Goal: Task Accomplishment & Management: Manage account settings

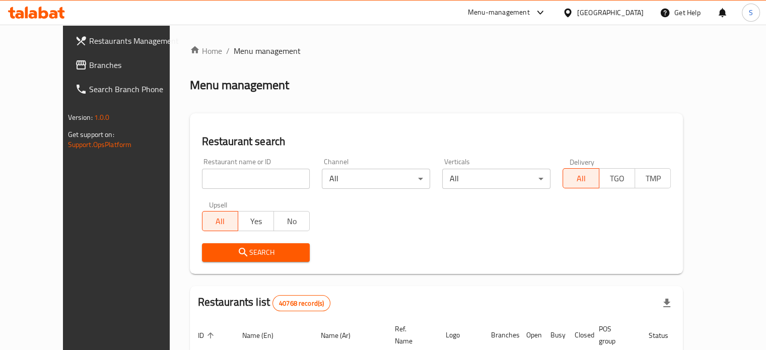
click at [89, 65] on span "Branches" at bounding box center [136, 65] width 94 height 12
click at [57, 74] on link "Branches" at bounding box center [123, 65] width 133 height 24
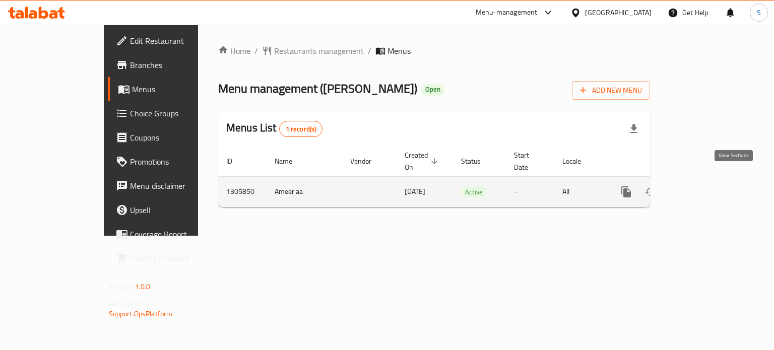
click at [711, 180] on link "enhanced table" at bounding box center [699, 192] width 24 height 24
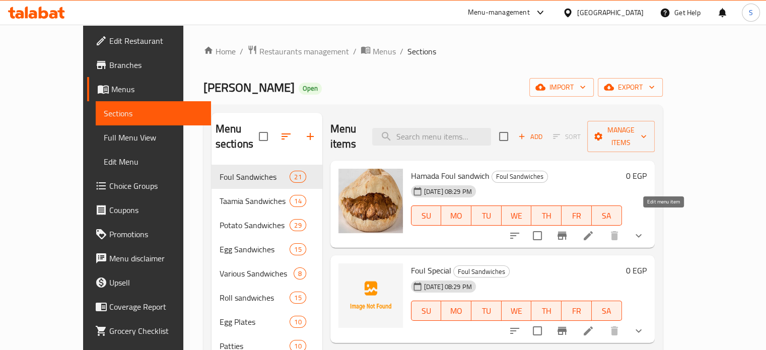
click at [594, 230] on icon at bounding box center [588, 236] width 12 height 12
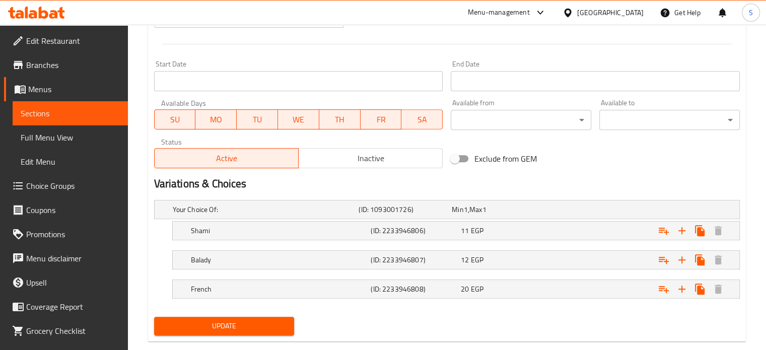
scroll to position [427, 0]
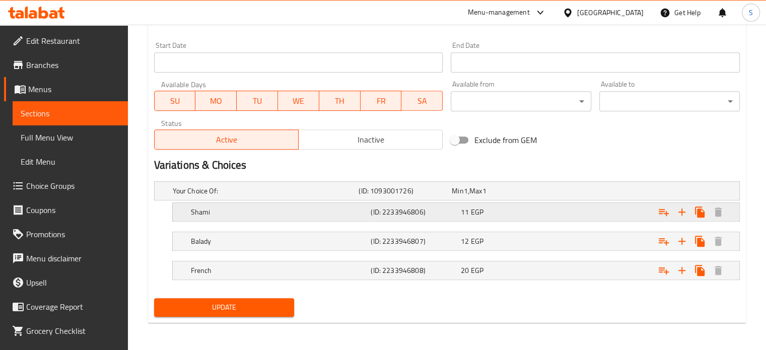
click at [521, 196] on div "11 EGP" at bounding box center [496, 191] width 89 height 10
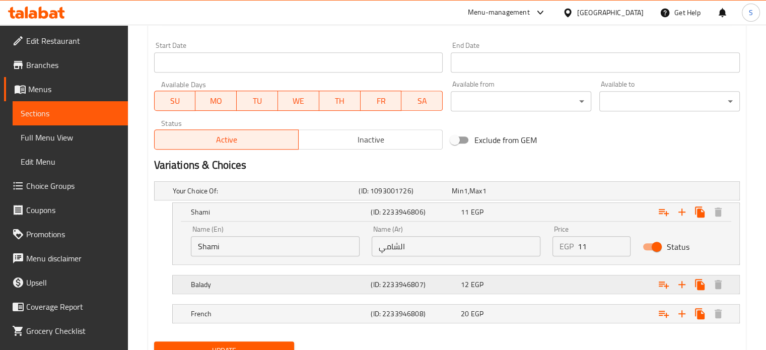
click at [524, 196] on div "12 EGP" at bounding box center [496, 191] width 89 height 10
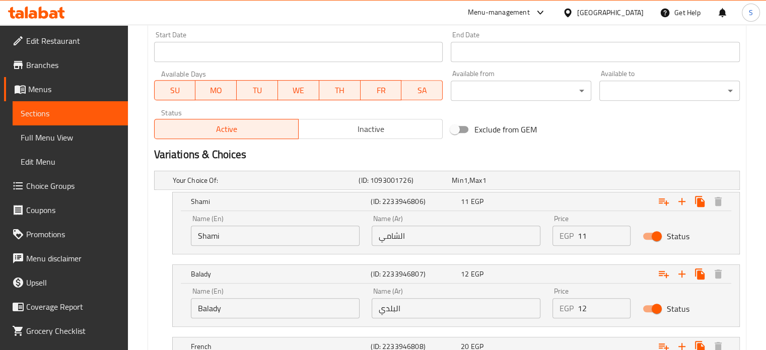
scroll to position [514, 0]
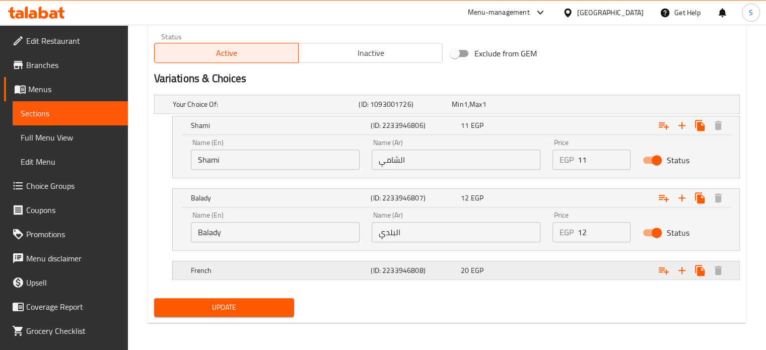
click at [573, 106] on div "Expand" at bounding box center [636, 104] width 186 height 4
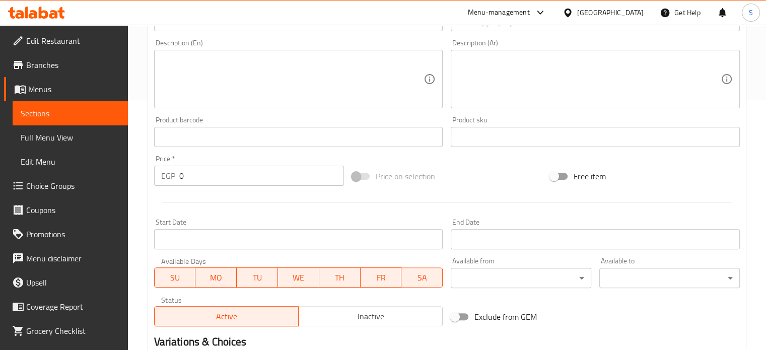
scroll to position [16, 0]
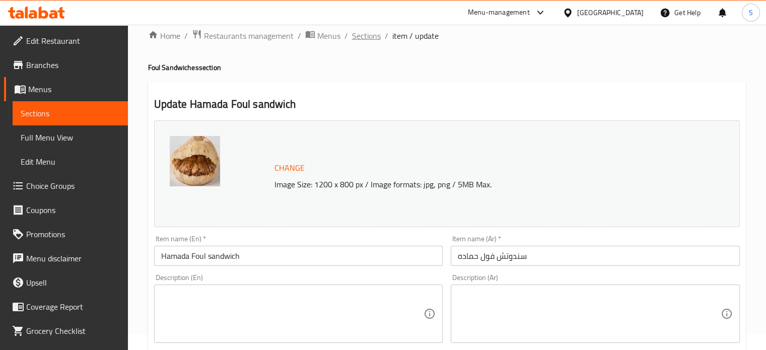
click at [368, 34] on span "Sections" at bounding box center [366, 36] width 29 height 12
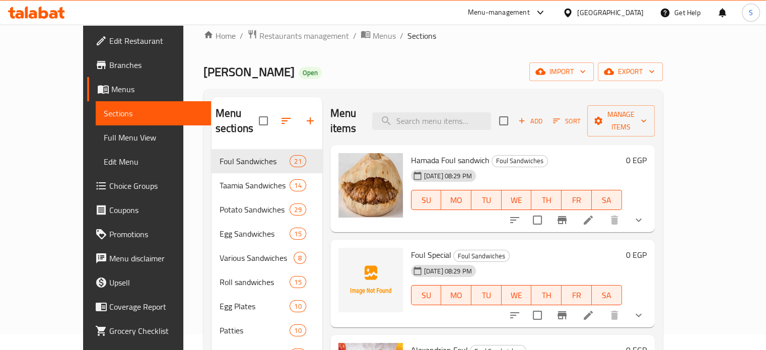
click at [602, 306] on li at bounding box center [588, 315] width 28 height 18
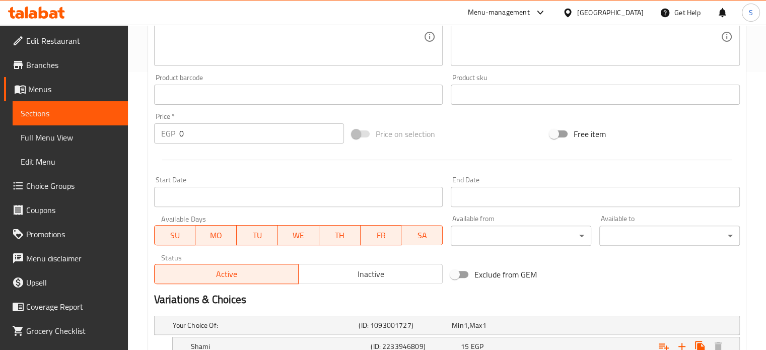
scroll to position [413, 0]
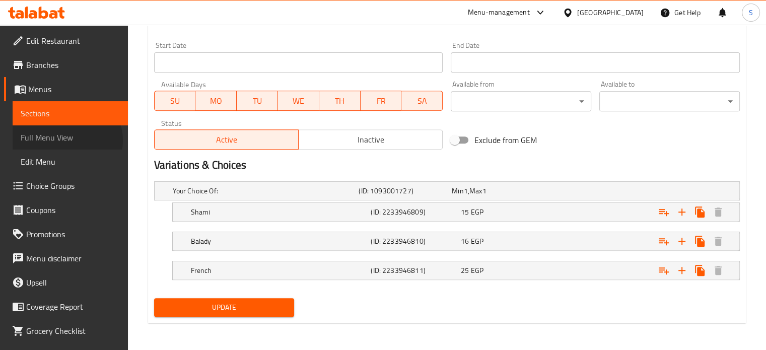
click at [66, 141] on span "Full Menu View" at bounding box center [70, 137] width 99 height 12
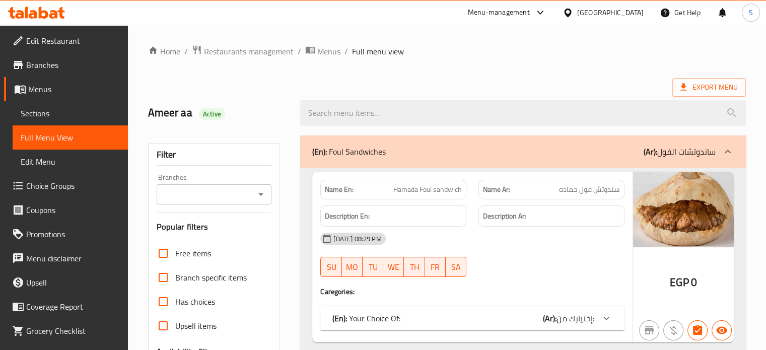
click at [260, 195] on icon "Open" at bounding box center [261, 194] width 12 height 12
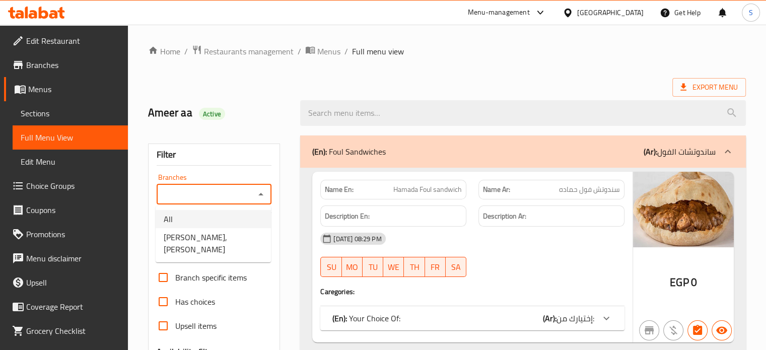
click at [237, 221] on li "All" at bounding box center [213, 219] width 115 height 18
type input "All"
click at [49, 87] on span "Menus" at bounding box center [74, 89] width 92 height 12
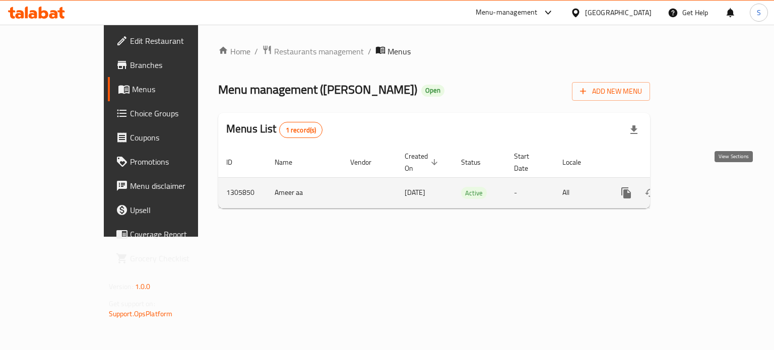
click at [703, 188] on icon "enhanced table" at bounding box center [698, 192] width 9 height 9
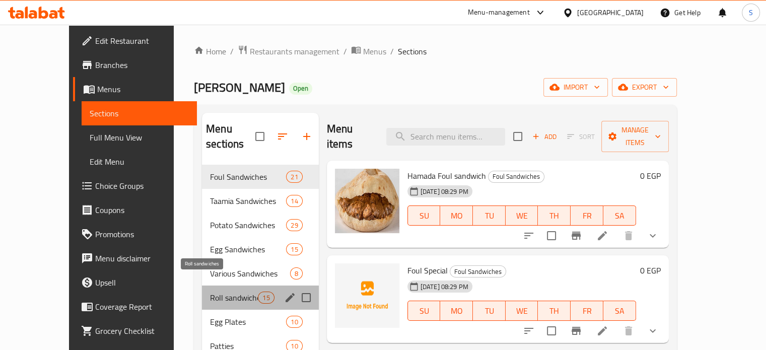
click at [217, 292] on span "Roll sandwiches" at bounding box center [234, 298] width 48 height 12
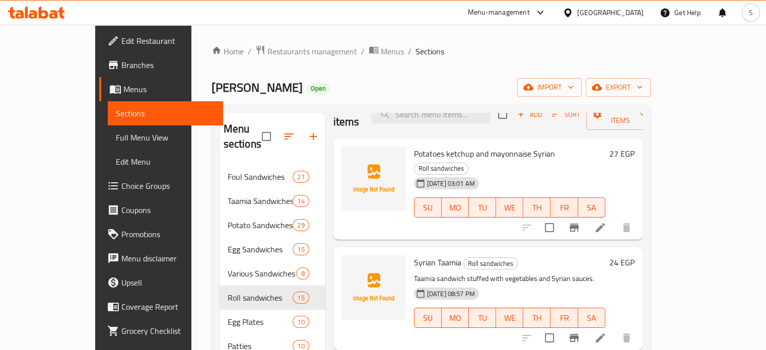
scroll to position [32, 0]
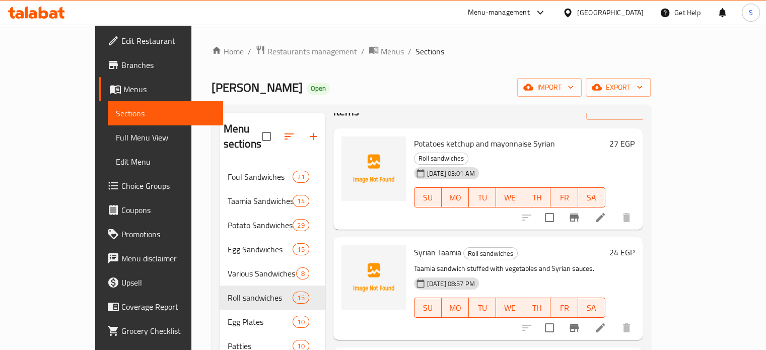
click at [635, 245] on h6 "24 EGP" at bounding box center [622, 252] width 25 height 14
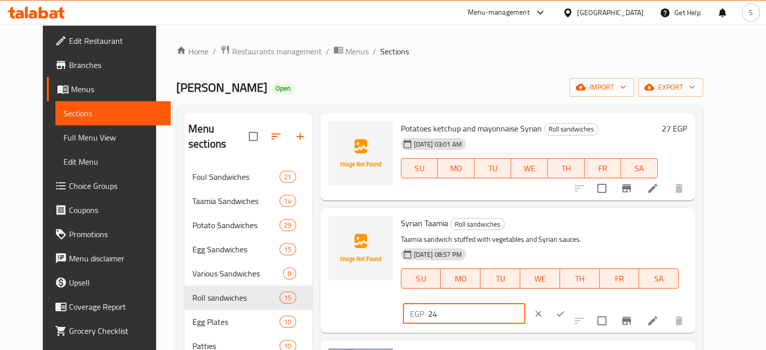
click at [525, 304] on input "24" at bounding box center [476, 314] width 97 height 20
type input "30"
click at [566, 309] on icon "ok" at bounding box center [561, 314] width 10 height 10
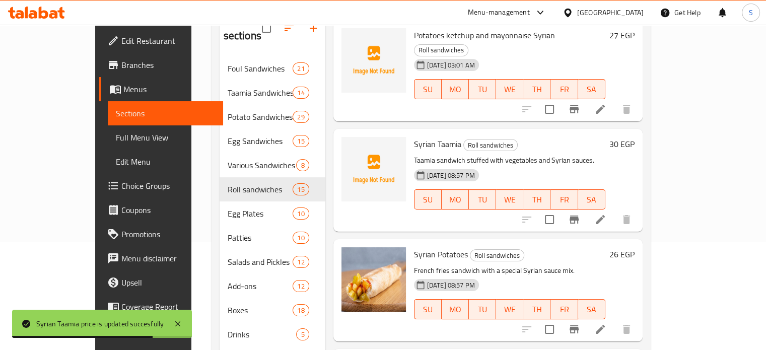
scroll to position [111, 0]
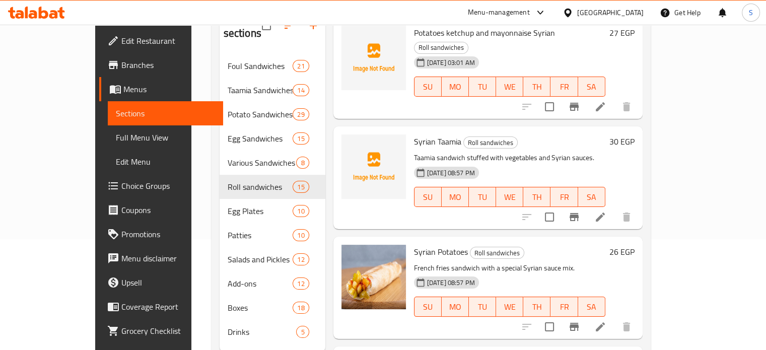
click at [635, 245] on h6 "26 EGP" at bounding box center [622, 252] width 25 height 14
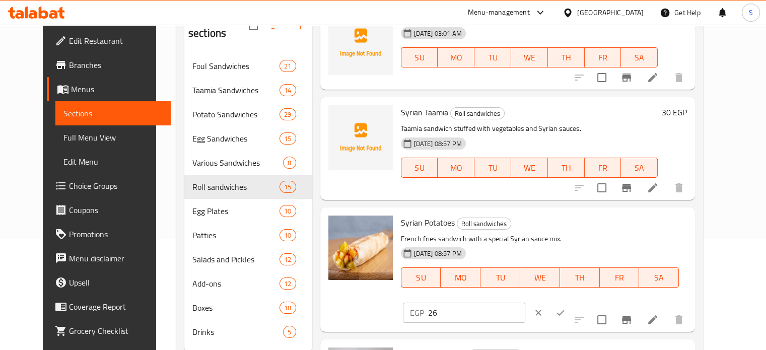
click at [525, 303] on input "26" at bounding box center [476, 313] width 97 height 20
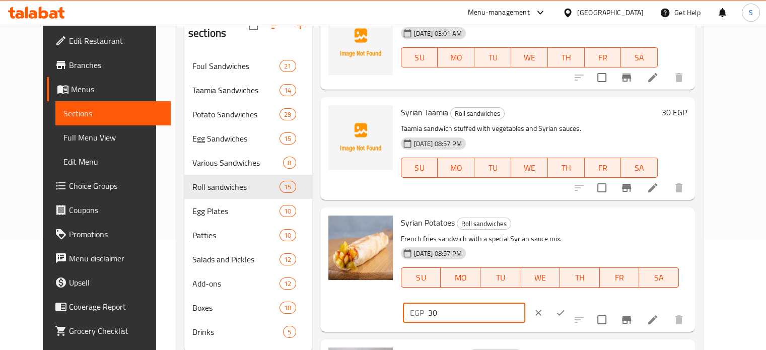
type input "30"
click at [566, 308] on icon "ok" at bounding box center [561, 313] width 10 height 10
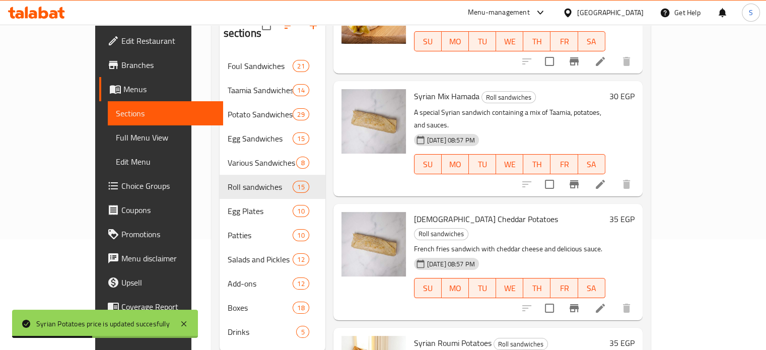
scroll to position [304, 0]
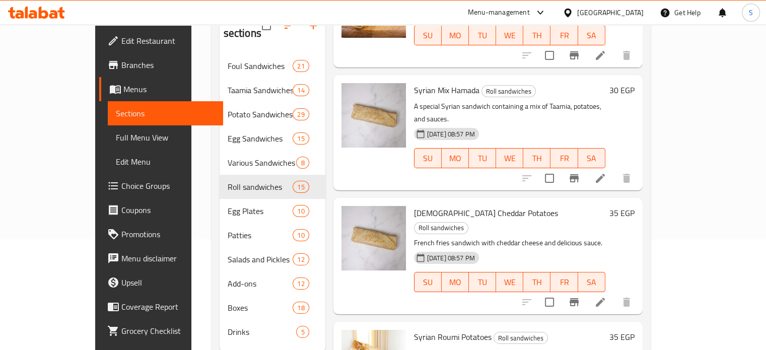
click at [635, 83] on h6 "30 EGP" at bounding box center [622, 90] width 25 height 14
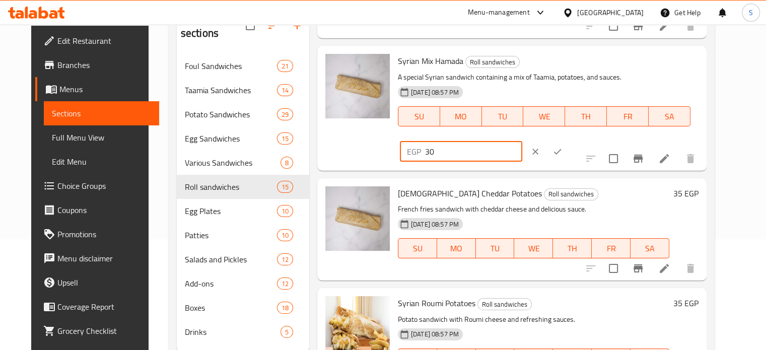
click at [522, 142] on input "30" at bounding box center [473, 152] width 97 height 20
type input "35"
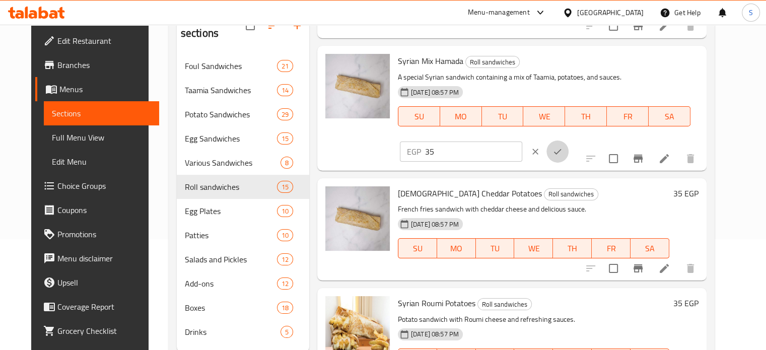
click at [563, 147] on icon "ok" at bounding box center [558, 152] width 10 height 10
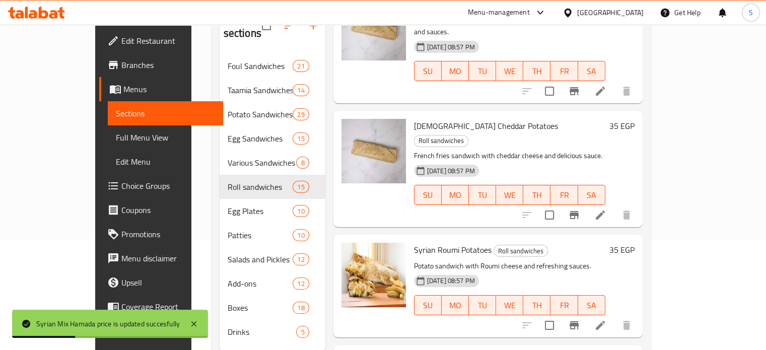
scroll to position [395, 0]
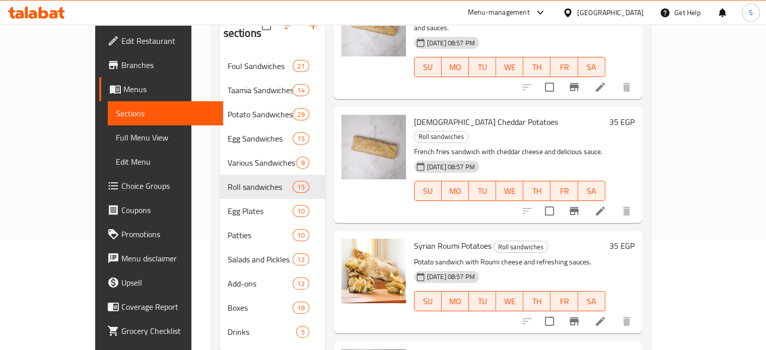
click at [635, 115] on h6 "35 EGP" at bounding box center [622, 122] width 25 height 14
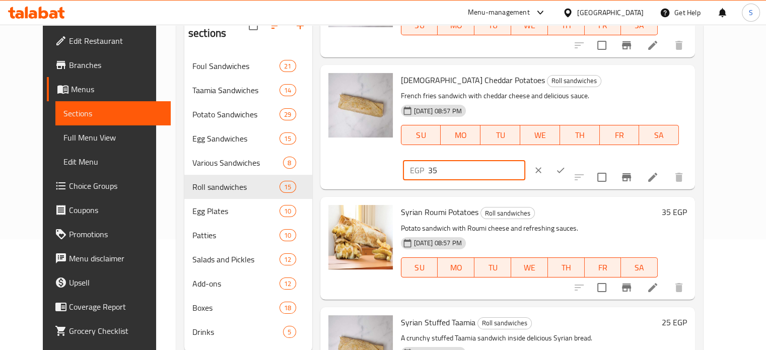
click at [525, 160] on input "35" at bounding box center [476, 170] width 97 height 20
type input "38"
click at [566, 165] on icon "ok" at bounding box center [561, 170] width 10 height 10
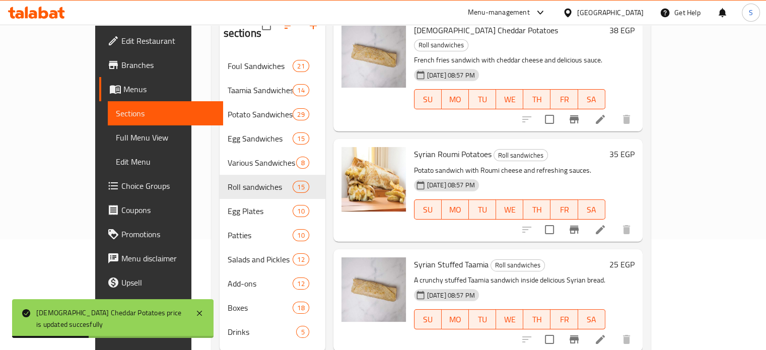
scroll to position [489, 0]
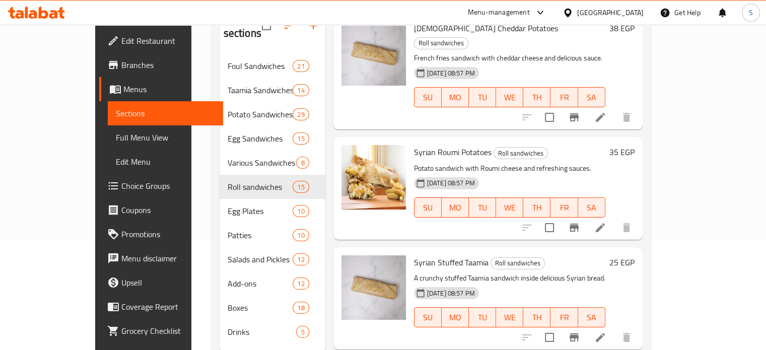
click at [635, 145] on h6 "35 EGP" at bounding box center [622, 152] width 25 height 14
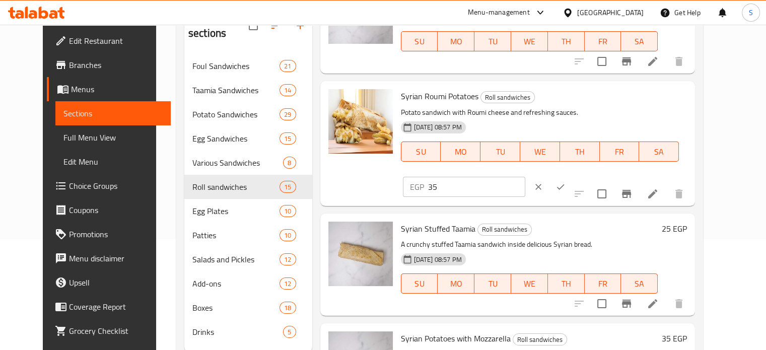
click at [525, 177] on input "35" at bounding box center [476, 187] width 97 height 20
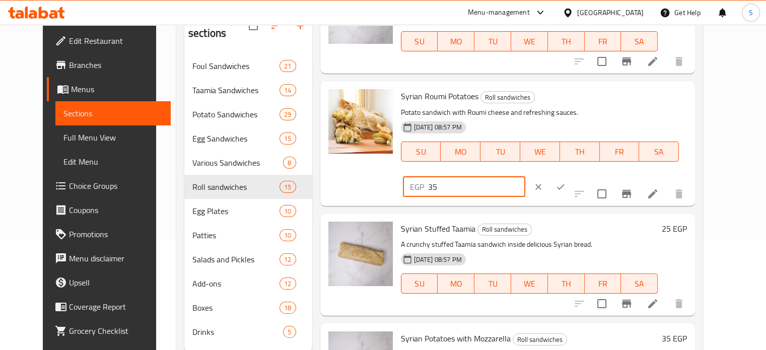
click at [525, 177] on input "35" at bounding box center [476, 187] width 97 height 20
type input "38"
click at [566, 182] on icon "ok" at bounding box center [561, 187] width 10 height 10
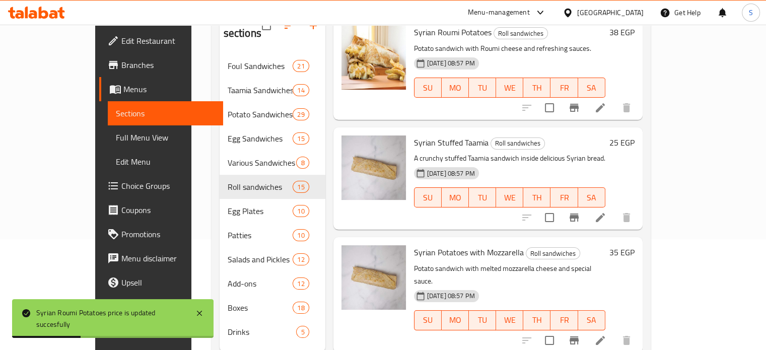
scroll to position [611, 0]
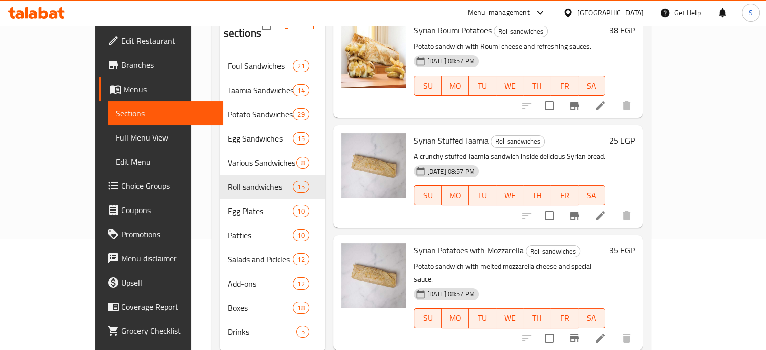
click at [635, 133] on h6 "25 EGP" at bounding box center [622, 140] width 25 height 14
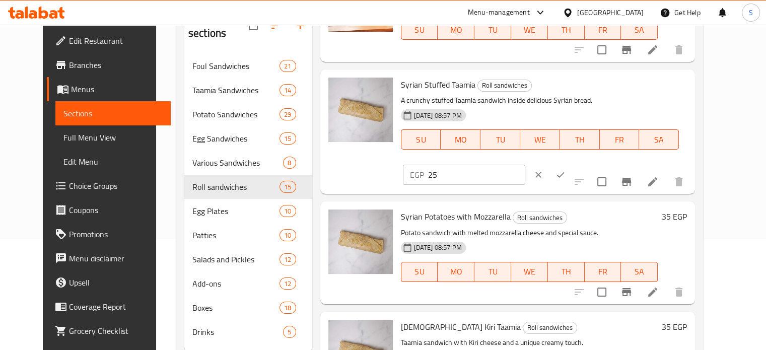
click at [525, 165] on div "EGP 25 ​" at bounding box center [464, 175] width 122 height 20
click at [525, 165] on input "25" at bounding box center [476, 175] width 97 height 20
type input "30"
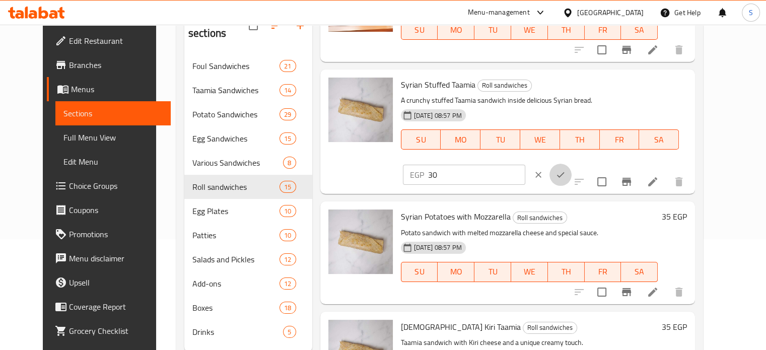
click at [572, 164] on button "ok" at bounding box center [561, 175] width 22 height 22
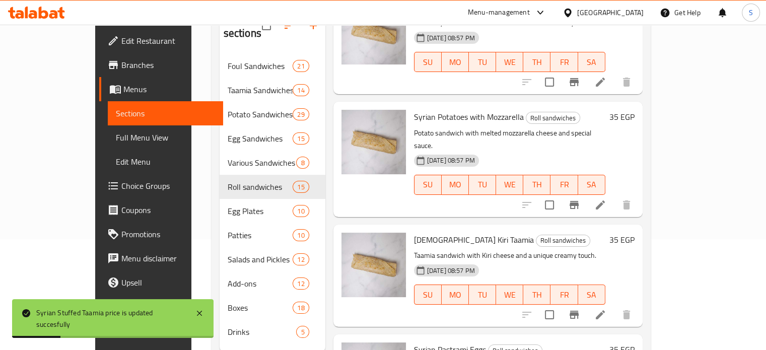
scroll to position [754, 0]
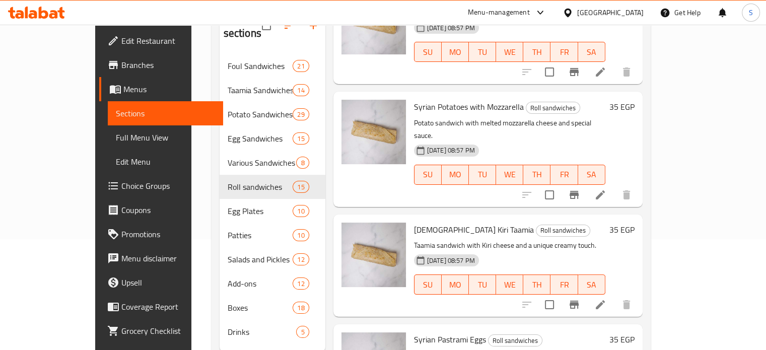
click at [635, 100] on h6 "35 EGP" at bounding box center [622, 107] width 25 height 14
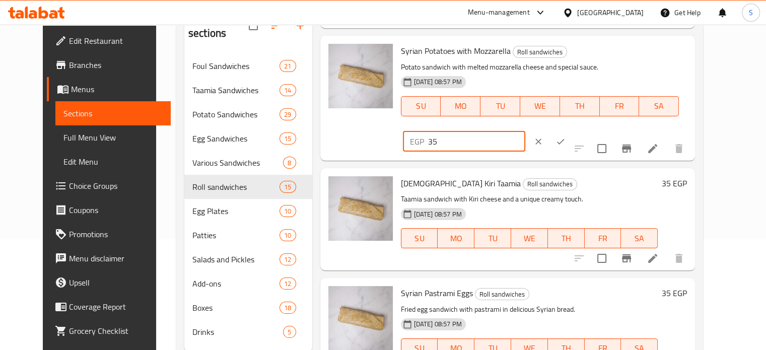
click at [525, 131] on input "35" at bounding box center [476, 141] width 97 height 20
type input "38"
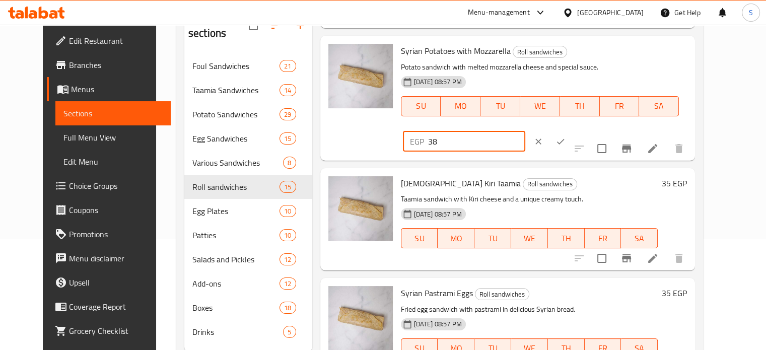
click at [566, 137] on icon "ok" at bounding box center [561, 142] width 10 height 10
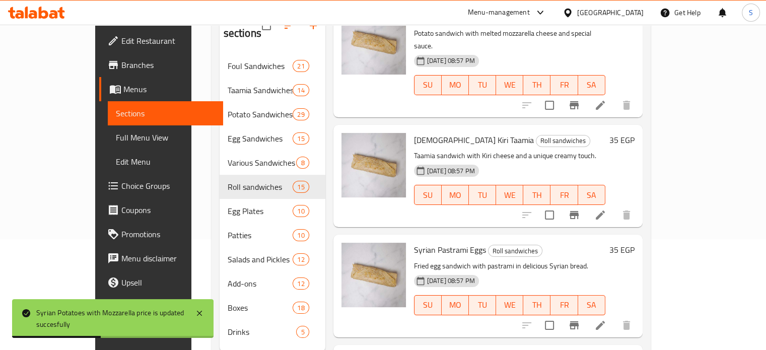
scroll to position [846, 0]
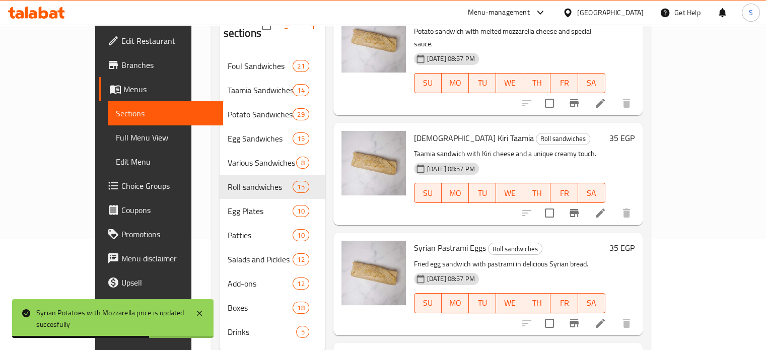
click at [635, 131] on div "35 EGP" at bounding box center [620, 138] width 29 height 14
click at [635, 131] on h6 "35 EGP" at bounding box center [622, 138] width 25 height 14
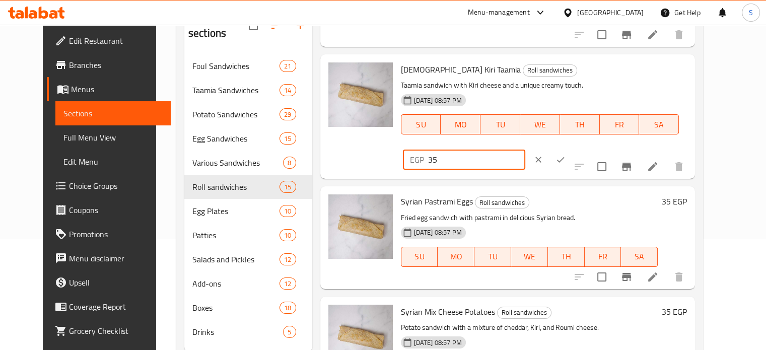
click at [525, 150] on input "35" at bounding box center [476, 160] width 97 height 20
type input "38"
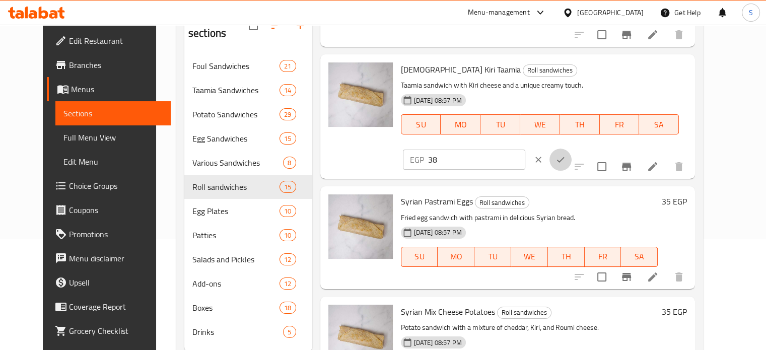
click at [565, 157] on icon "ok" at bounding box center [561, 160] width 8 height 6
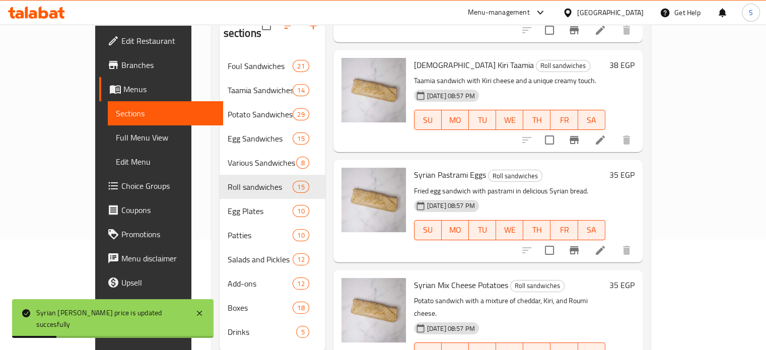
scroll to position [929, 0]
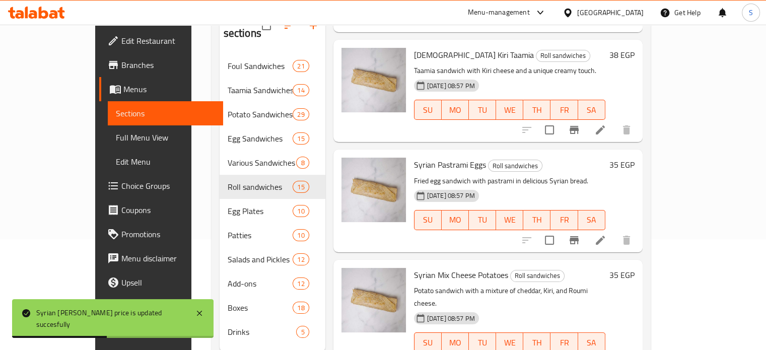
click at [635, 158] on h6 "35 EGP" at bounding box center [622, 165] width 25 height 14
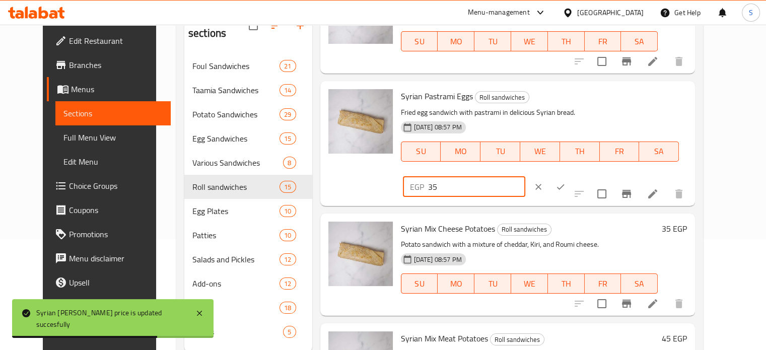
click at [525, 177] on input "35" at bounding box center [476, 187] width 97 height 20
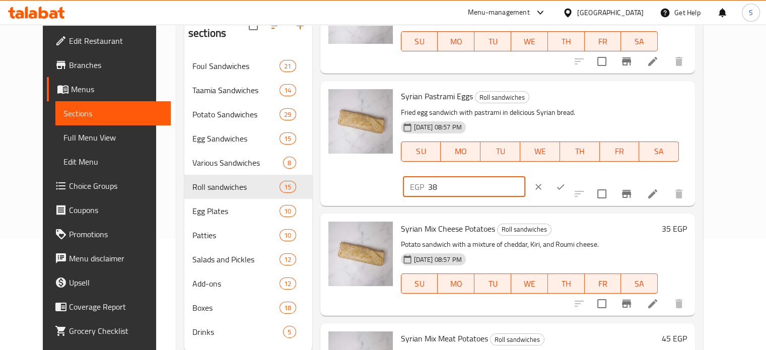
type input "38"
click at [572, 176] on button "ok" at bounding box center [561, 187] width 22 height 22
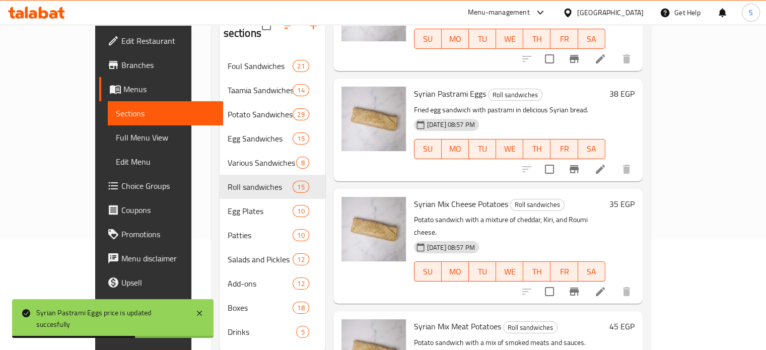
scroll to position [1020, 0]
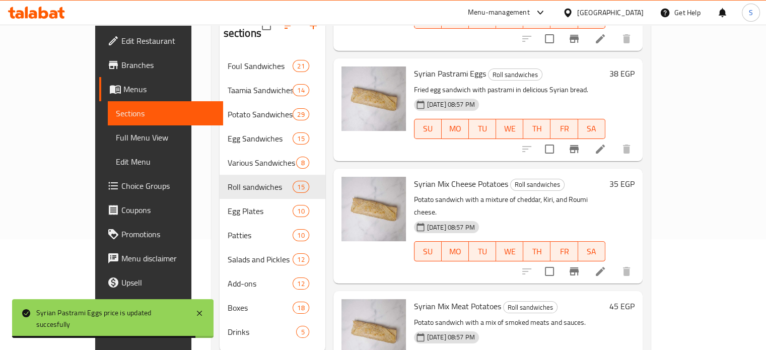
click at [635, 177] on h6 "35 EGP" at bounding box center [622, 184] width 25 height 14
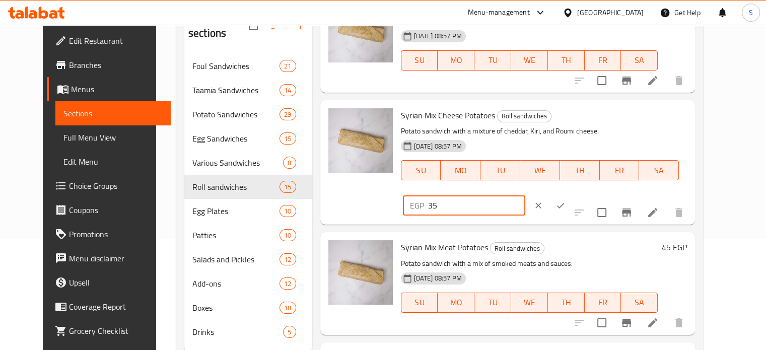
click at [525, 195] on input "35" at bounding box center [476, 205] width 97 height 20
type input "3"
type input "40"
click at [566, 200] on icon "ok" at bounding box center [561, 205] width 10 height 10
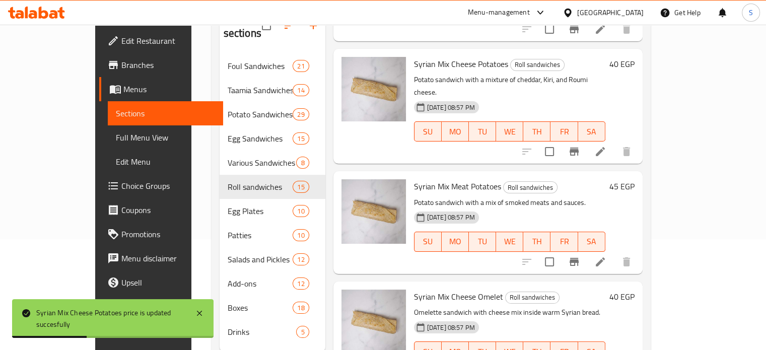
scroll to position [1142, 0]
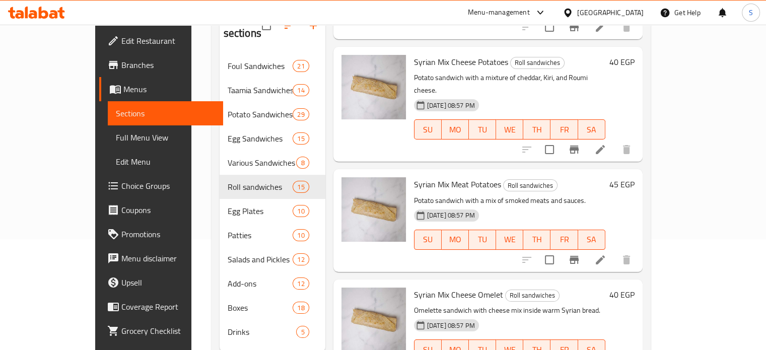
click at [635, 177] on h6 "45 EGP" at bounding box center [622, 184] width 25 height 14
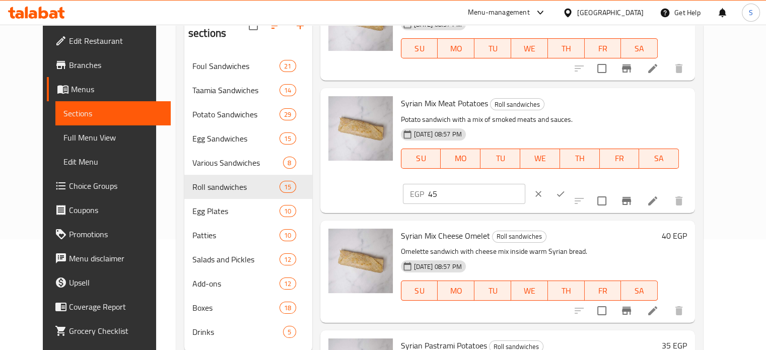
click at [525, 184] on input "45" at bounding box center [476, 194] width 97 height 20
type input "3"
type input "48"
click at [566, 189] on icon "ok" at bounding box center [561, 194] width 10 height 10
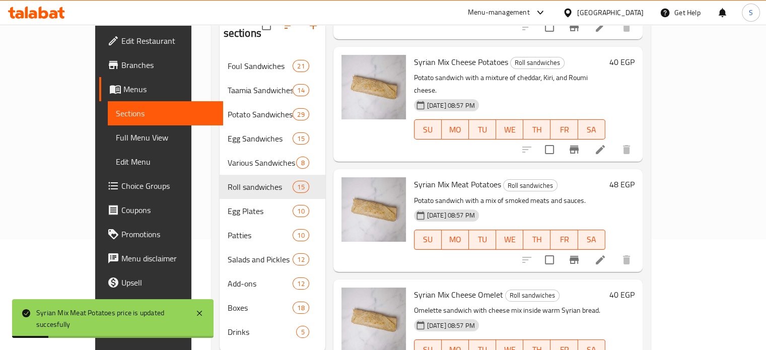
click at [635, 288] on h6 "40 EGP" at bounding box center [622, 295] width 25 height 14
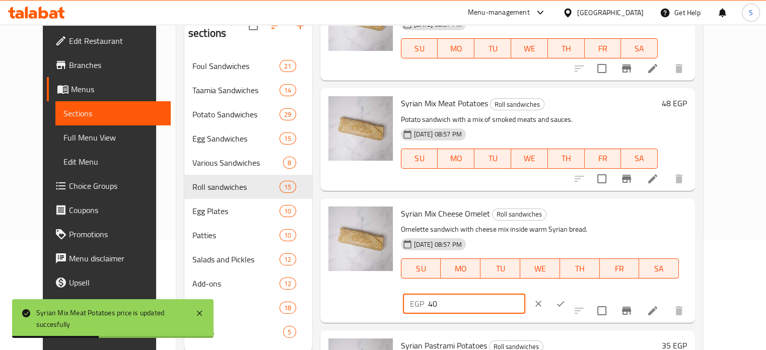
click at [525, 294] on input "40" at bounding box center [476, 304] width 97 height 20
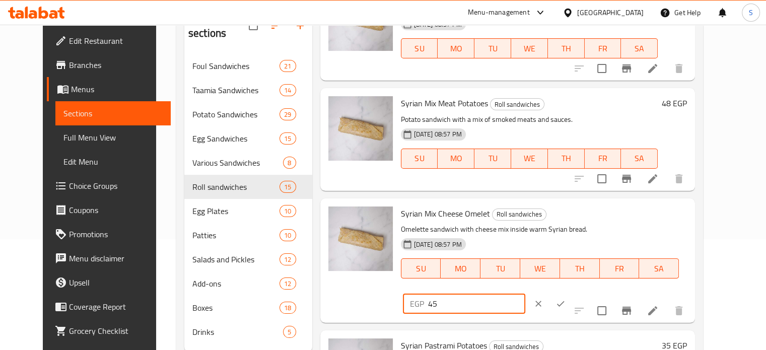
type input "45"
click at [566, 299] on icon "ok" at bounding box center [561, 304] width 10 height 10
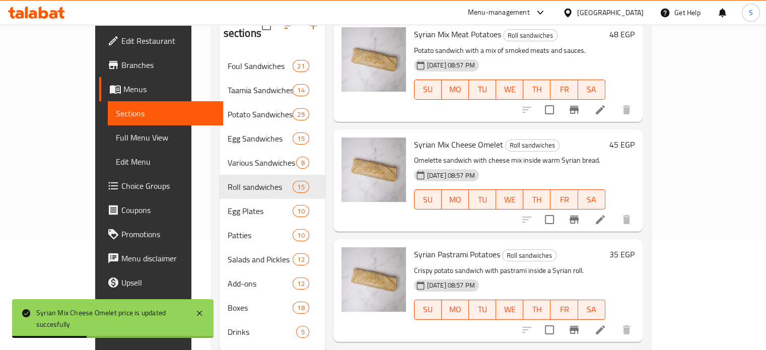
scroll to position [1311, 0]
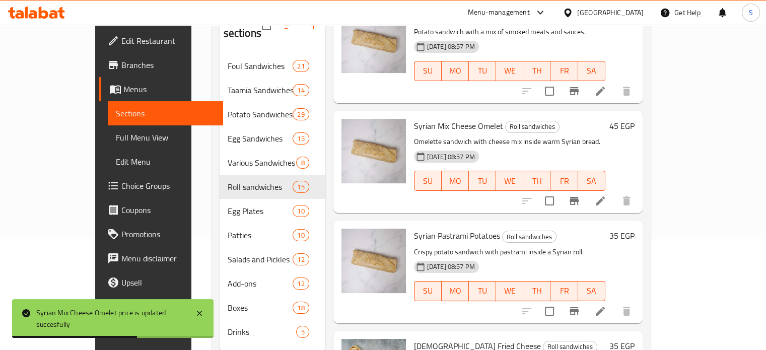
click at [635, 229] on h6 "35 EGP" at bounding box center [622, 236] width 25 height 14
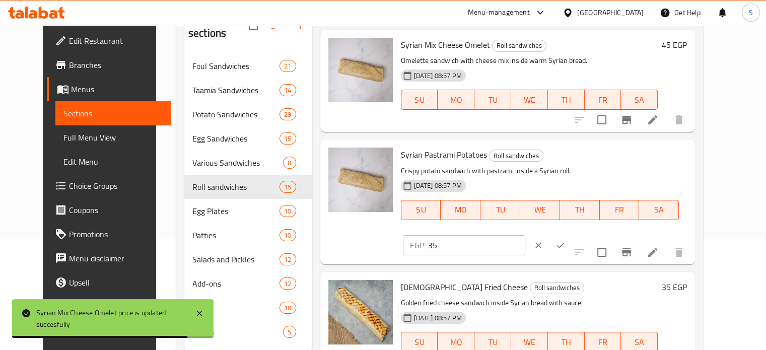
click at [525, 235] on input "35" at bounding box center [476, 245] width 97 height 20
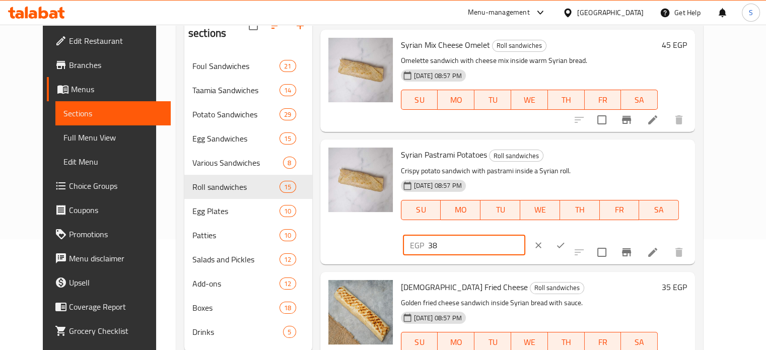
type input "38"
click at [566, 240] on icon "ok" at bounding box center [561, 245] width 10 height 10
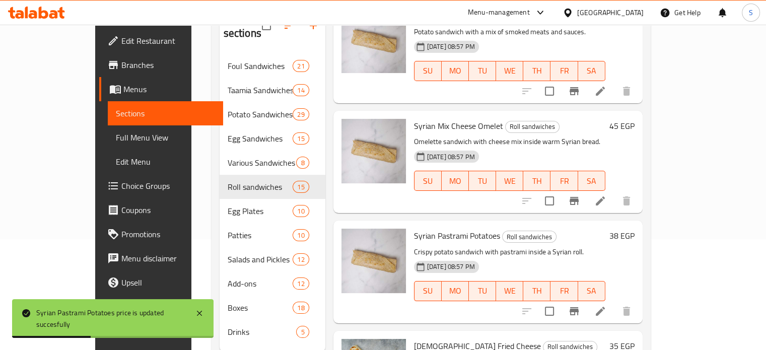
click at [635, 339] on h6 "35 EGP" at bounding box center [622, 346] width 25 height 14
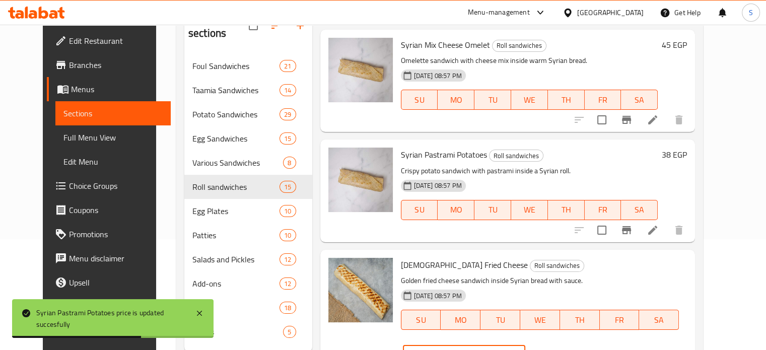
click at [525, 345] on input "35" at bounding box center [476, 355] width 97 height 20
type input "38"
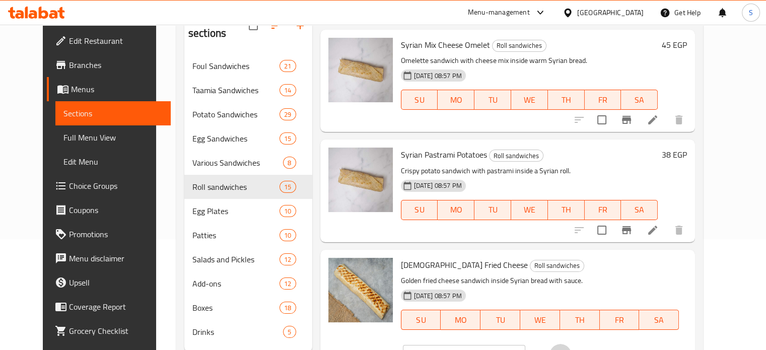
click at [566, 350] on icon "ok" at bounding box center [561, 355] width 10 height 10
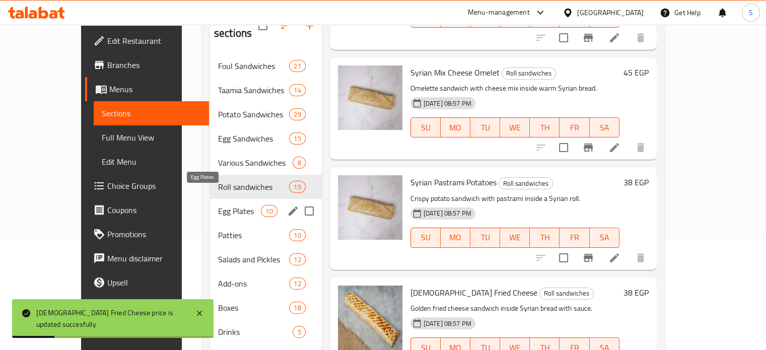
click at [218, 205] on span "Egg Plates" at bounding box center [239, 211] width 43 height 12
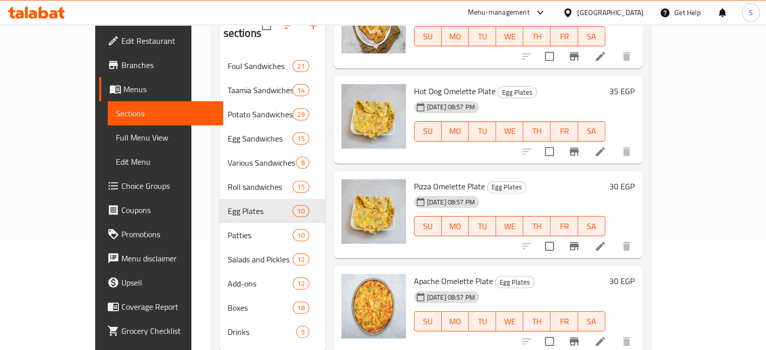
scroll to position [148, 0]
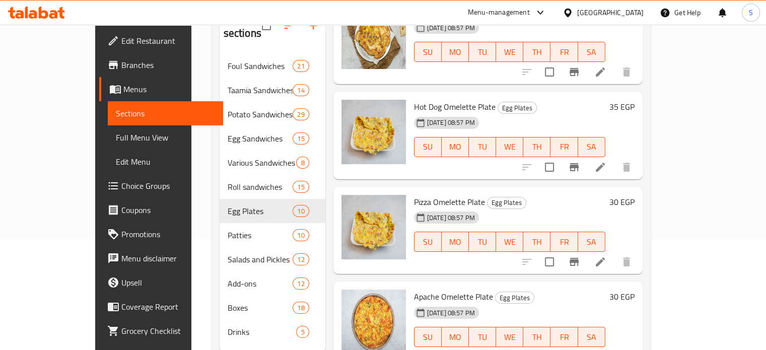
click at [651, 96] on div "Menu sections Foul Sandwiches 21 Taamia Sandwiches 14 Potato Sandwiches 29 Egg …" at bounding box center [431, 177] width 439 height 366
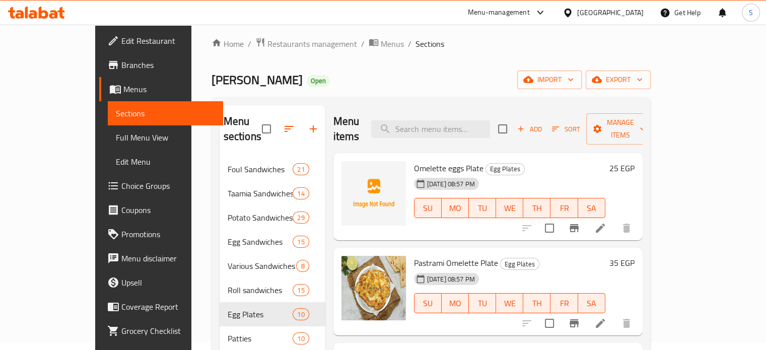
scroll to position [0, 0]
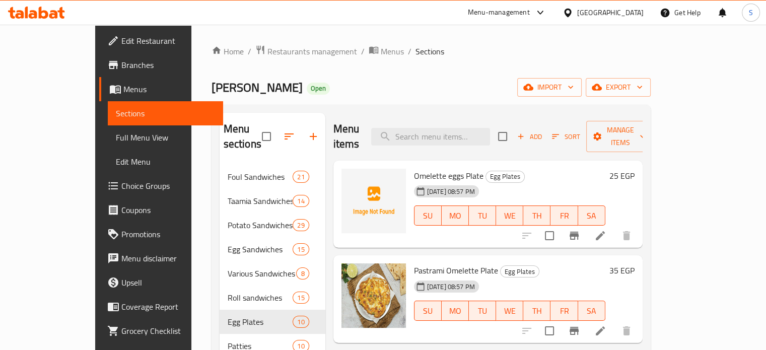
click at [635, 169] on h6 "25 EGP" at bounding box center [622, 176] width 25 height 14
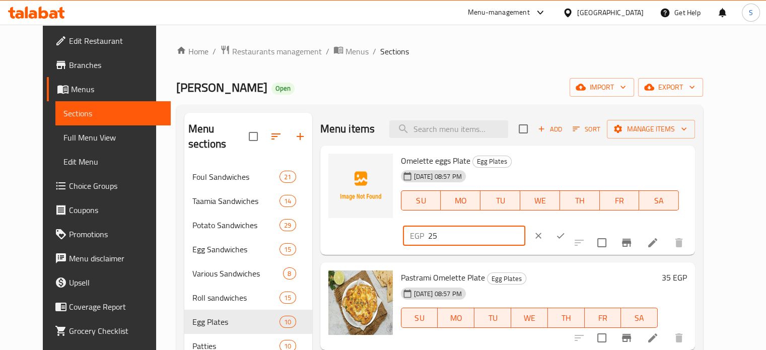
click at [525, 226] on input "25" at bounding box center [476, 236] width 97 height 20
type input "30"
click at [566, 231] on icon "ok" at bounding box center [561, 236] width 10 height 10
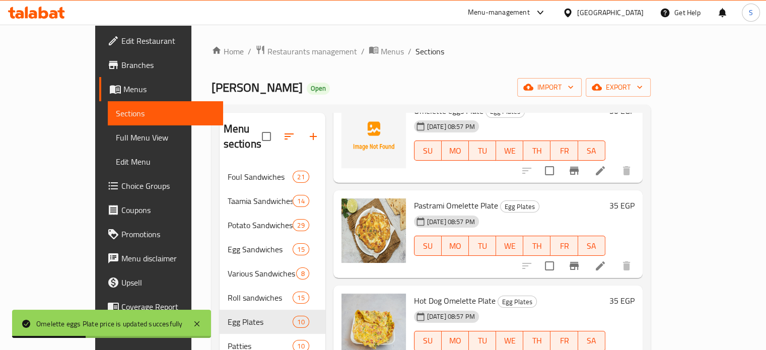
scroll to position [69, 0]
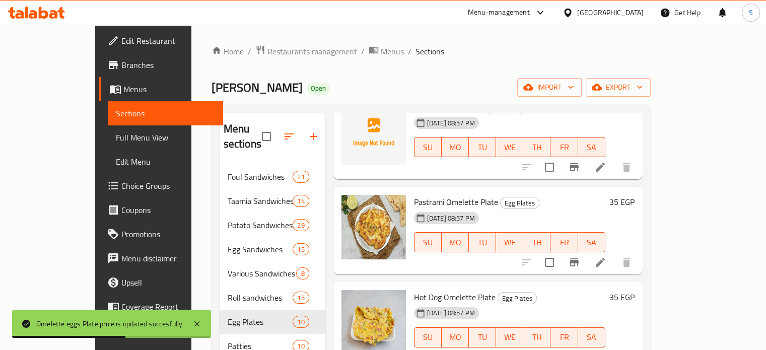
click at [635, 195] on h6 "35 EGP" at bounding box center [622, 202] width 25 height 14
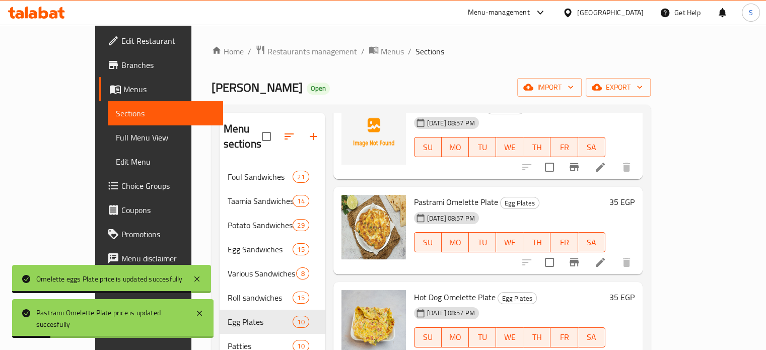
click at [635, 195] on h6 "35 EGP" at bounding box center [622, 202] width 25 height 14
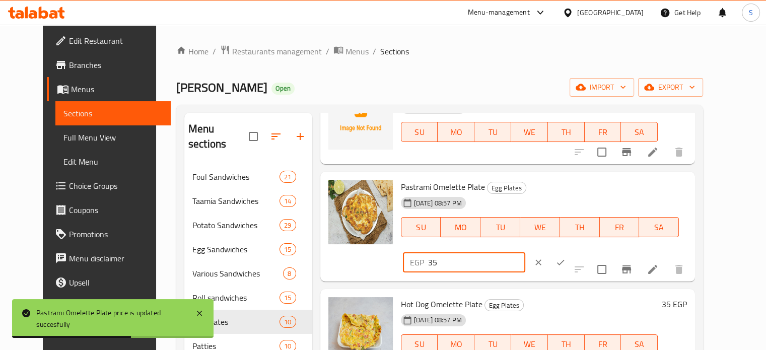
click at [525, 252] on input "35" at bounding box center [476, 262] width 97 height 20
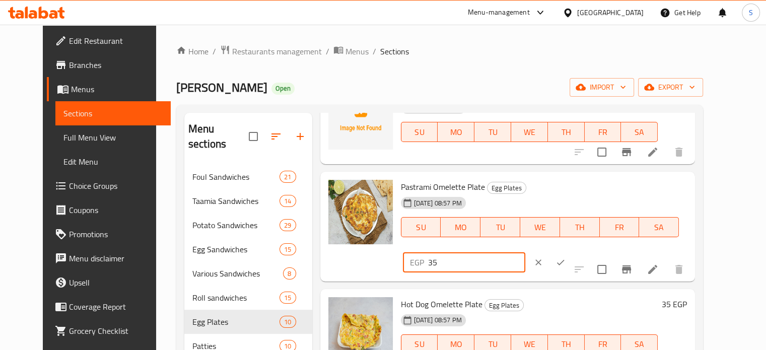
click at [525, 252] on input "35" at bounding box center [476, 262] width 97 height 20
type input "38"
click at [566, 257] on icon "ok" at bounding box center [561, 262] width 10 height 10
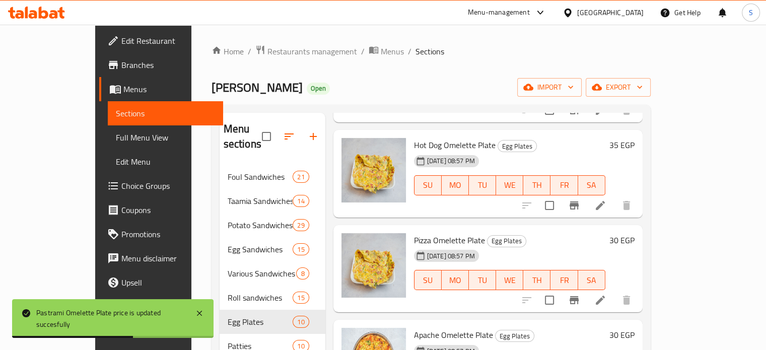
scroll to position [177, 0]
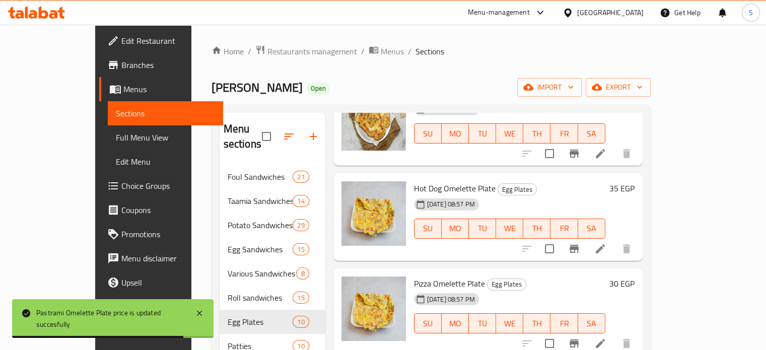
click at [635, 181] on h6 "35 EGP" at bounding box center [622, 188] width 25 height 14
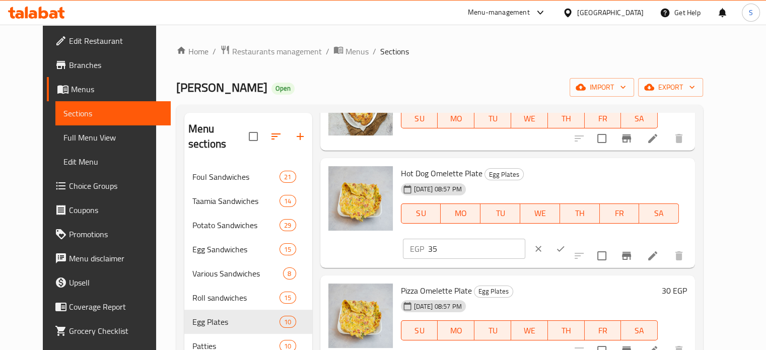
click at [525, 239] on input "35" at bounding box center [476, 249] width 97 height 20
type input "38"
click at [566, 244] on icon "ok" at bounding box center [561, 249] width 10 height 10
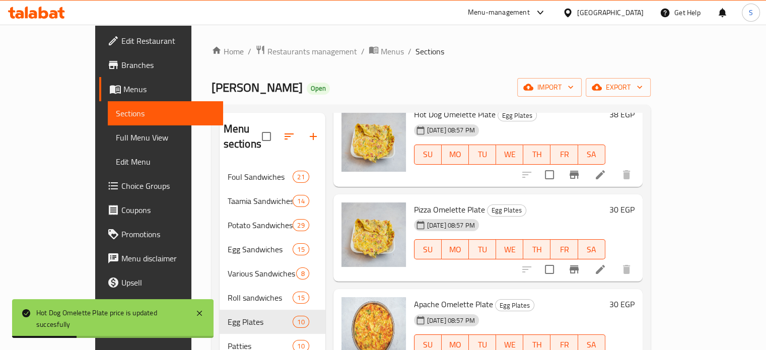
scroll to position [274, 0]
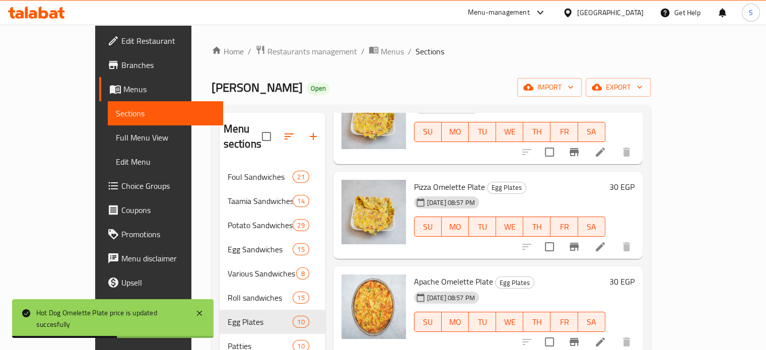
click at [635, 180] on h6 "30 EGP" at bounding box center [622, 187] width 25 height 14
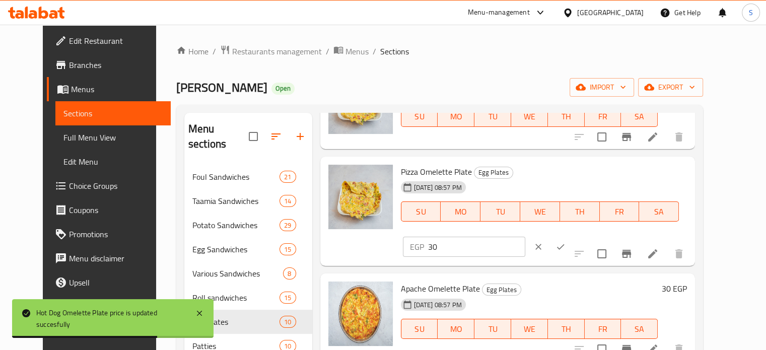
click at [525, 237] on input "30" at bounding box center [476, 247] width 97 height 20
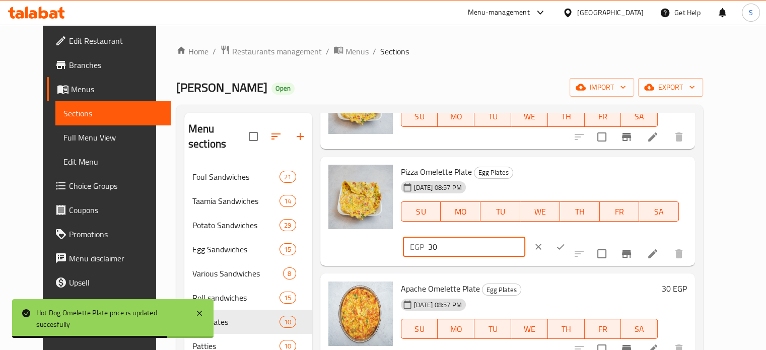
click at [525, 237] on input "30" at bounding box center [476, 247] width 97 height 20
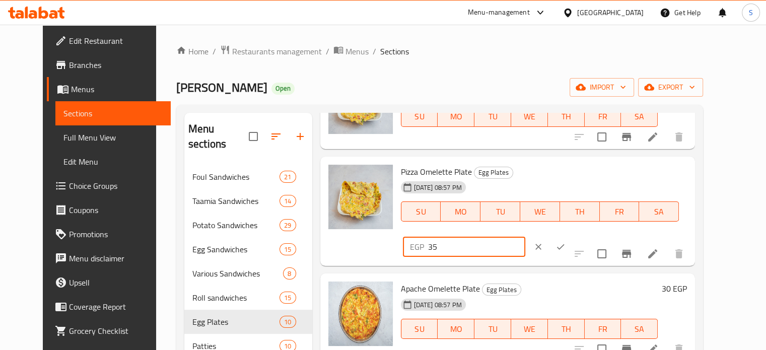
type input "35"
click at [566, 242] on icon "ok" at bounding box center [561, 247] width 10 height 10
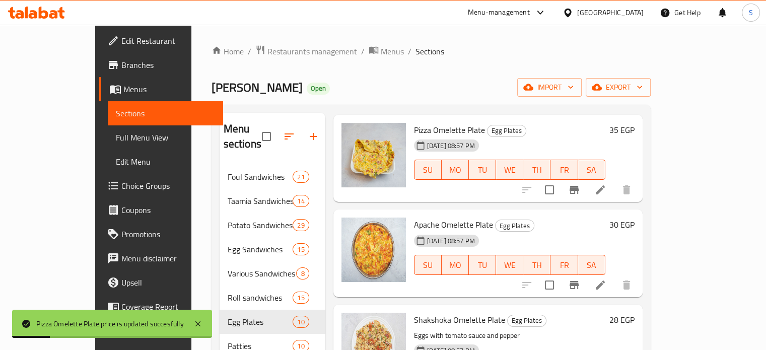
scroll to position [342, 0]
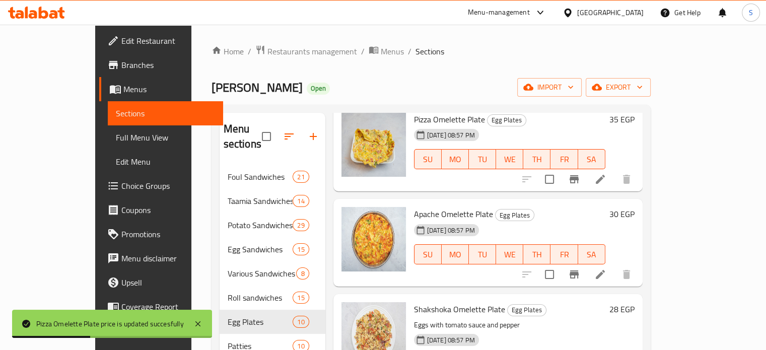
click at [635, 207] on h6 "30 EGP" at bounding box center [622, 214] width 25 height 14
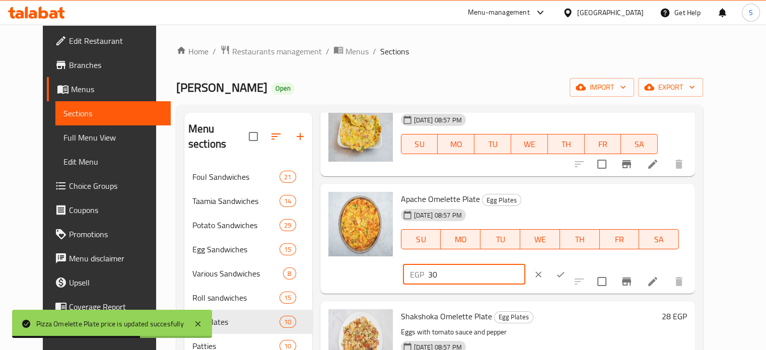
click at [525, 264] on input "30" at bounding box center [476, 274] width 97 height 20
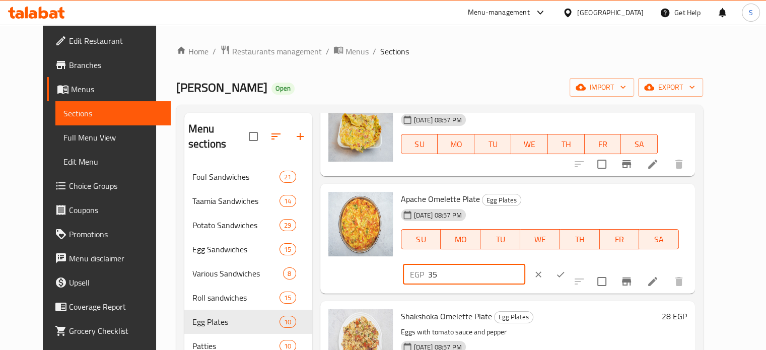
type input "35"
click at [572, 263] on button "ok" at bounding box center [561, 274] width 22 height 22
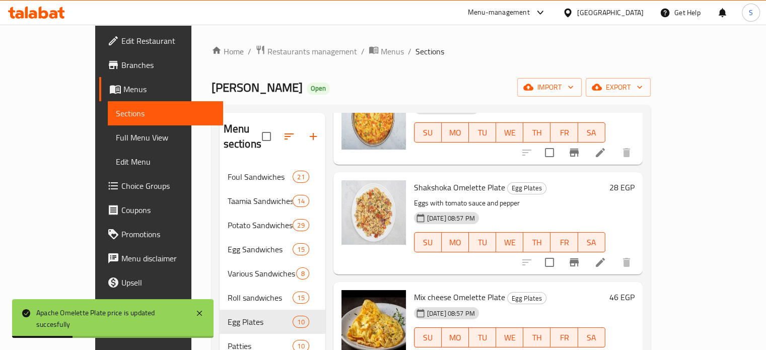
scroll to position [465, 0]
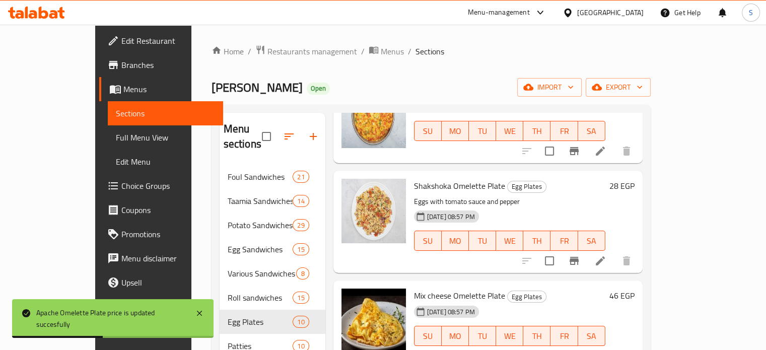
click at [635, 179] on h6 "28 EGP" at bounding box center [622, 186] width 25 height 14
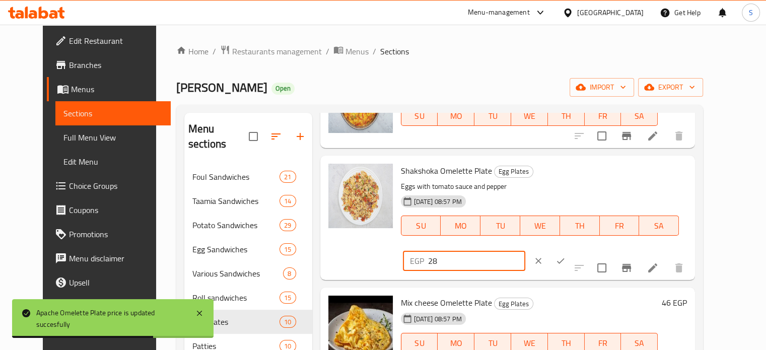
click at [525, 251] on input "28" at bounding box center [476, 261] width 97 height 20
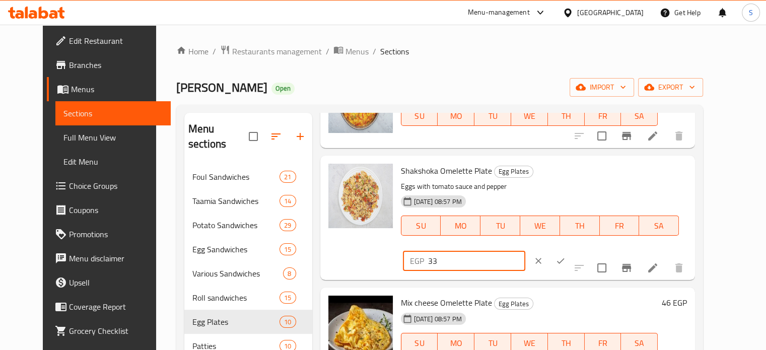
type input "33"
click at [566, 256] on icon "ok" at bounding box center [561, 261] width 10 height 10
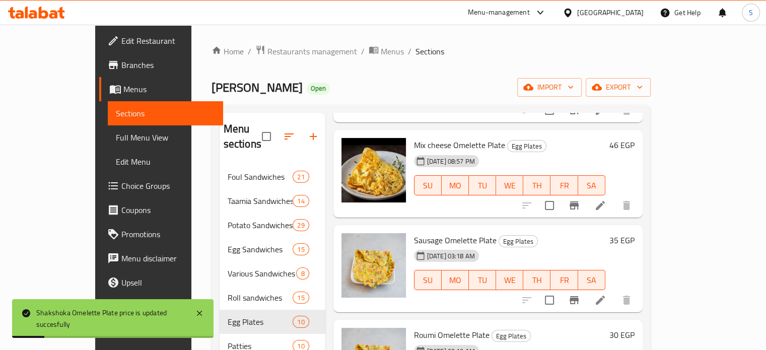
scroll to position [617, 0]
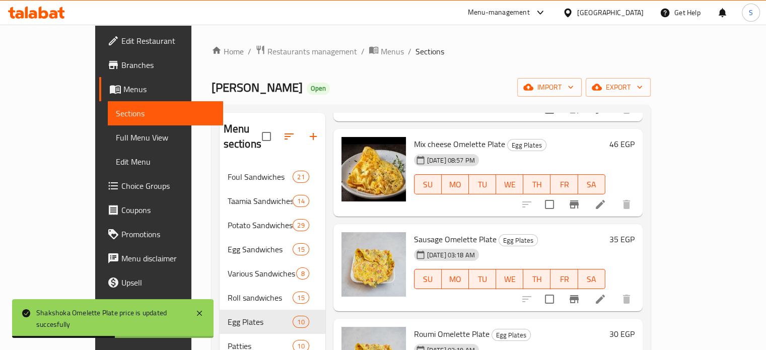
click at [635, 137] on h6 "46 EGP" at bounding box center [622, 144] width 25 height 14
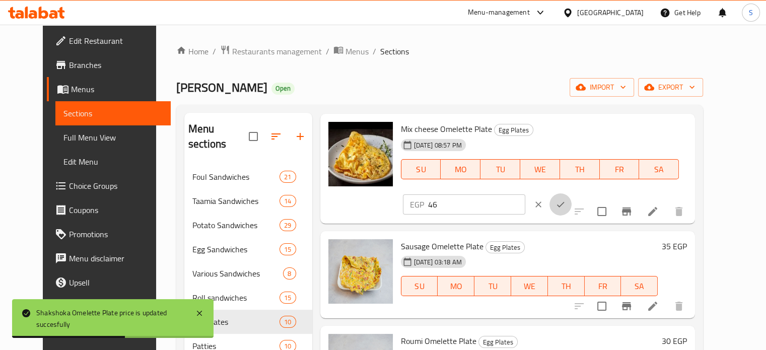
click at [566, 199] on icon "ok" at bounding box center [561, 204] width 10 height 10
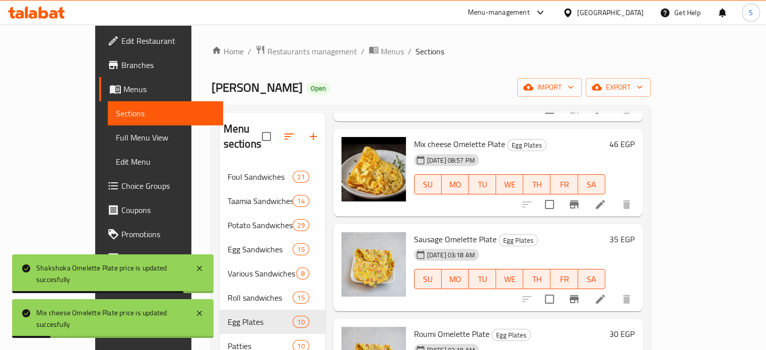
click at [635, 137] on h6 "46 EGP" at bounding box center [622, 144] width 25 height 14
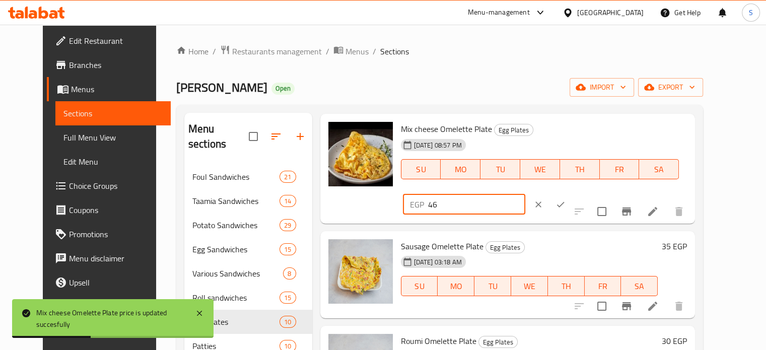
click at [525, 194] on input "46" at bounding box center [476, 204] width 97 height 20
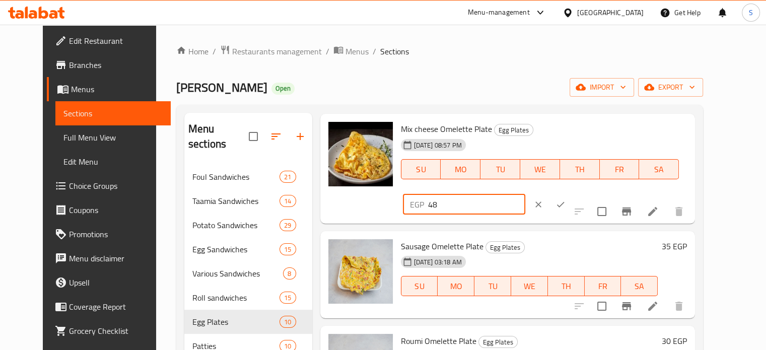
type input "48"
click at [566, 199] on icon "ok" at bounding box center [561, 204] width 10 height 10
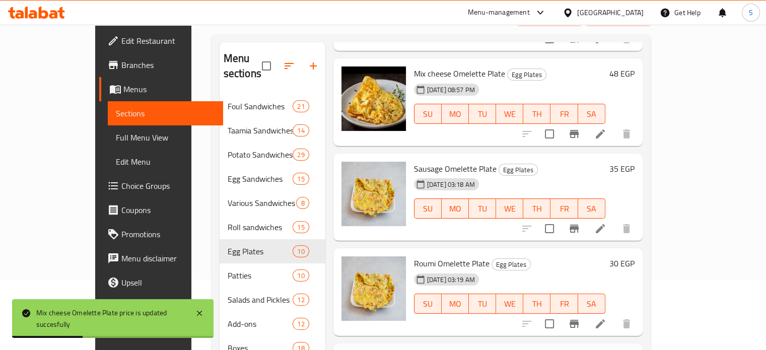
scroll to position [73, 0]
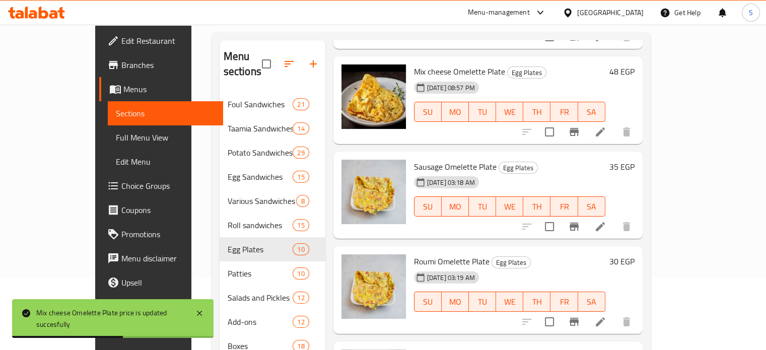
click at [635, 160] on h6 "35 EGP" at bounding box center [622, 167] width 25 height 14
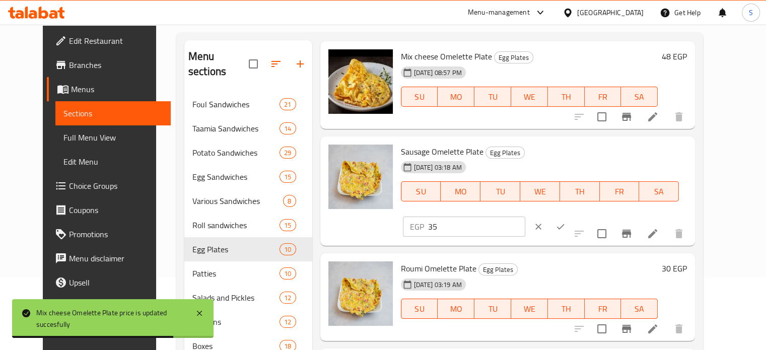
click at [525, 217] on input "35" at bounding box center [476, 227] width 97 height 20
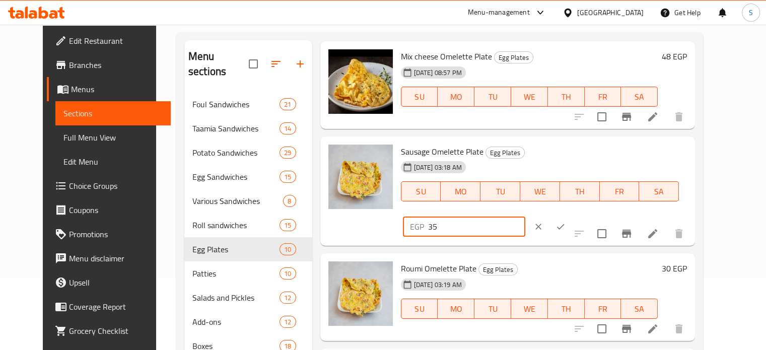
click at [525, 217] on input "35" at bounding box center [476, 227] width 97 height 20
type input "38"
click at [566, 222] on icon "ok" at bounding box center [561, 227] width 10 height 10
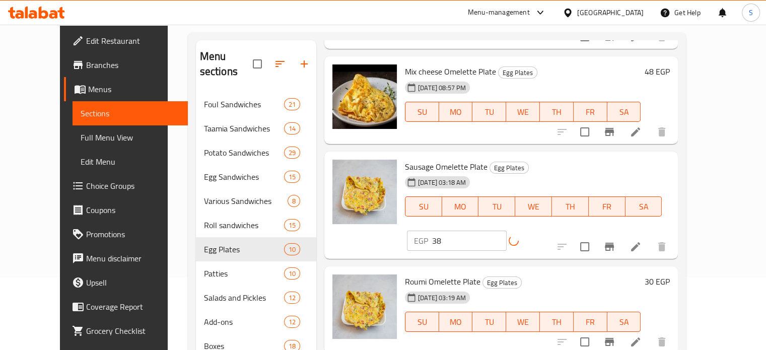
scroll to position [640, 0]
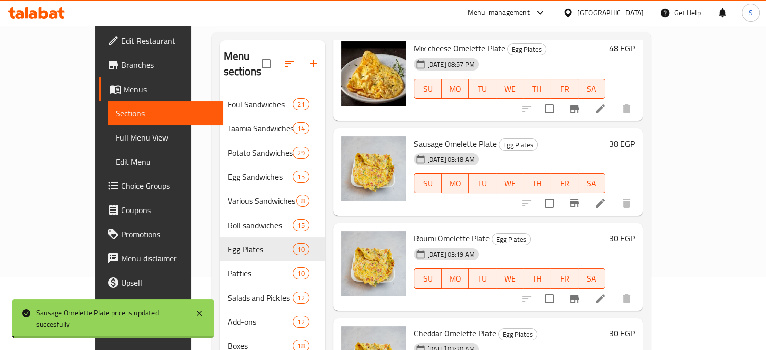
click at [635, 231] on h6 "30 EGP" at bounding box center [622, 238] width 25 height 14
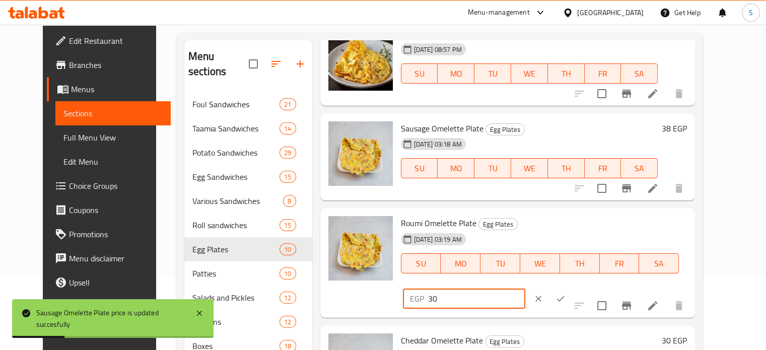
click at [525, 289] on input "30" at bounding box center [476, 299] width 97 height 20
type input "35"
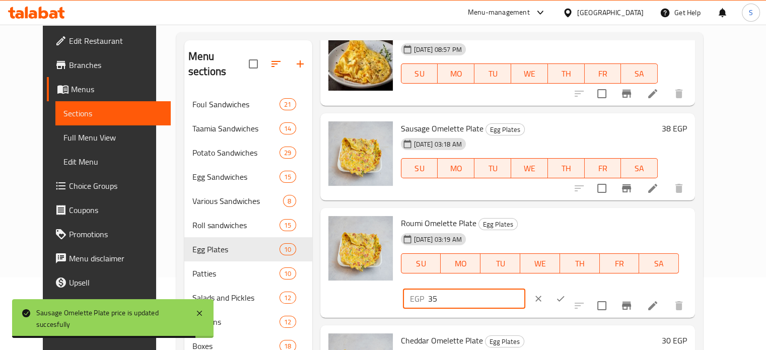
click at [566, 294] on icon "ok" at bounding box center [561, 299] width 10 height 10
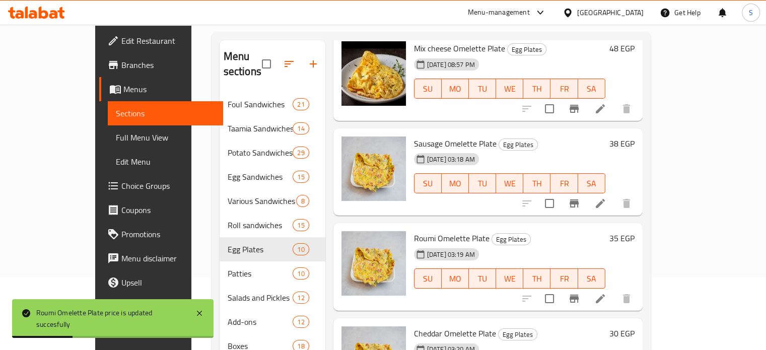
click at [635, 326] on h6 "30 EGP" at bounding box center [622, 333] width 25 height 14
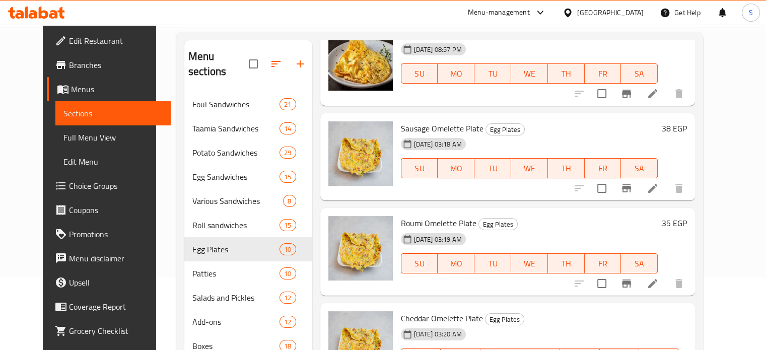
type input "38"
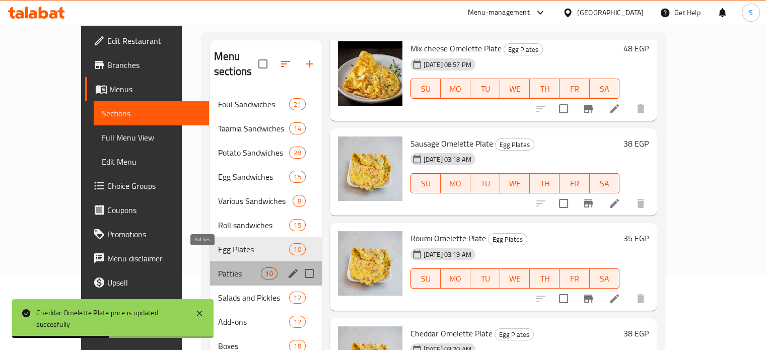
click at [224, 267] on span "Patties" at bounding box center [239, 273] width 43 height 12
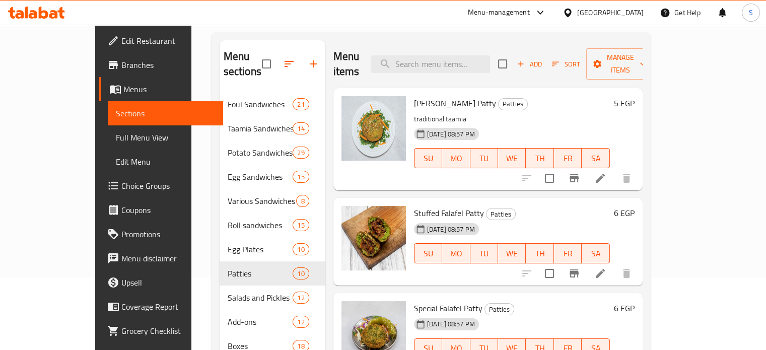
click at [635, 96] on h6 "5 EGP" at bounding box center [624, 103] width 21 height 14
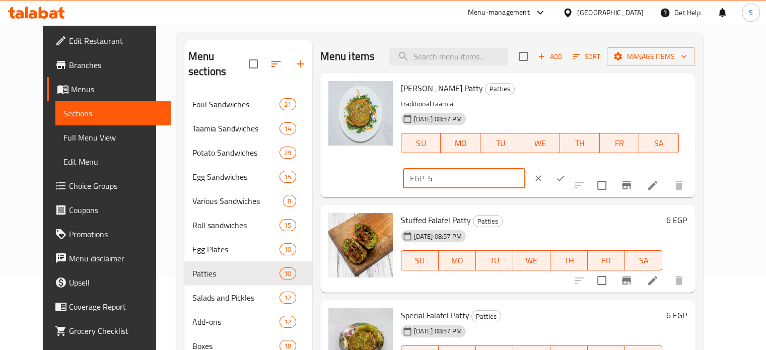
click at [525, 168] on input "5" at bounding box center [476, 178] width 97 height 20
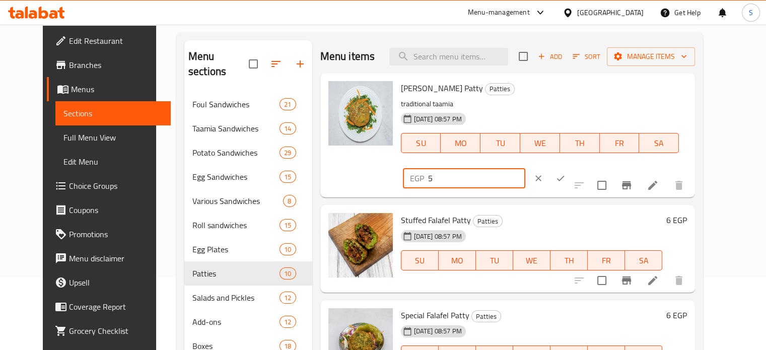
click at [525, 168] on input "5" at bounding box center [476, 178] width 97 height 20
click at [525, 168] on input "6" at bounding box center [476, 178] width 97 height 20
click at [525, 168] on input "7" at bounding box center [476, 178] width 97 height 20
type input "8"
click at [525, 168] on input "8" at bounding box center [476, 178] width 97 height 20
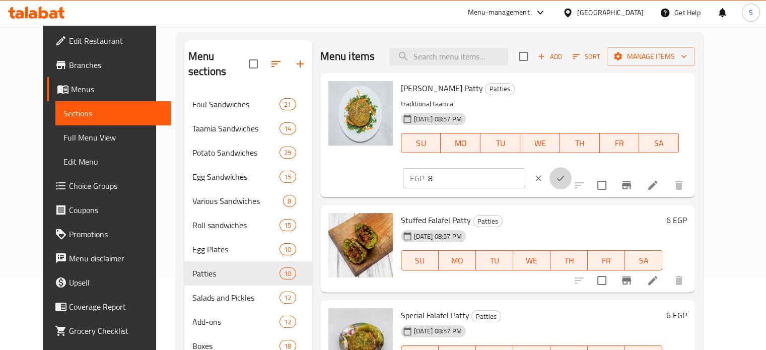
click at [572, 167] on button "ok" at bounding box center [561, 178] width 22 height 22
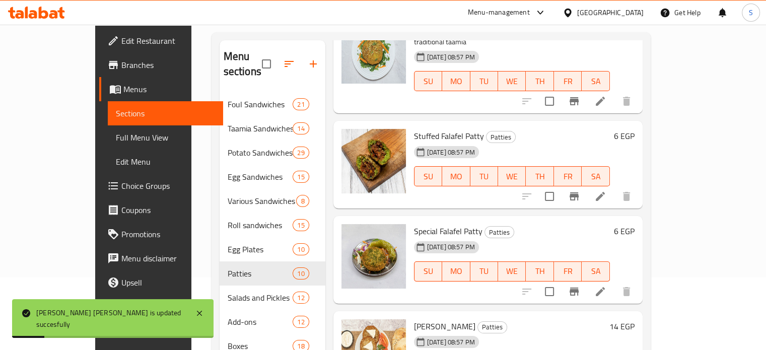
scroll to position [83, 0]
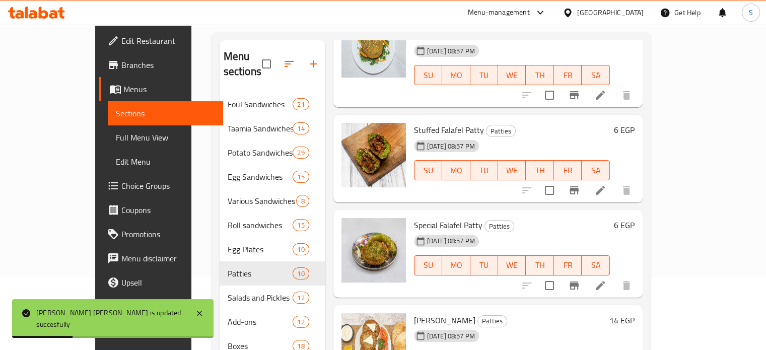
click at [635, 123] on h6 "6 EGP" at bounding box center [624, 130] width 21 height 14
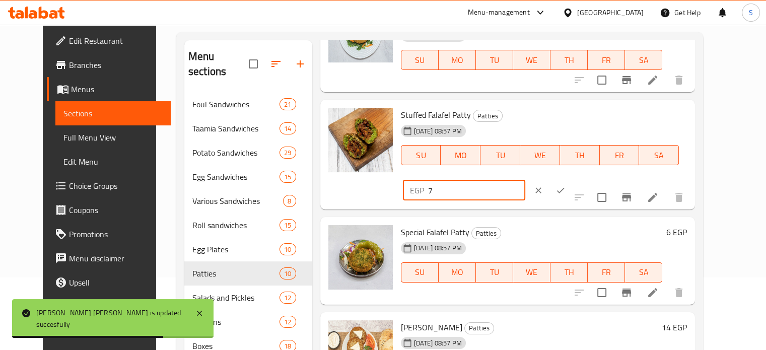
click at [525, 180] on input "7" at bounding box center [476, 190] width 97 height 20
type input "8"
click at [525, 180] on input "8" at bounding box center [476, 190] width 97 height 20
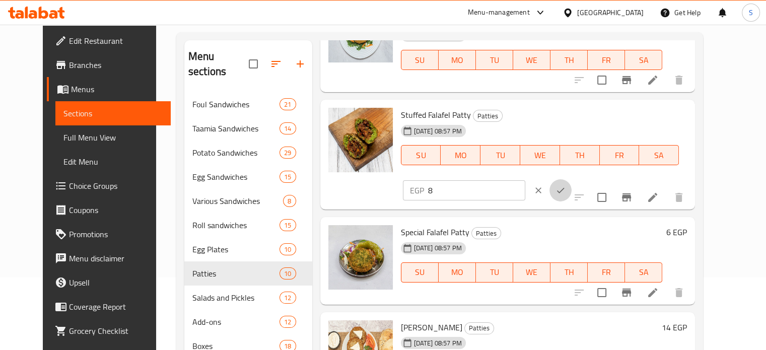
click at [566, 185] on icon "ok" at bounding box center [561, 190] width 10 height 10
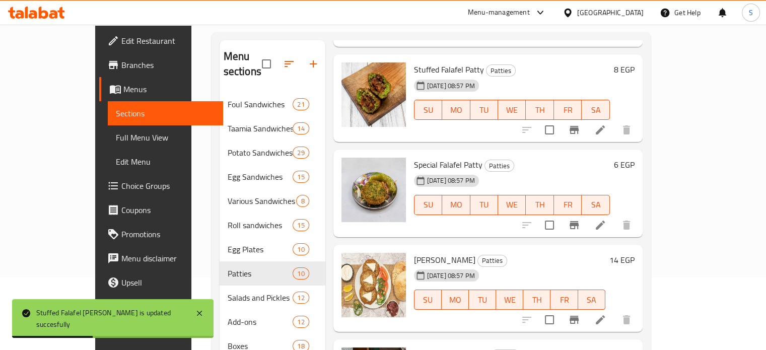
scroll to position [159, 0]
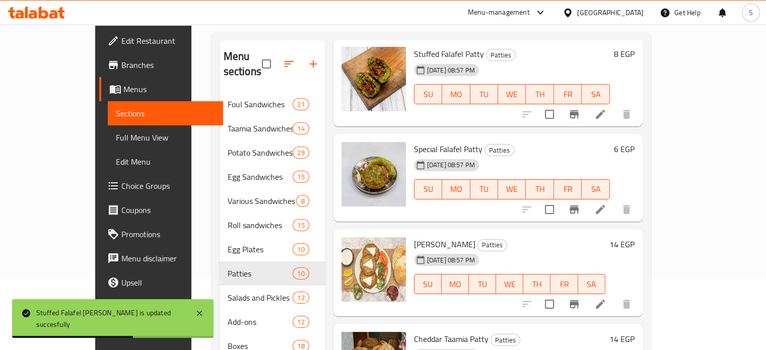
click at [635, 142] on h6 "6 EGP" at bounding box center [624, 149] width 21 height 14
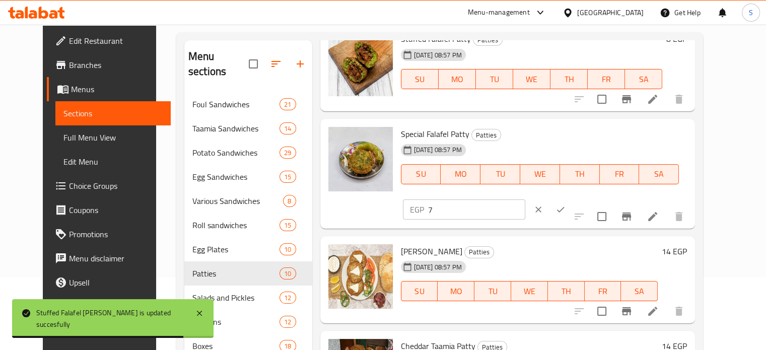
click at [525, 199] on input "7" at bounding box center [476, 209] width 97 height 20
type input "8"
click at [525, 199] on input "8" at bounding box center [476, 209] width 97 height 20
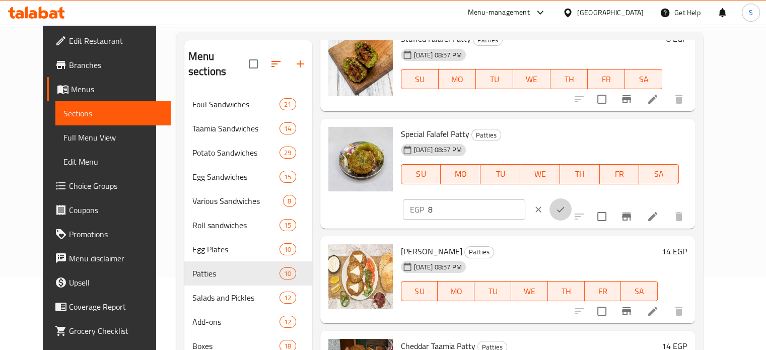
click at [572, 198] on button "ok" at bounding box center [561, 209] width 22 height 22
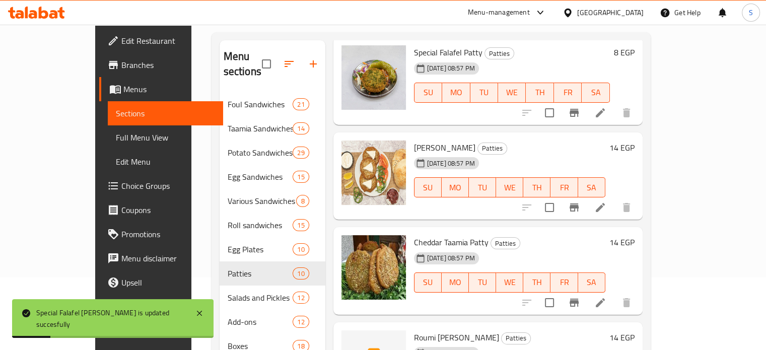
scroll to position [284, 0]
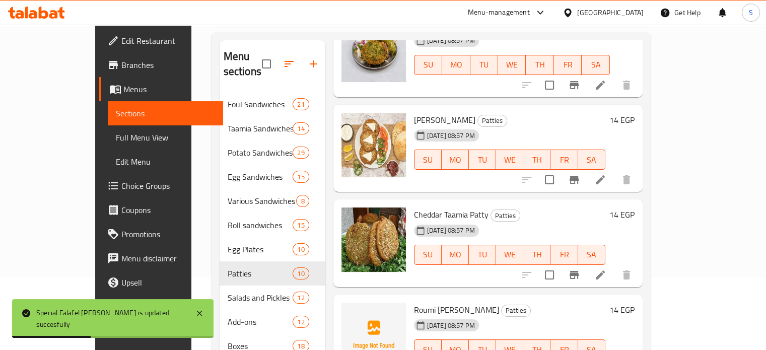
click at [635, 113] on h6 "14 EGP" at bounding box center [622, 120] width 25 height 14
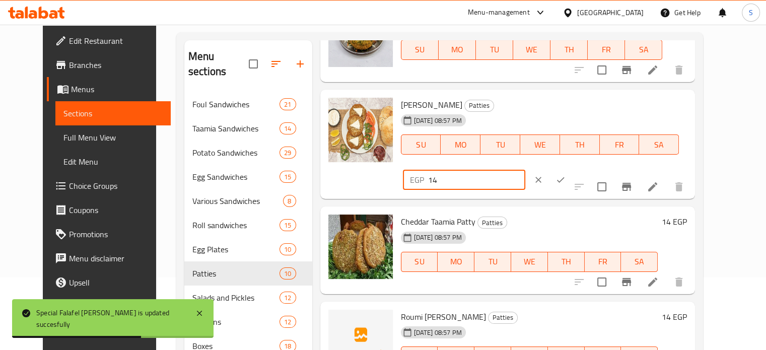
click at [525, 170] on input "14" at bounding box center [476, 180] width 97 height 20
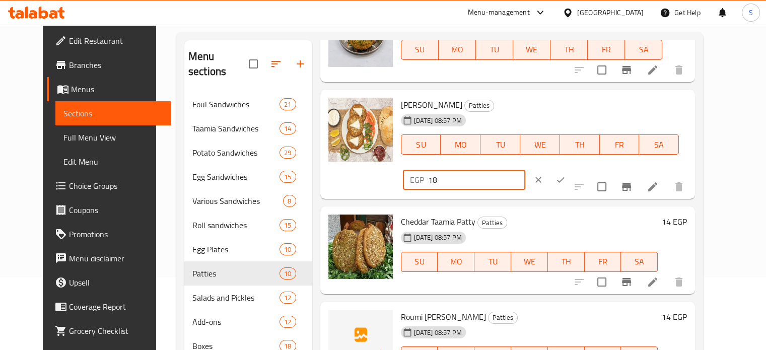
type input "18"
click at [572, 169] on div at bounding box center [549, 180] width 44 height 22
click at [572, 169] on button "ok" at bounding box center [561, 180] width 22 height 22
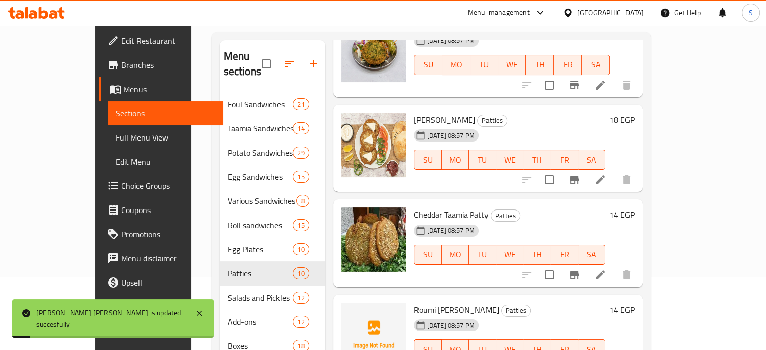
click at [635, 208] on h6 "14 EGP" at bounding box center [622, 215] width 25 height 14
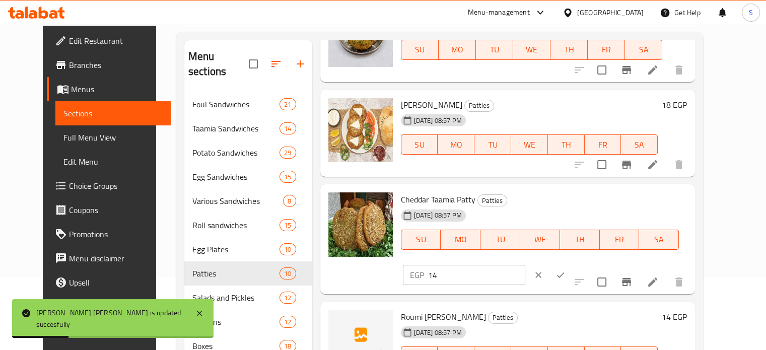
click at [525, 265] on input "14" at bounding box center [476, 275] width 97 height 20
type input "18"
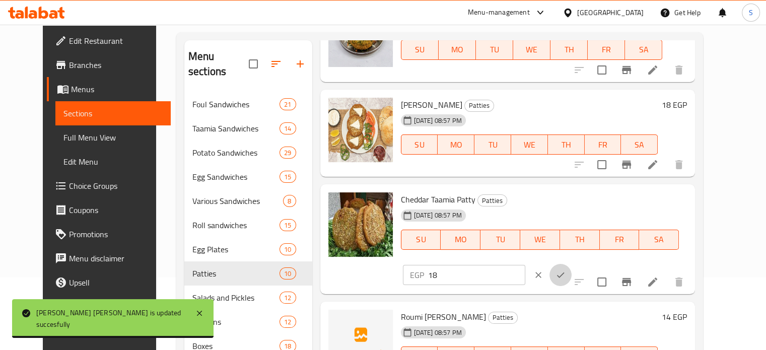
click at [566, 270] on icon "ok" at bounding box center [561, 275] width 10 height 10
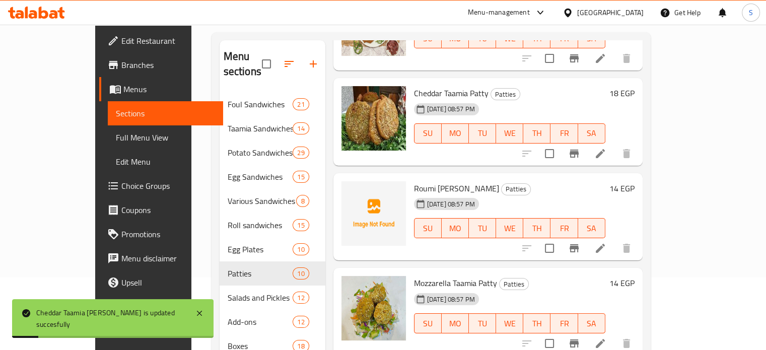
scroll to position [410, 0]
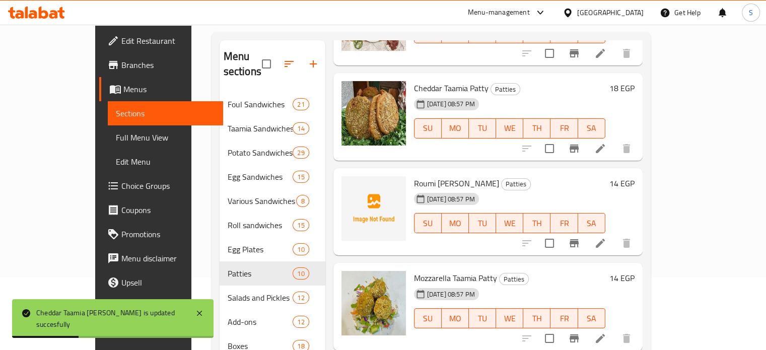
click at [635, 176] on h6 "14 EGP" at bounding box center [622, 183] width 25 height 14
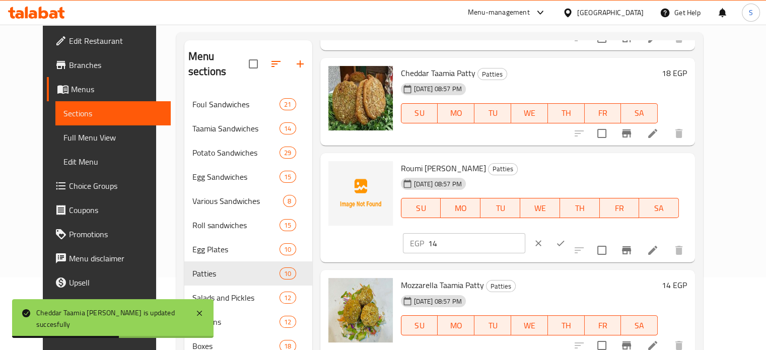
click at [525, 233] on input "14" at bounding box center [476, 243] width 97 height 20
type input "18"
click at [566, 238] on icon "ok" at bounding box center [561, 243] width 10 height 10
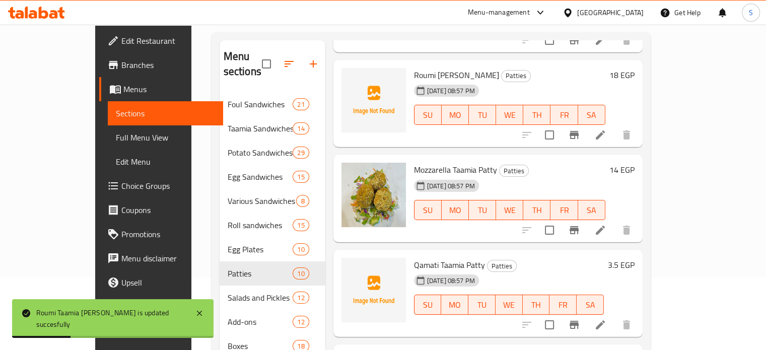
scroll to position [533, 0]
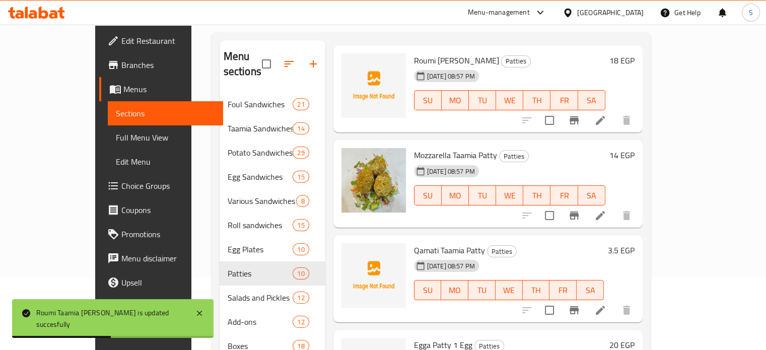
click at [635, 148] on h6 "14 EGP" at bounding box center [622, 155] width 25 height 14
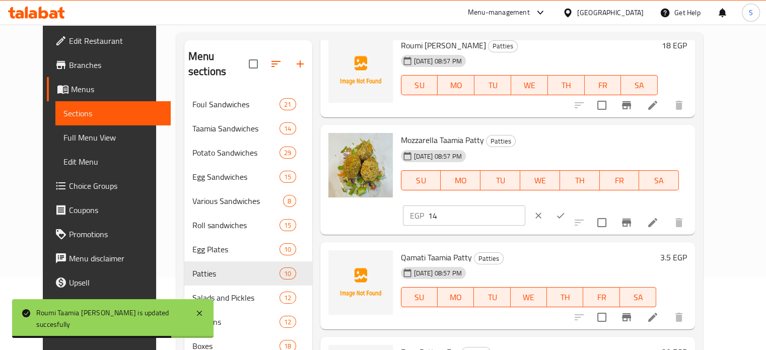
click at [525, 206] on input "14" at bounding box center [476, 216] width 97 height 20
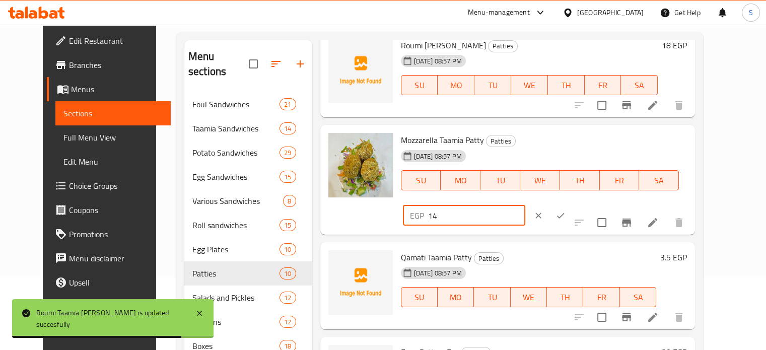
click at [525, 206] on input "14" at bounding box center [476, 216] width 97 height 20
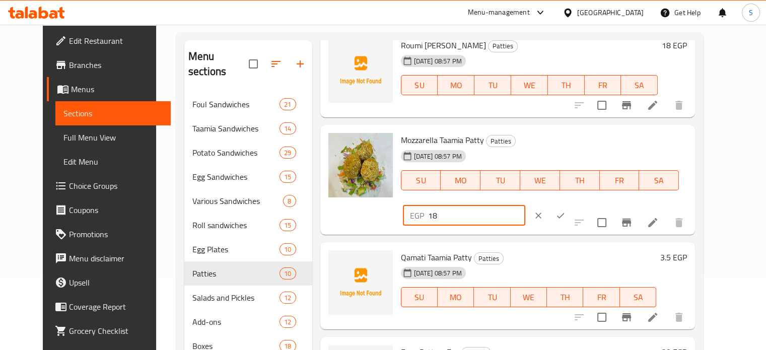
type input "18"
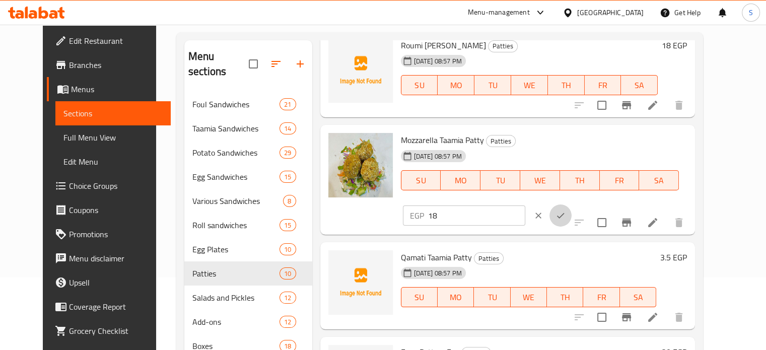
click at [566, 211] on icon "ok" at bounding box center [561, 216] width 10 height 10
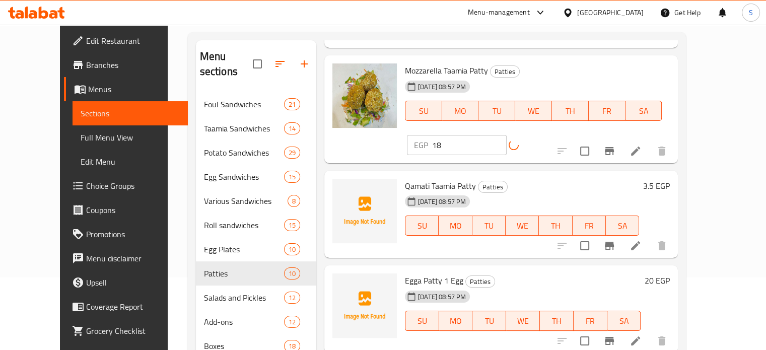
scroll to position [640, 0]
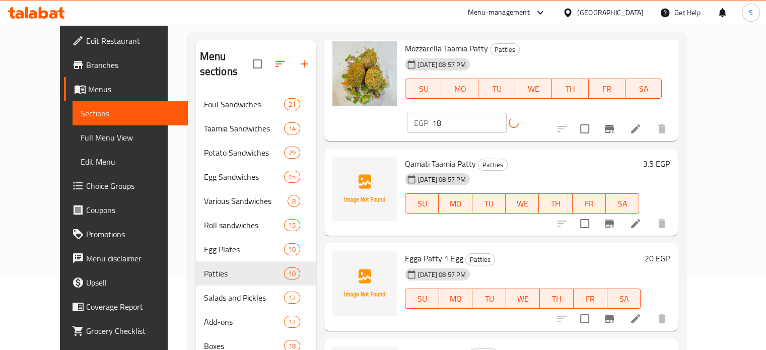
click at [670, 157] on div "3.5 EGP" at bounding box center [654, 193] width 31 height 72
click at [670, 157] on h6 "3.5 EGP" at bounding box center [656, 164] width 27 height 14
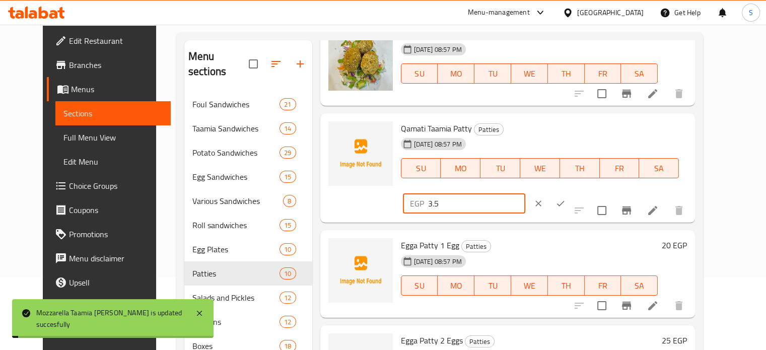
click at [525, 193] on input "3.5" at bounding box center [476, 203] width 97 height 20
type input "6"
click at [565, 201] on icon "ok" at bounding box center [561, 204] width 8 height 6
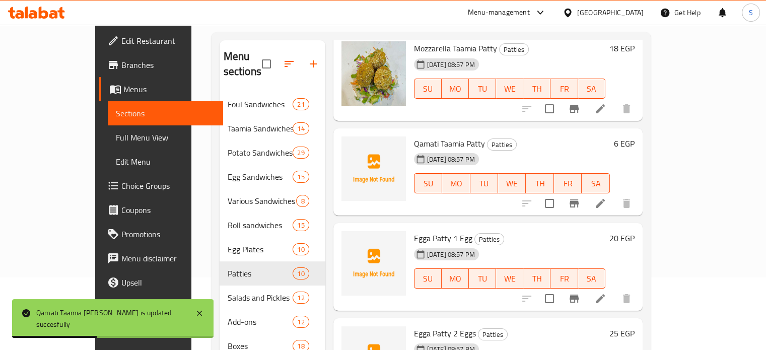
click at [635, 231] on h6 "20 EGP" at bounding box center [622, 238] width 25 height 14
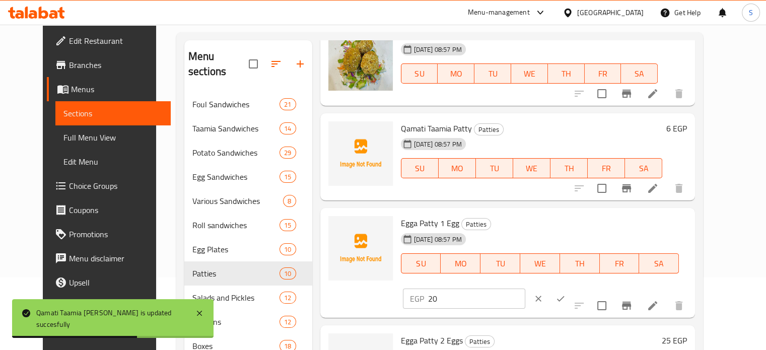
click at [525, 289] on input "20" at bounding box center [476, 299] width 97 height 20
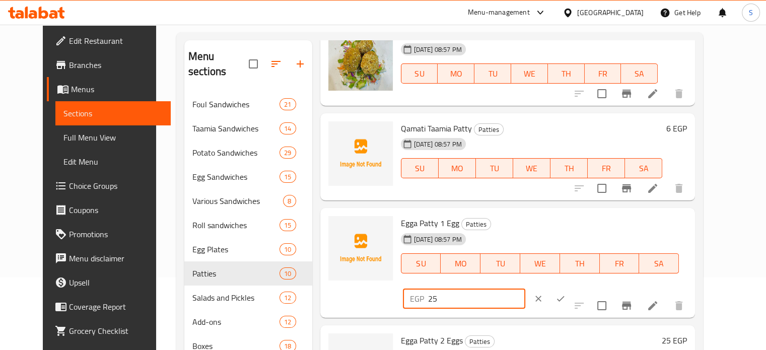
type input "25"
click at [566, 294] on icon "ok" at bounding box center [561, 299] width 10 height 10
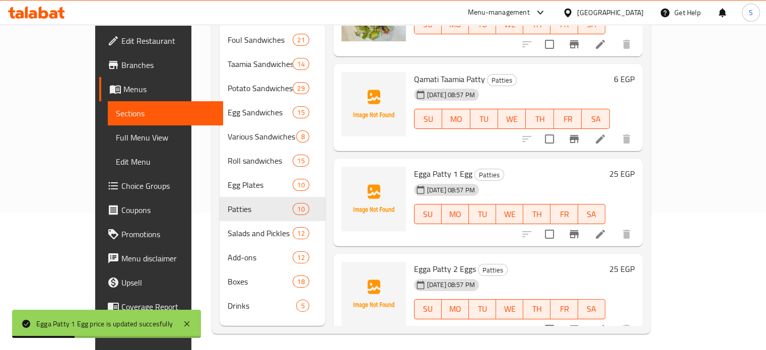
scroll to position [141, 0]
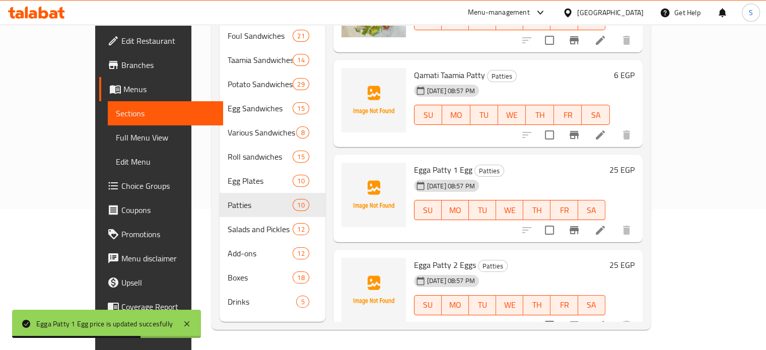
click at [635, 258] on h6 "25 EGP" at bounding box center [622, 265] width 25 height 14
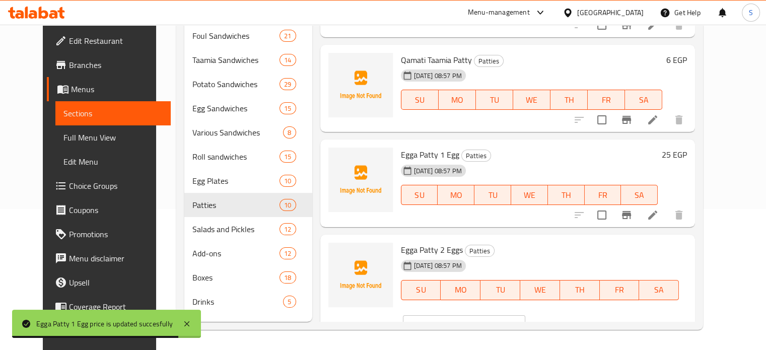
click at [525, 315] on input "25" at bounding box center [476, 325] width 97 height 20
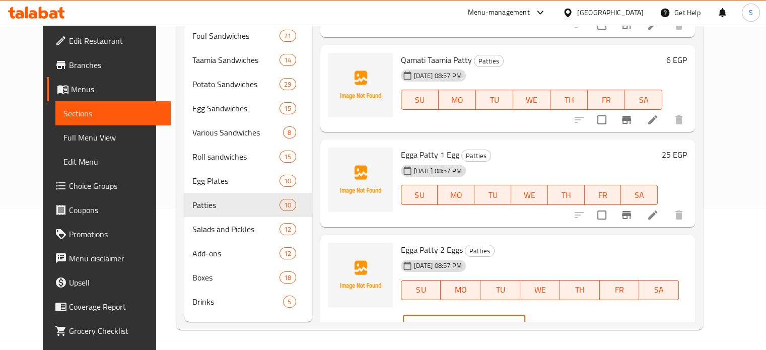
type input "2"
type input "32"
click at [565, 322] on icon "ok" at bounding box center [561, 325] width 8 height 6
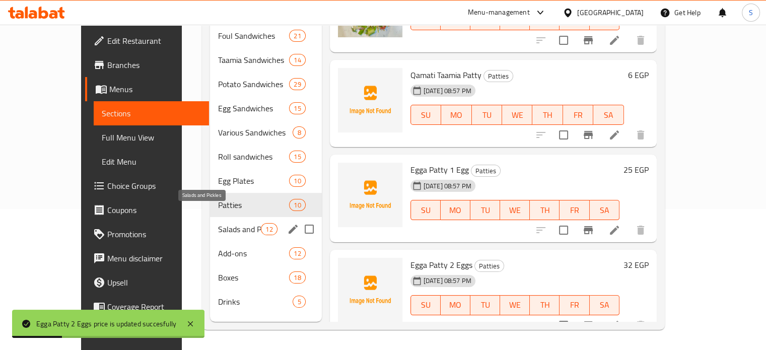
click at [218, 223] on span "Salads and Pickles" at bounding box center [239, 229] width 43 height 12
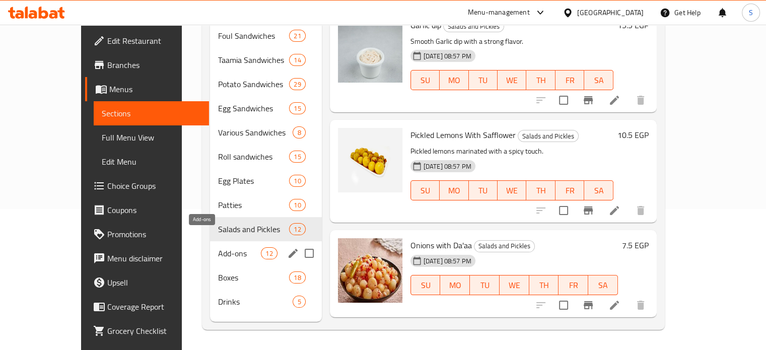
click at [224, 247] on span "Add-ons" at bounding box center [239, 253] width 43 height 12
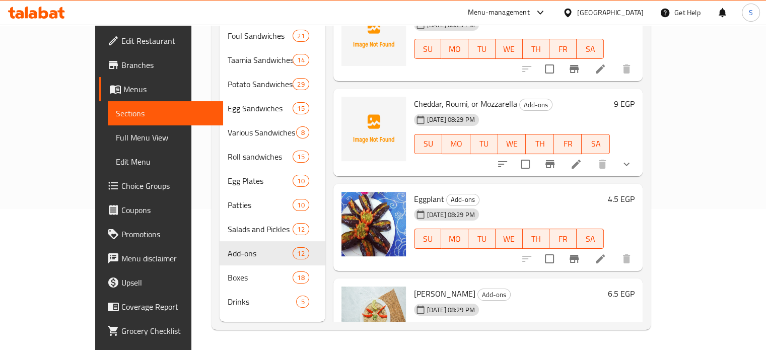
scroll to position [119, 0]
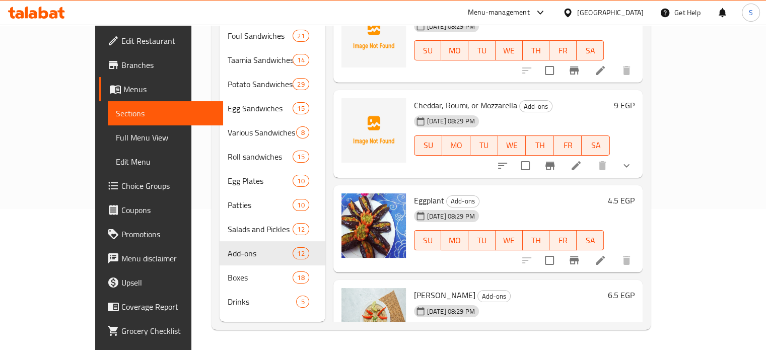
click at [635, 98] on h6 "9 EGP" at bounding box center [624, 105] width 21 height 14
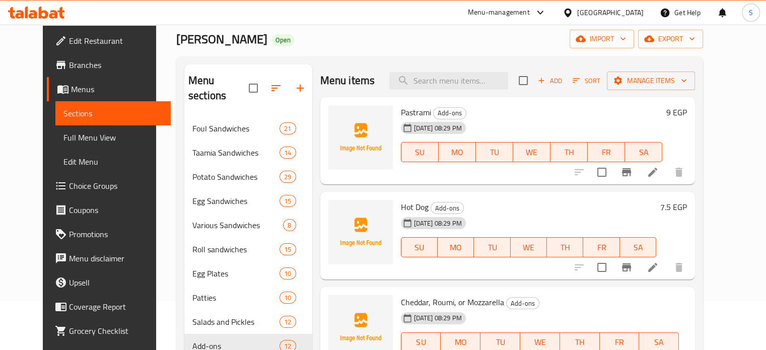
scroll to position [46, 0]
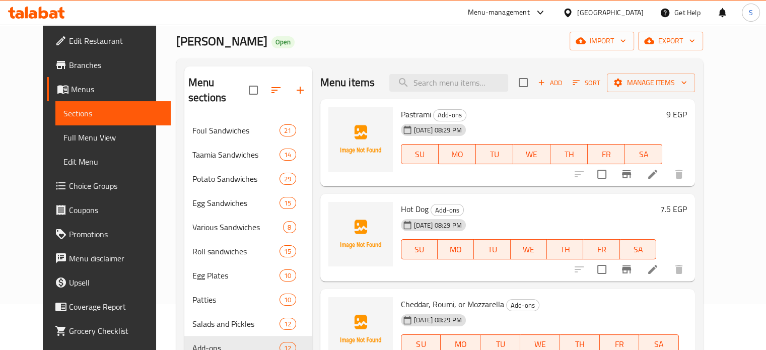
click at [687, 112] on h6 "9 EGP" at bounding box center [676, 114] width 21 height 14
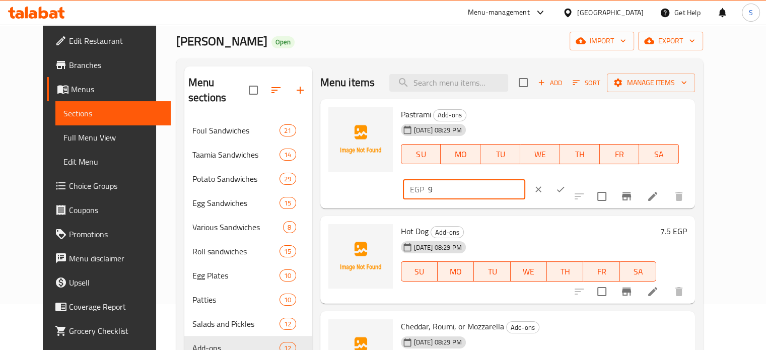
click at [525, 179] on input "9" at bounding box center [476, 189] width 97 height 20
type input "12"
click at [566, 184] on icon "ok" at bounding box center [561, 189] width 10 height 10
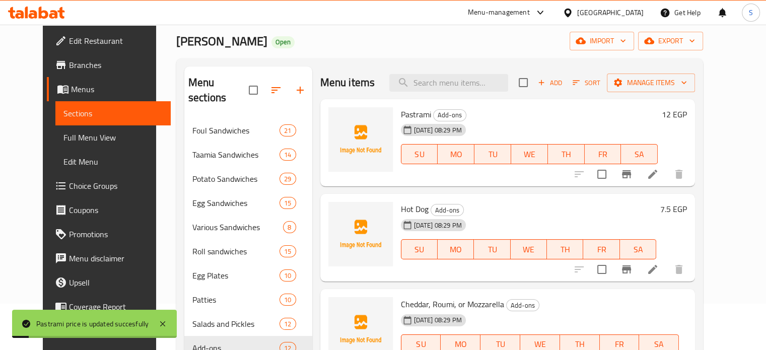
click at [687, 212] on h6 "7.5 EGP" at bounding box center [673, 209] width 27 height 14
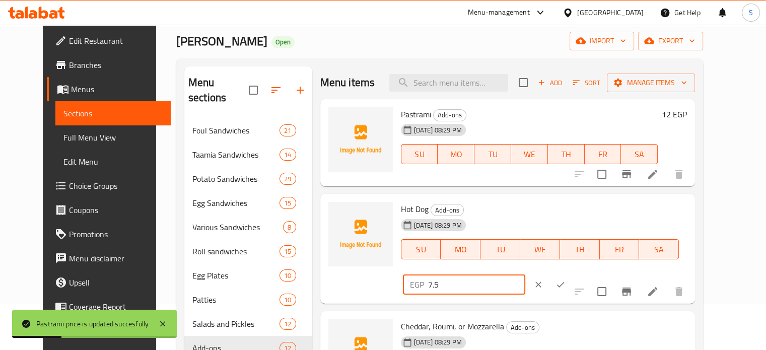
click at [525, 275] on input "7.5" at bounding box center [476, 285] width 97 height 20
type input "10"
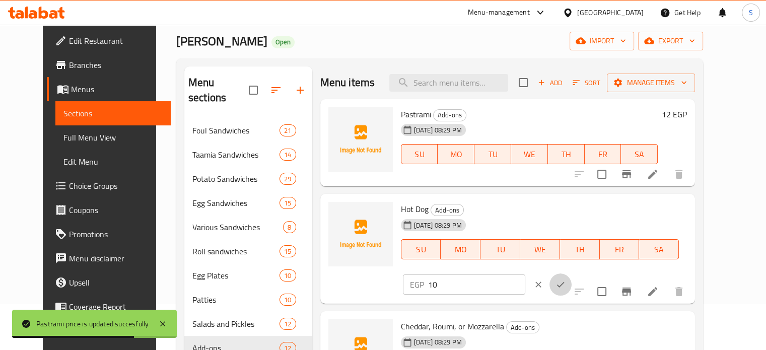
click at [572, 274] on button "ok" at bounding box center [561, 285] width 22 height 22
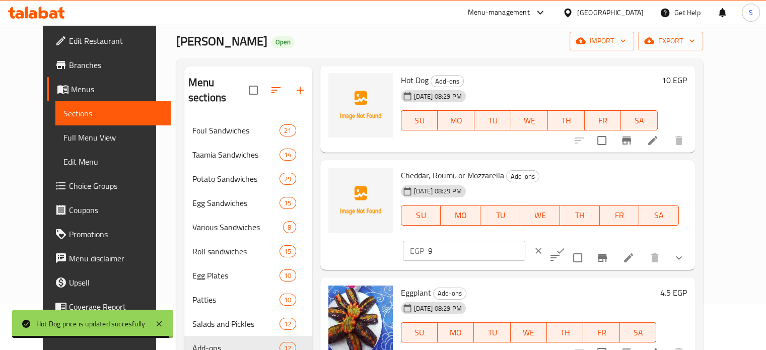
scroll to position [87, 0]
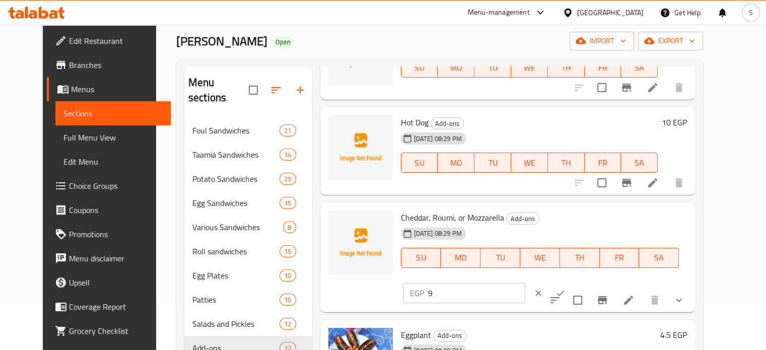
click at [525, 283] on input "9" at bounding box center [476, 293] width 97 height 20
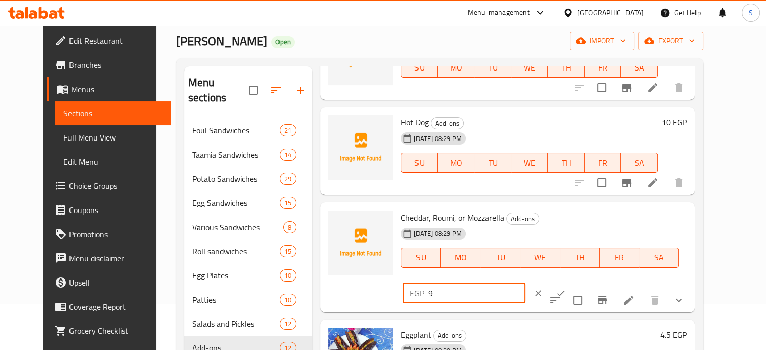
click at [525, 283] on input "9" at bounding box center [476, 293] width 97 height 20
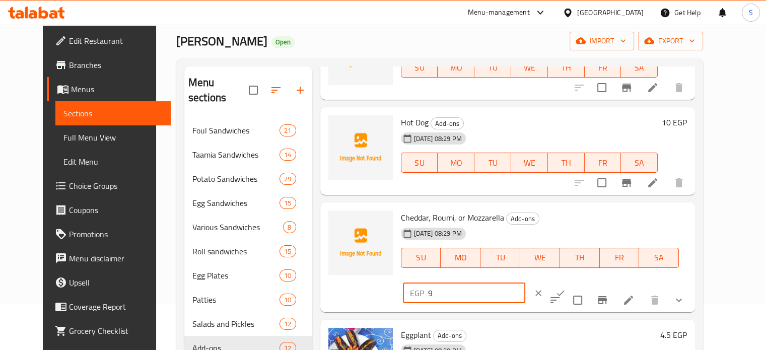
click at [525, 283] on input "9" at bounding box center [476, 293] width 97 height 20
type input "12"
click at [566, 288] on icon "ok" at bounding box center [561, 293] width 10 height 10
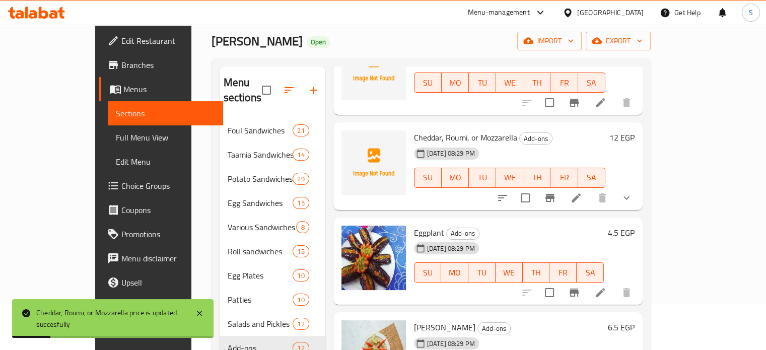
scroll to position [244, 0]
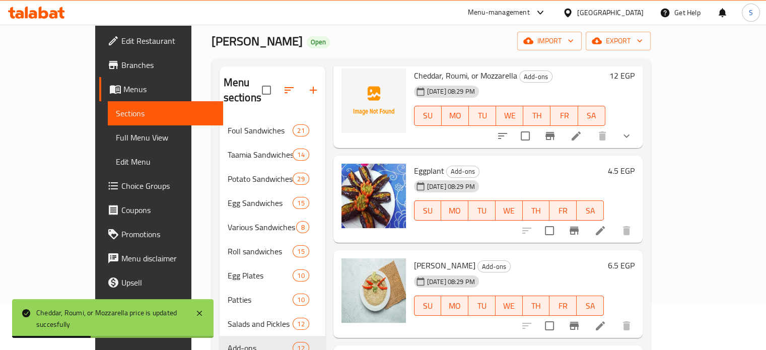
click at [635, 164] on h6 "4.5 EGP" at bounding box center [621, 171] width 27 height 14
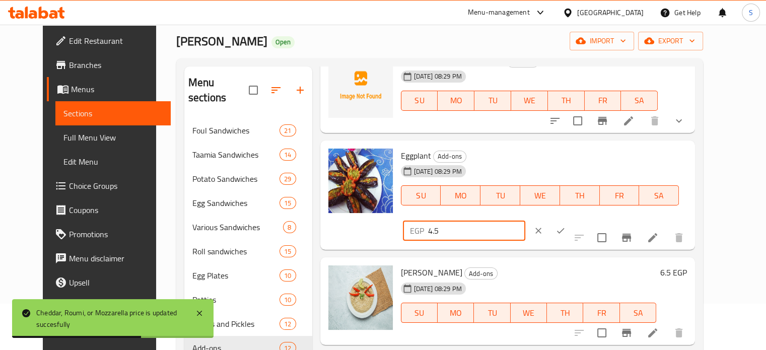
click at [525, 221] on input "4.5" at bounding box center [476, 231] width 97 height 20
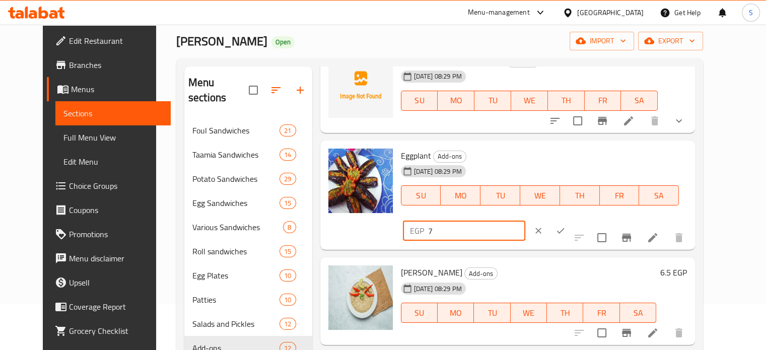
type input "7"
click at [572, 220] on button "ok" at bounding box center [561, 231] width 22 height 22
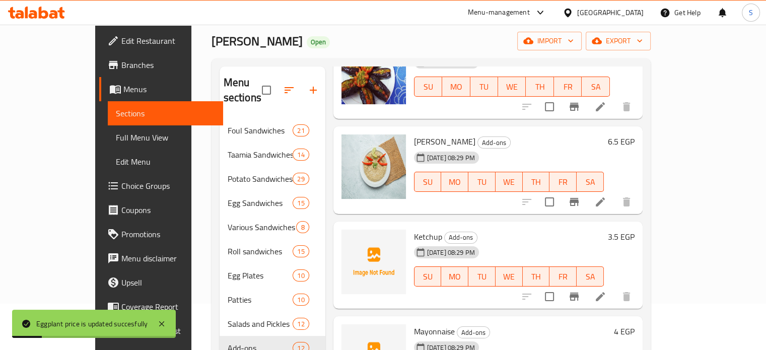
scroll to position [369, 0]
click at [635, 133] on h6 "6.5 EGP" at bounding box center [621, 140] width 27 height 14
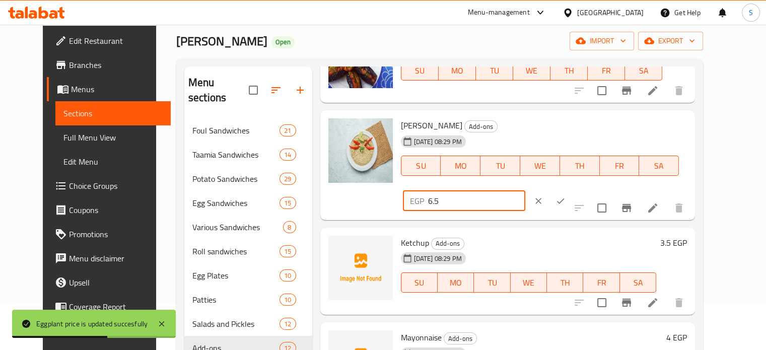
click at [525, 191] on input "6.5" at bounding box center [476, 201] width 97 height 20
type input "9"
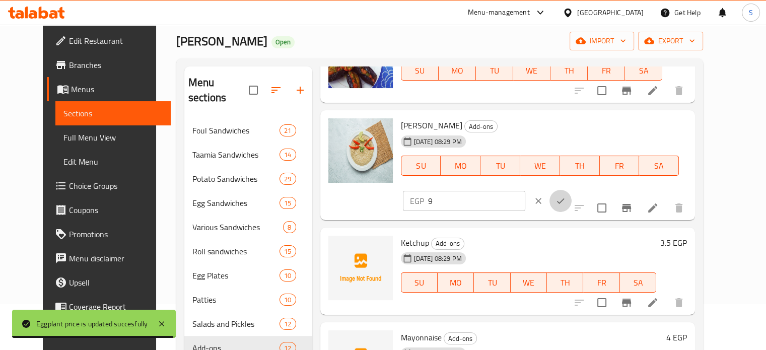
click at [566, 196] on icon "ok" at bounding box center [561, 201] width 10 height 10
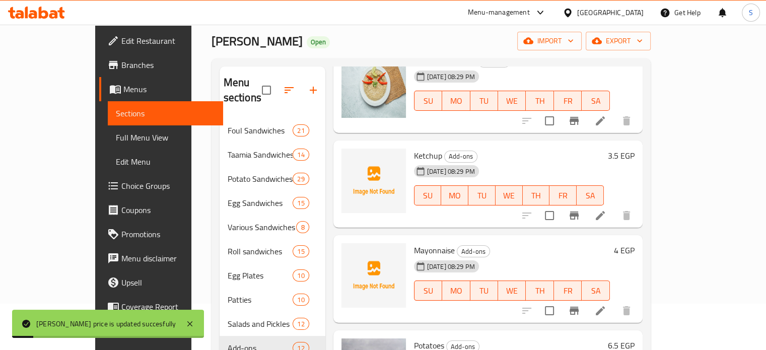
scroll to position [497, 0]
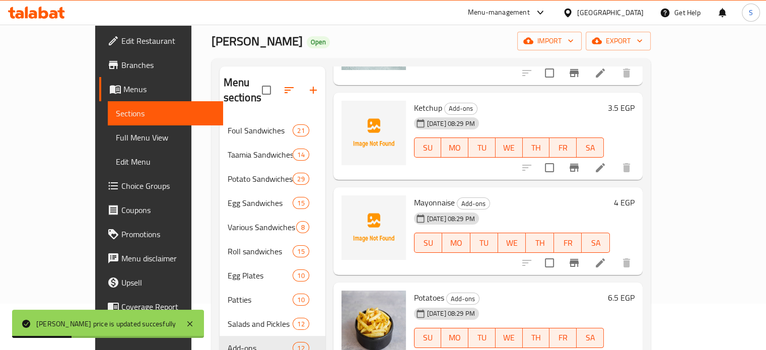
click at [635, 101] on h6 "3.5 EGP" at bounding box center [621, 108] width 27 height 14
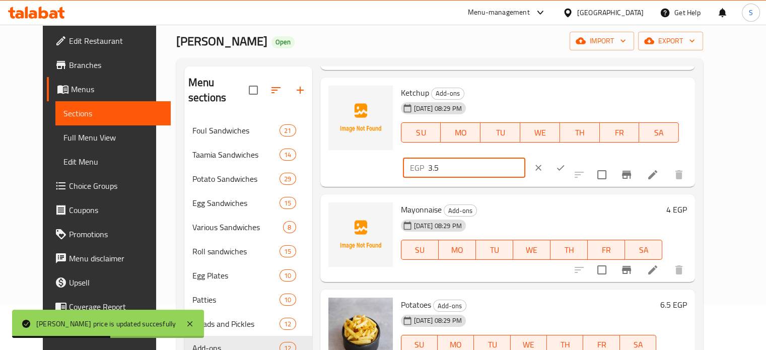
click at [525, 158] on input "3.5" at bounding box center [476, 168] width 97 height 20
click at [525, 158] on div "EGP 3.5 ​" at bounding box center [464, 168] width 122 height 20
click at [525, 158] on input "3.5" at bounding box center [476, 168] width 97 height 20
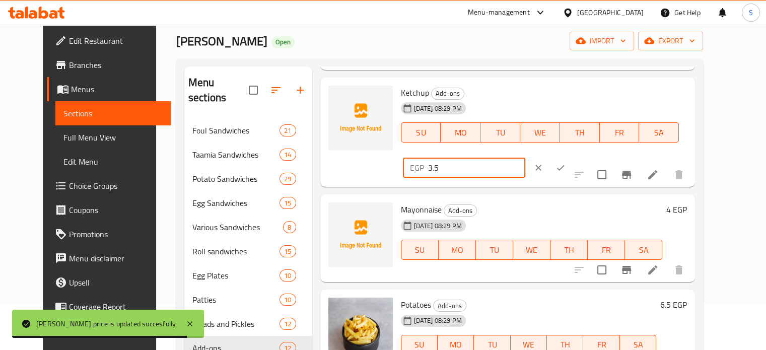
click at [525, 158] on input "3.5" at bounding box center [476, 168] width 97 height 20
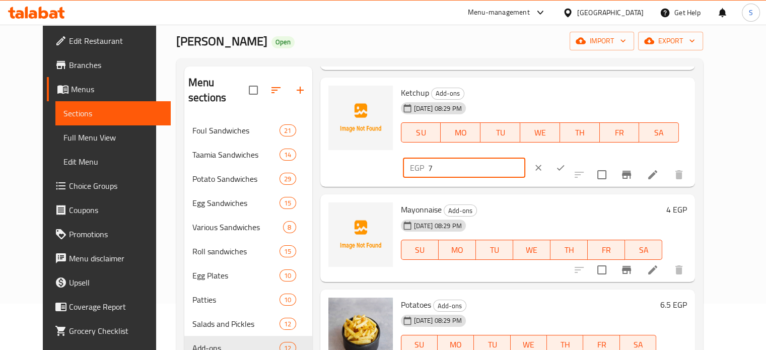
type input "7"
click at [566, 163] on icon "ok" at bounding box center [561, 168] width 10 height 10
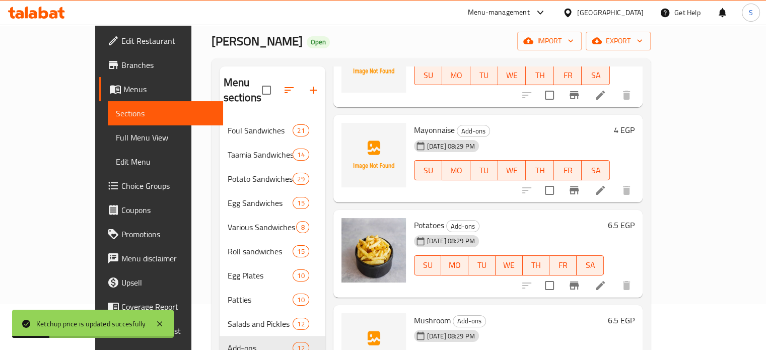
scroll to position [575, 0]
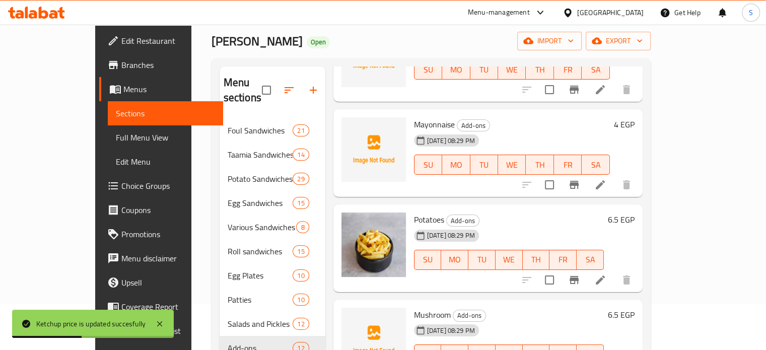
click at [635, 117] on h6 "4 EGP" at bounding box center [624, 124] width 21 height 14
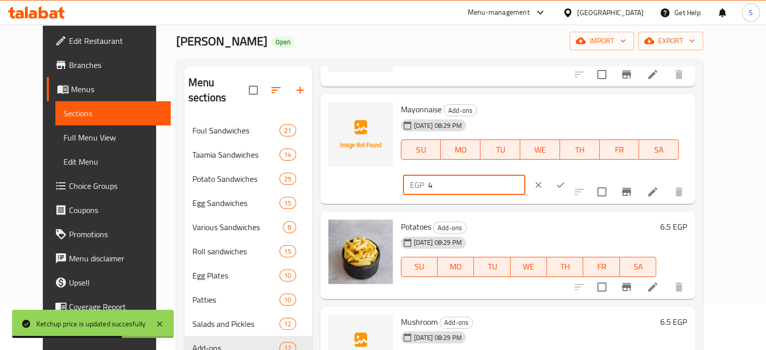
click at [525, 175] on input "4" at bounding box center [476, 185] width 97 height 20
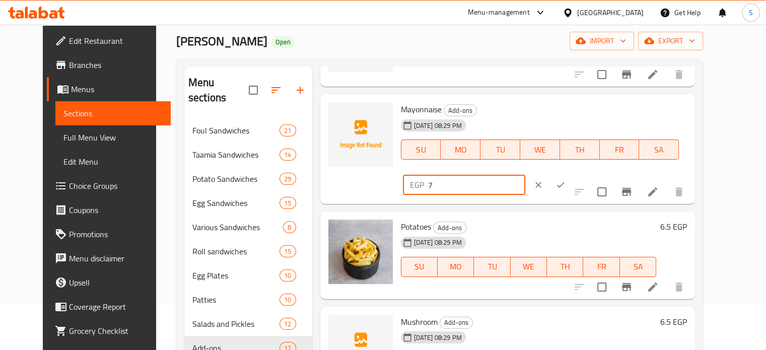
type input "7"
click at [572, 174] on button "ok" at bounding box center [561, 185] width 22 height 22
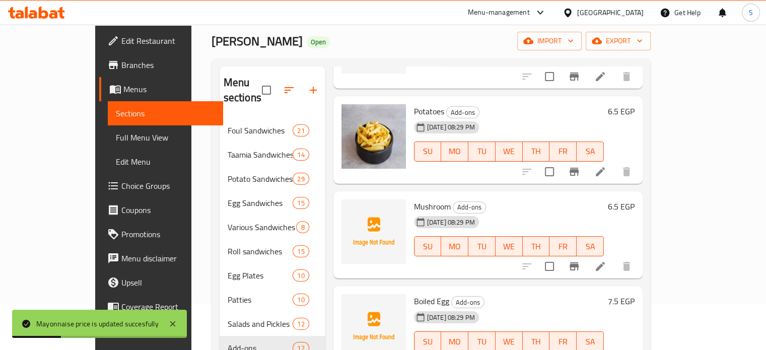
scroll to position [707, 0]
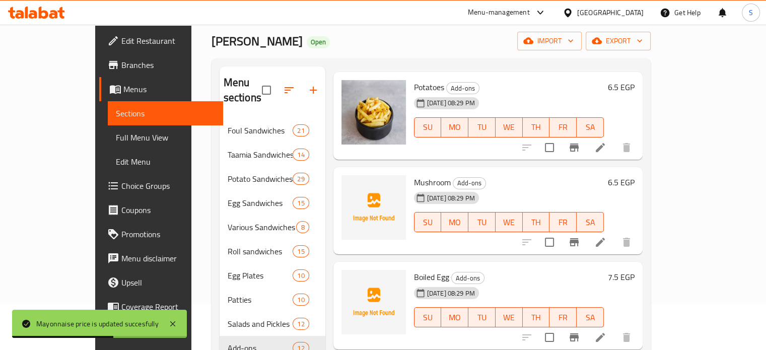
click at [635, 80] on h6 "6.5 EGP" at bounding box center [621, 87] width 27 height 14
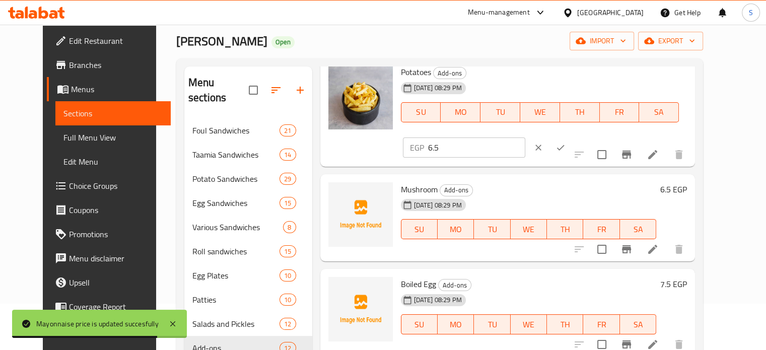
click at [525, 138] on input "6.5" at bounding box center [476, 148] width 97 height 20
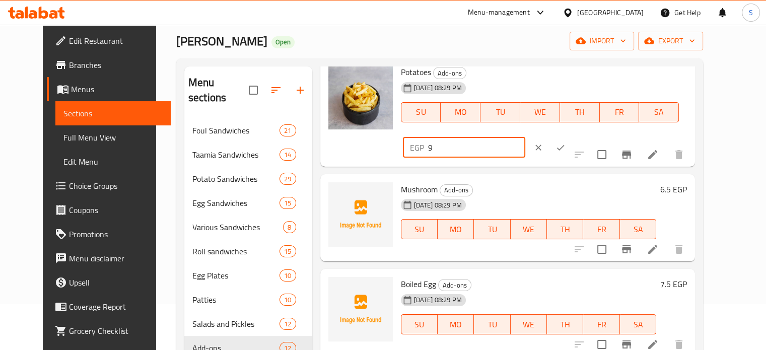
type input "9"
click at [572, 137] on button "ok" at bounding box center [561, 148] width 22 height 22
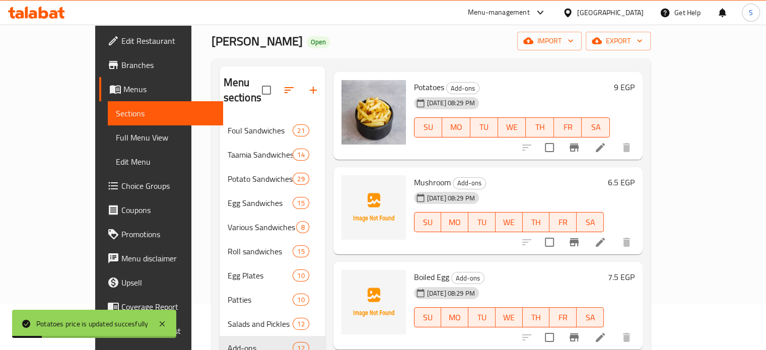
click at [635, 175] on h6 "6.5 EGP" at bounding box center [621, 182] width 27 height 14
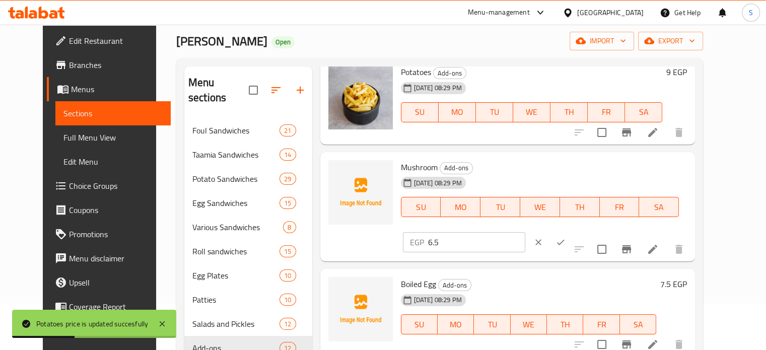
click at [525, 232] on input "6.5" at bounding box center [476, 242] width 97 height 20
type input "9"
click at [566, 237] on icon "ok" at bounding box center [561, 242] width 10 height 10
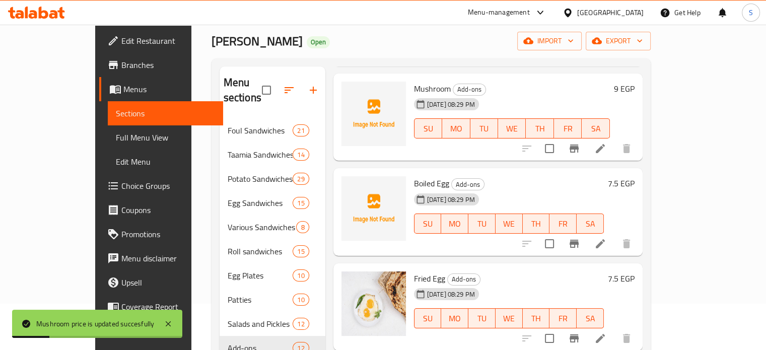
scroll to position [802, 0]
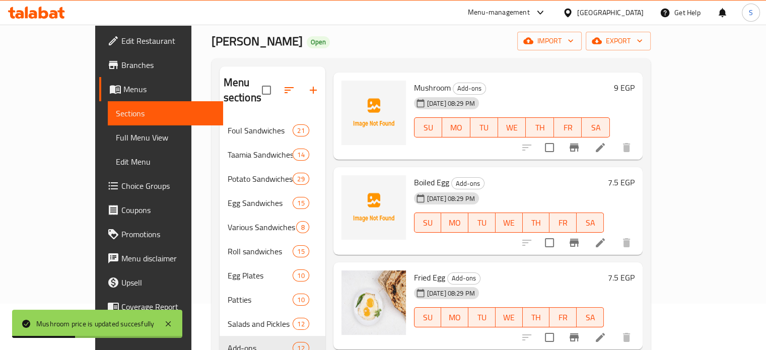
click at [635, 175] on h6 "7.5 EGP" at bounding box center [621, 182] width 27 height 14
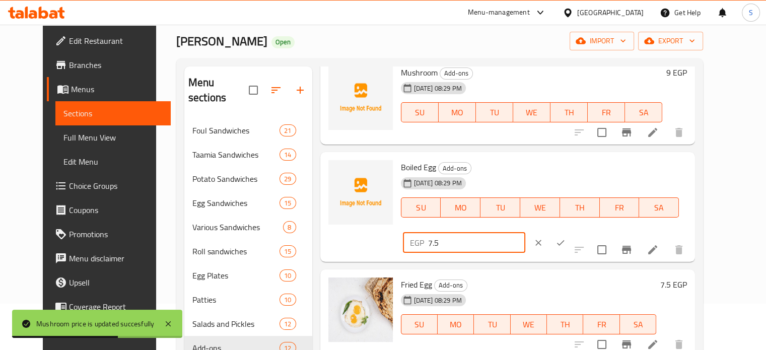
click at [525, 233] on input "7.5" at bounding box center [476, 243] width 97 height 20
type input "11"
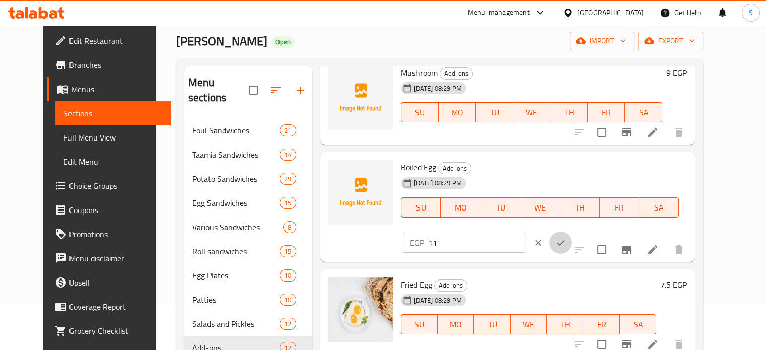
click at [572, 232] on button "ok" at bounding box center [561, 243] width 22 height 22
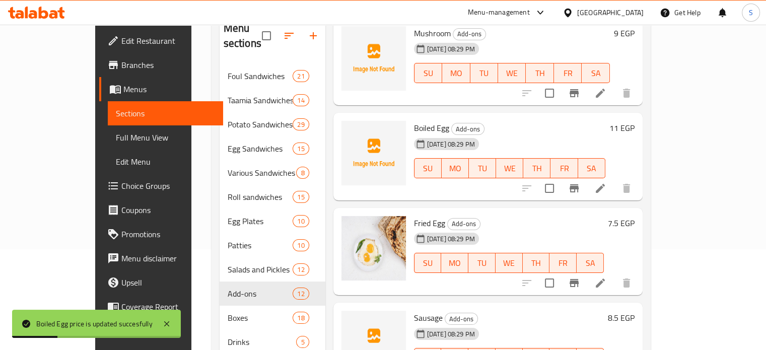
scroll to position [114, 0]
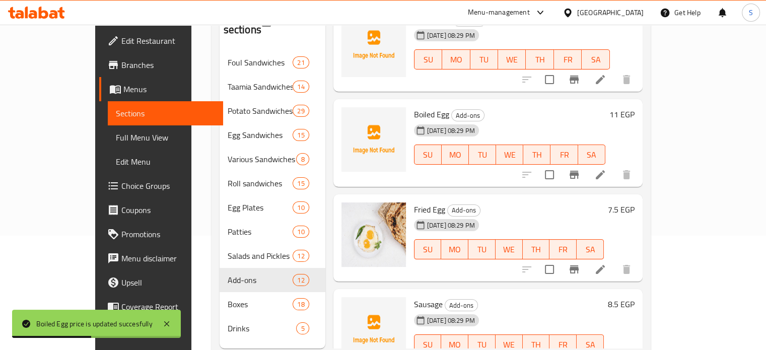
click at [635, 203] on h6 "7.5 EGP" at bounding box center [621, 210] width 27 height 14
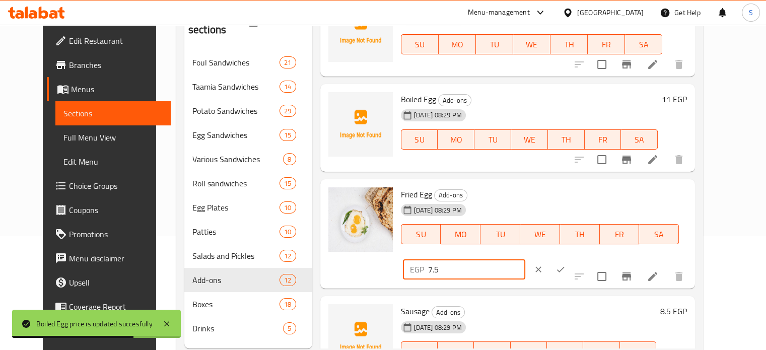
click at [525, 259] on input "7.5" at bounding box center [476, 269] width 97 height 20
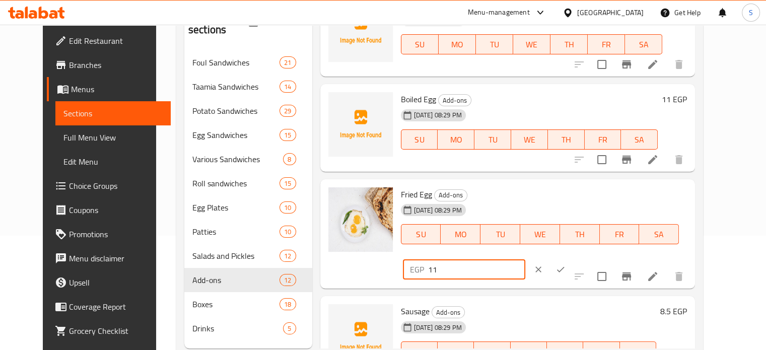
type input "11"
click at [566, 264] on icon "ok" at bounding box center [561, 269] width 10 height 10
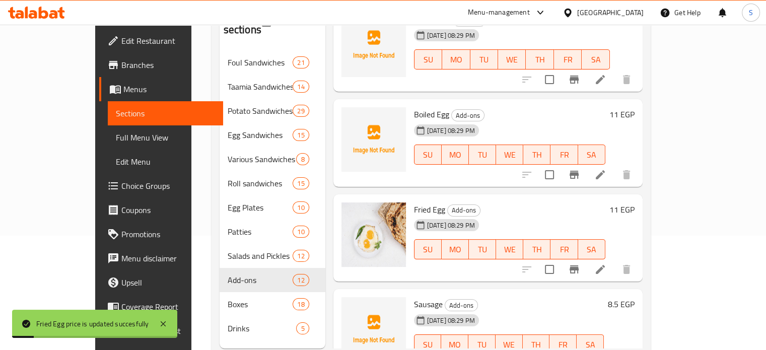
scroll to position [815, 0]
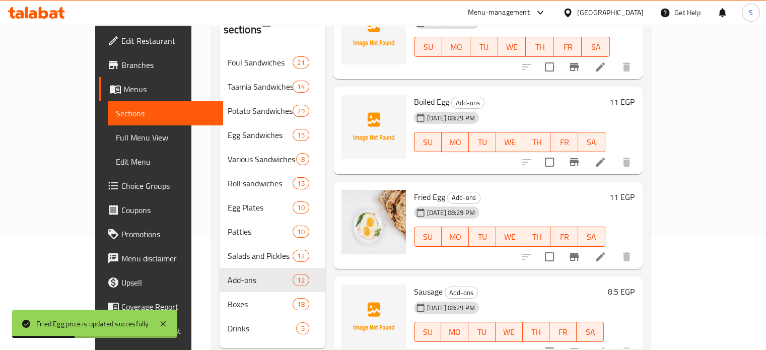
click at [635, 285] on h6 "8.5 EGP" at bounding box center [621, 292] width 27 height 14
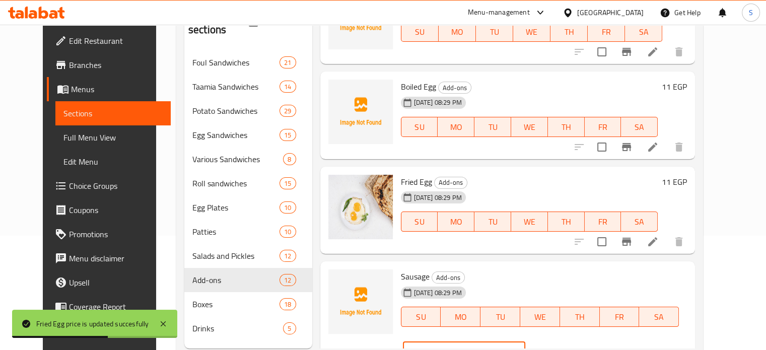
click at [525, 342] on input "8.5" at bounding box center [476, 352] width 97 height 20
type input "11"
click at [566, 347] on icon "ok" at bounding box center [561, 352] width 10 height 10
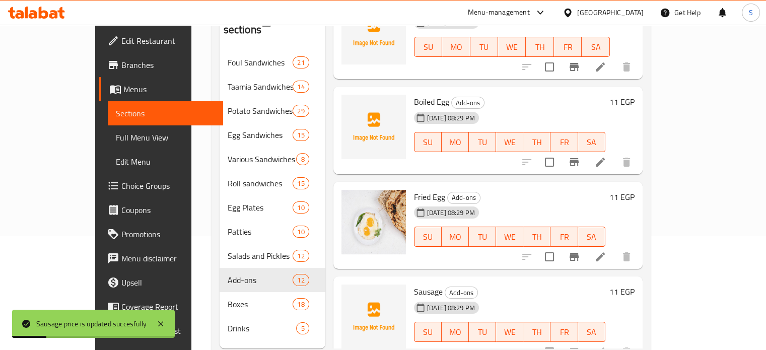
scroll to position [141, 0]
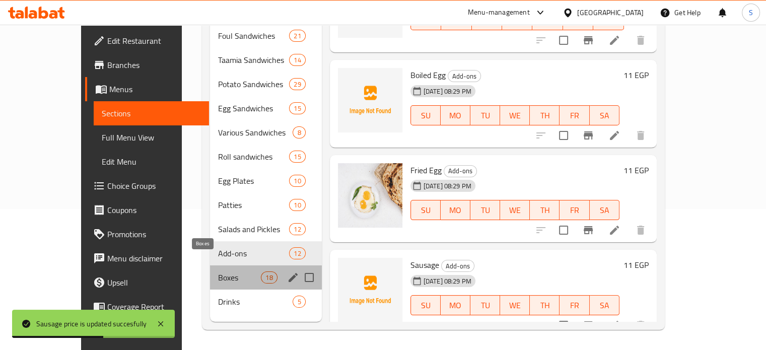
click at [220, 272] on span "Boxes" at bounding box center [239, 278] width 43 height 12
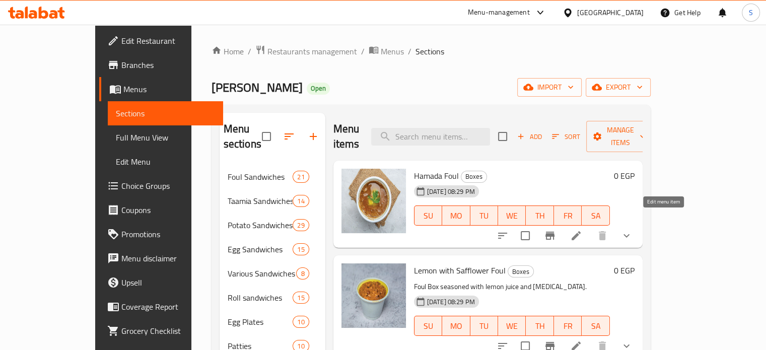
click at [582, 230] on icon at bounding box center [576, 236] width 12 height 12
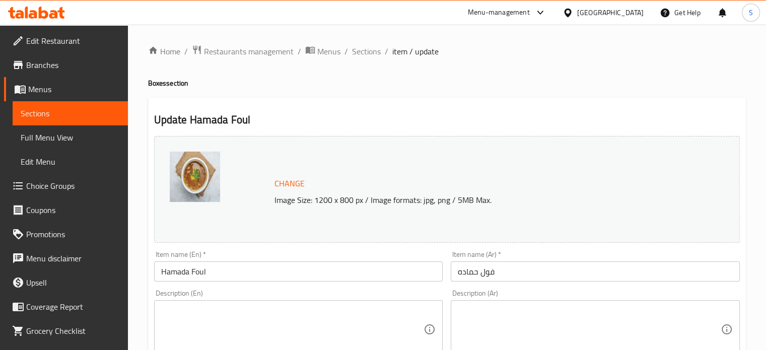
scroll to position [398, 0]
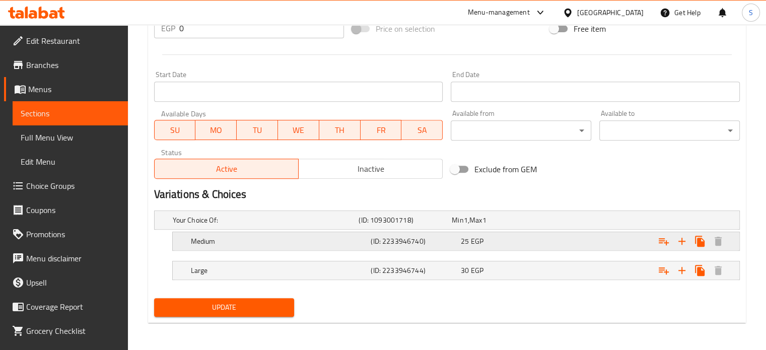
click at [572, 222] on div "Expand" at bounding box center [636, 220] width 186 height 4
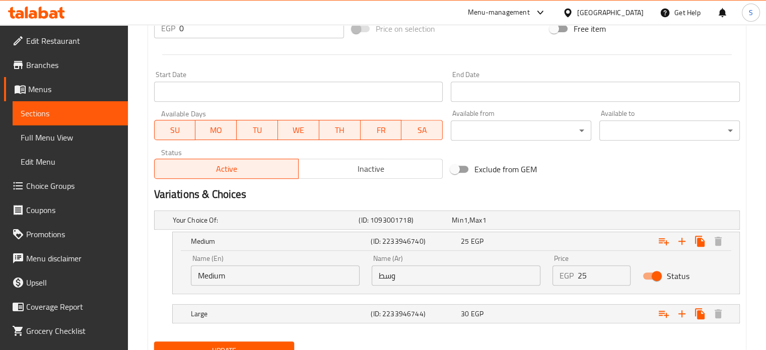
click at [579, 271] on input "25" at bounding box center [604, 275] width 53 height 20
type input "30"
click at [604, 222] on div "Expand" at bounding box center [636, 220] width 186 height 4
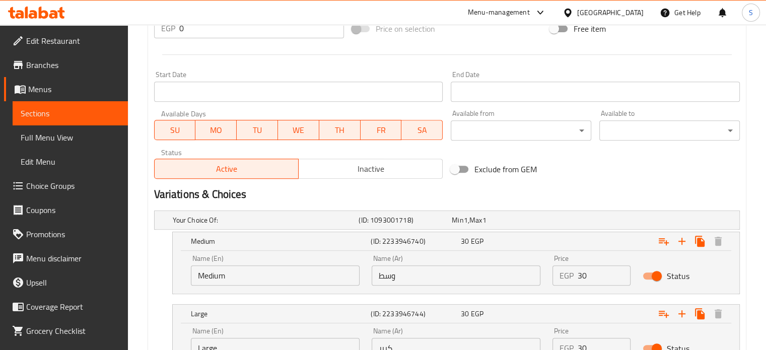
scroll to position [485, 0]
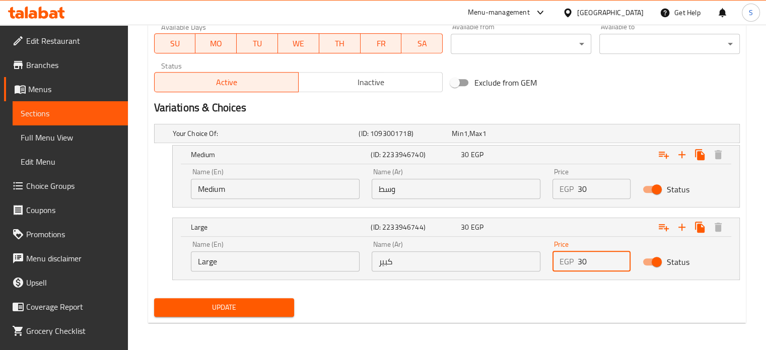
click at [578, 260] on input "30" at bounding box center [604, 261] width 53 height 20
type input "35"
click at [154, 298] on button "Update" at bounding box center [224, 307] width 141 height 19
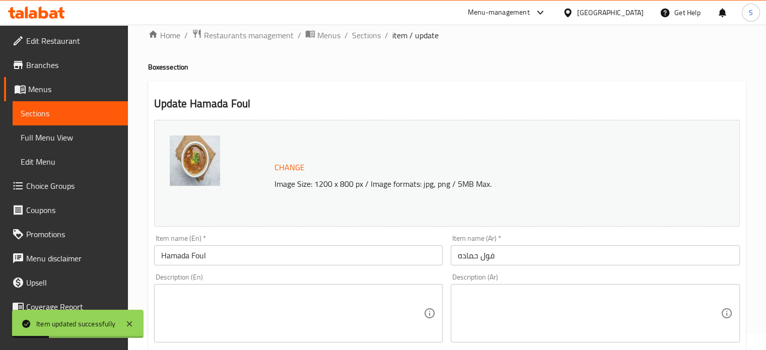
scroll to position [0, 0]
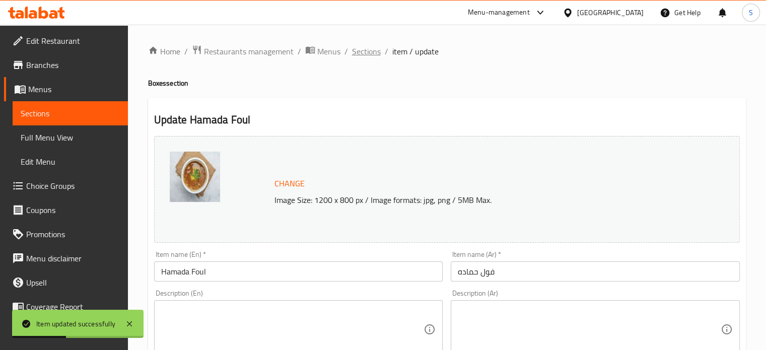
click at [364, 47] on span "Sections" at bounding box center [366, 51] width 29 height 12
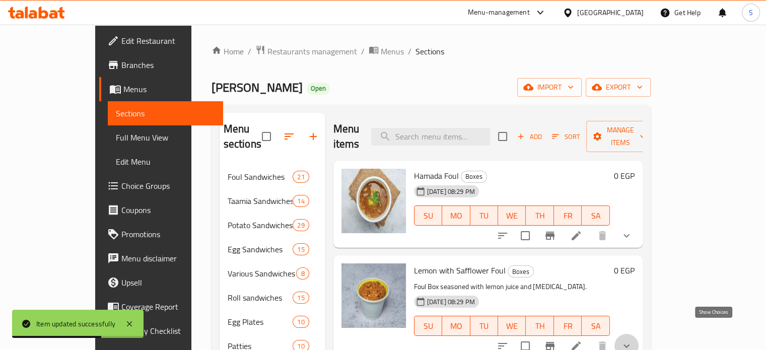
click at [630, 345] on icon "show more" at bounding box center [627, 347] width 6 height 4
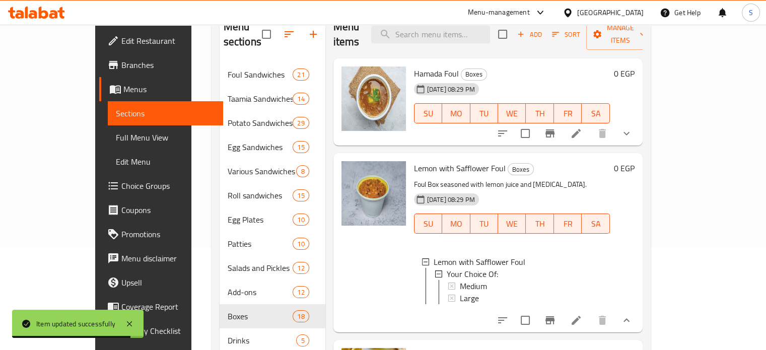
scroll to position [106, 0]
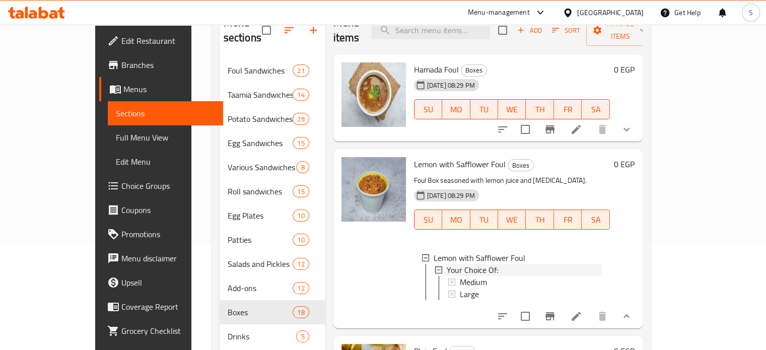
click at [435, 266] on icon at bounding box center [438, 269] width 7 height 7
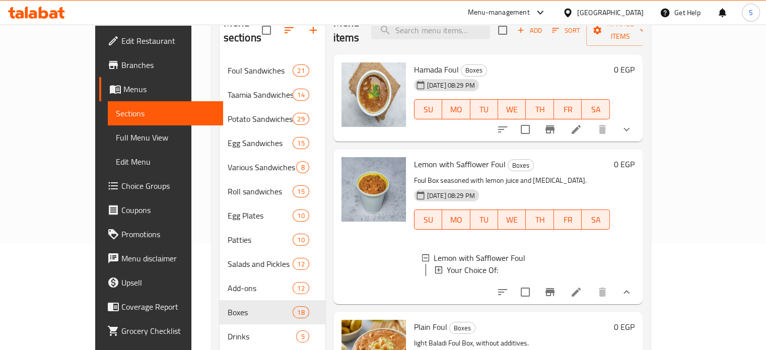
click at [435, 266] on icon at bounding box center [438, 269] width 7 height 7
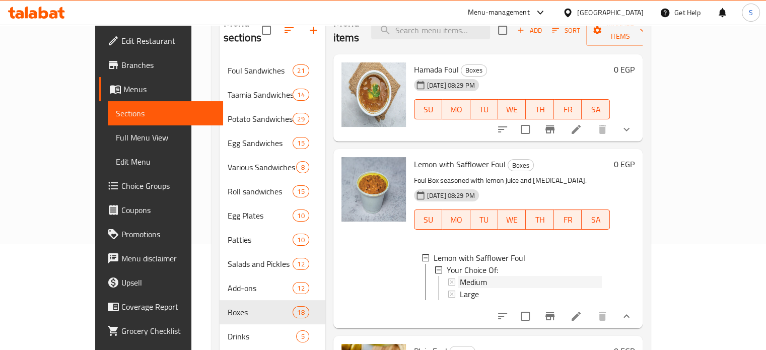
click at [460, 276] on span "Medium" at bounding box center [473, 282] width 27 height 12
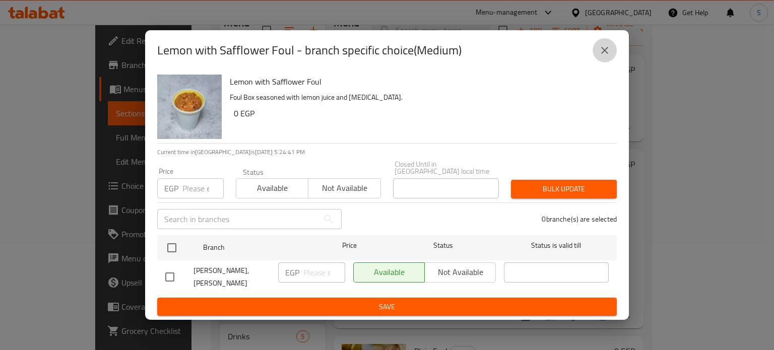
click at [603, 49] on icon "close" at bounding box center [604, 50] width 12 height 12
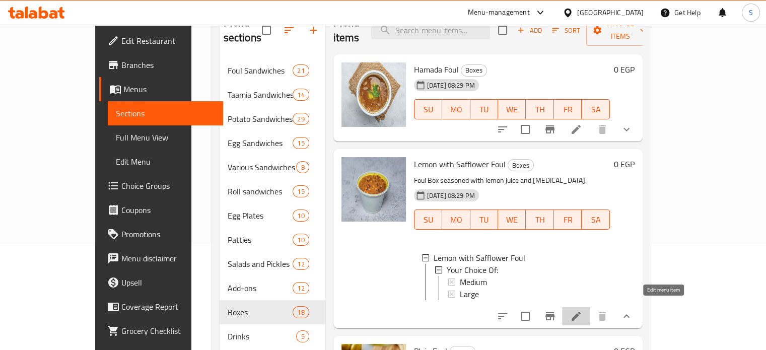
click at [581, 312] on icon at bounding box center [576, 316] width 9 height 9
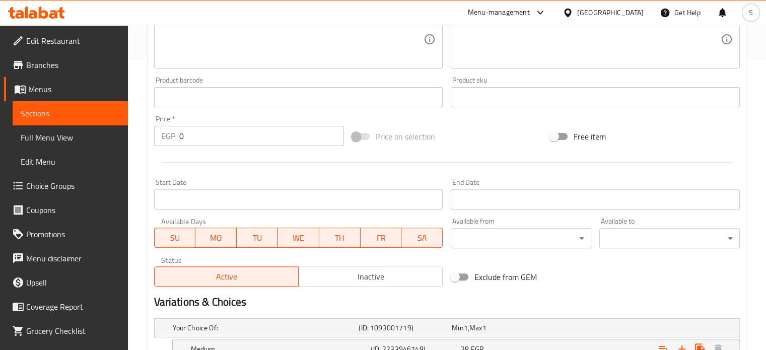
scroll to position [398, 0]
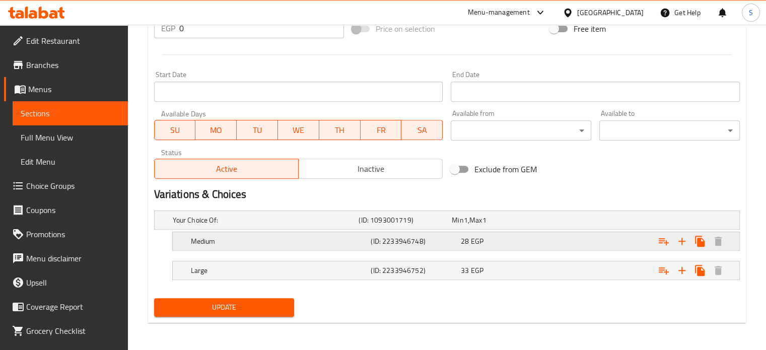
click at [525, 225] on div "28 EGP" at bounding box center [496, 220] width 89 height 10
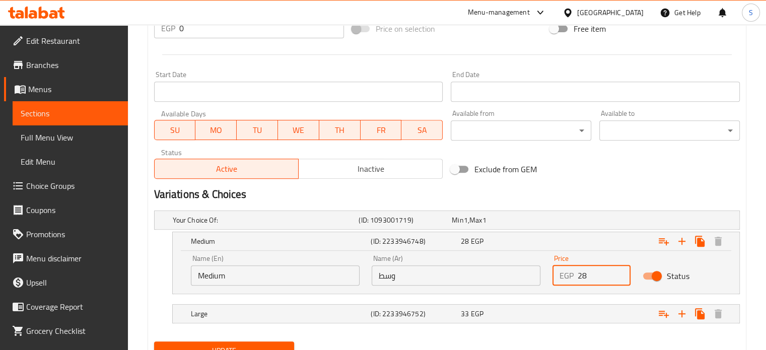
click at [579, 278] on input "28" at bounding box center [604, 275] width 53 height 20
type input "35"
click at [586, 222] on div "Expand" at bounding box center [636, 220] width 186 height 4
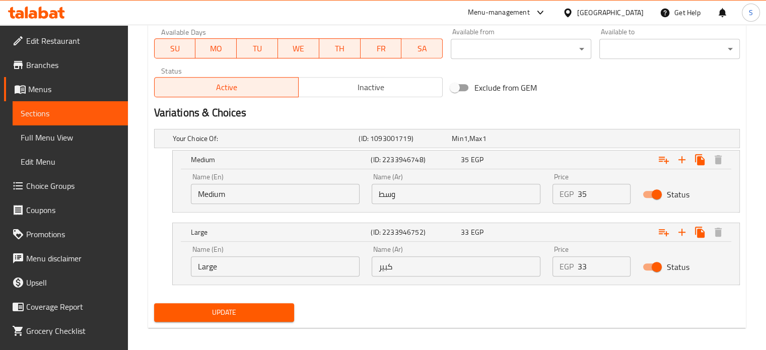
scroll to position [485, 0]
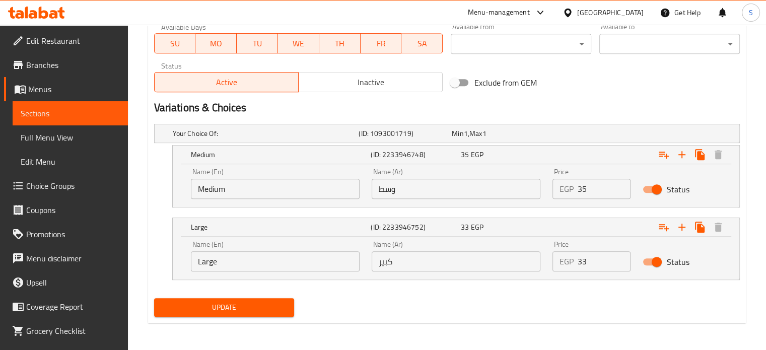
click at [580, 256] on input "33" at bounding box center [604, 261] width 53 height 20
type input "40"
click at [154, 298] on button "Update" at bounding box center [224, 307] width 141 height 19
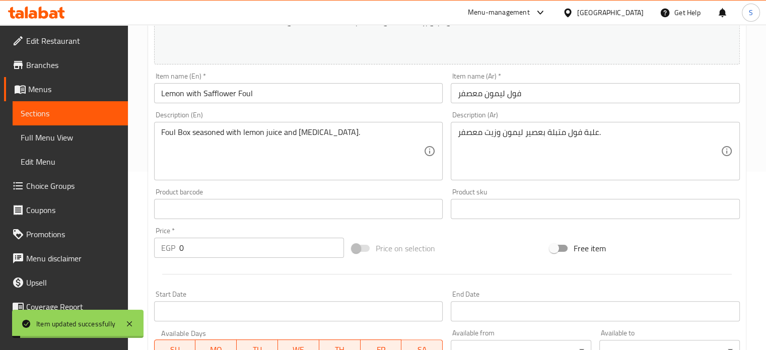
scroll to position [0, 0]
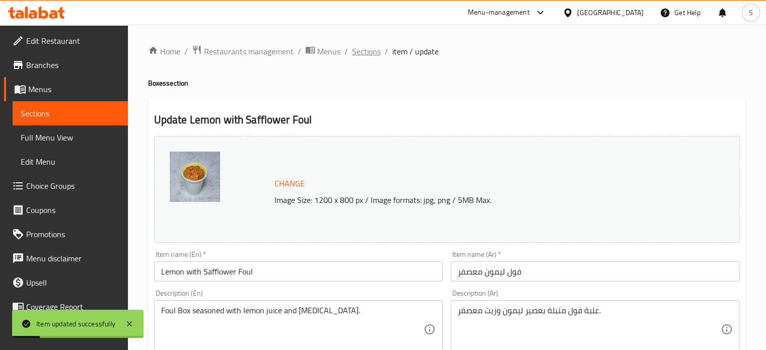
click at [360, 49] on span "Sections" at bounding box center [366, 51] width 29 height 12
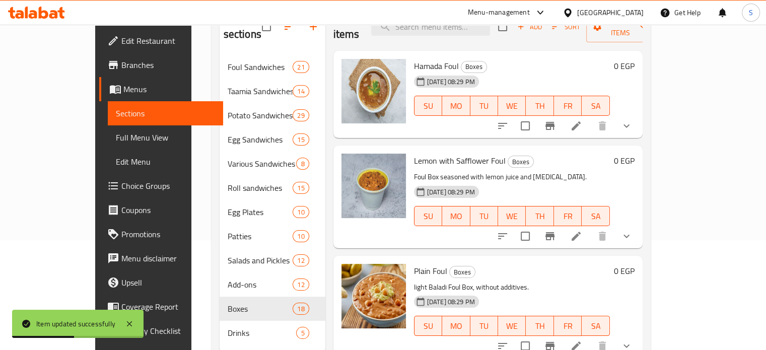
scroll to position [111, 0]
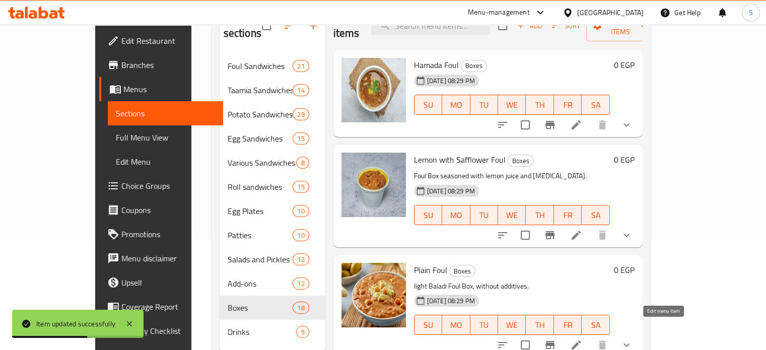
click at [582, 339] on icon at bounding box center [576, 345] width 12 height 12
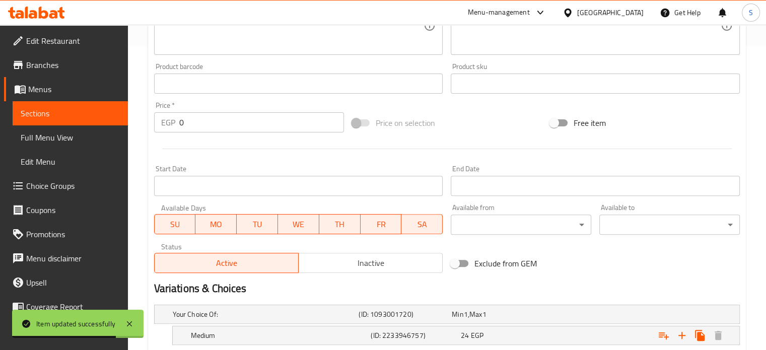
scroll to position [398, 0]
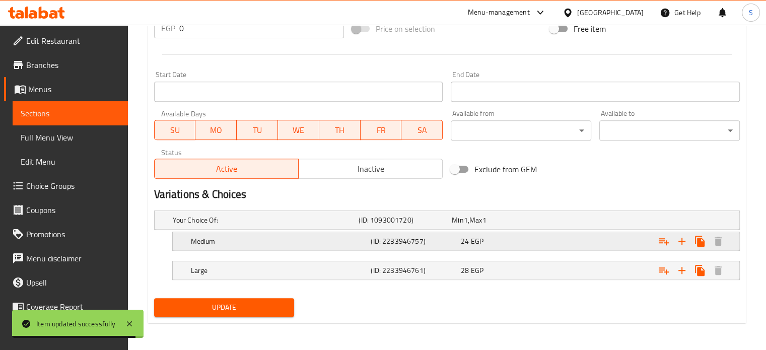
click at [538, 231] on div "Medium (ID: 2233946757) 24 EGP" at bounding box center [450, 220] width 559 height 22
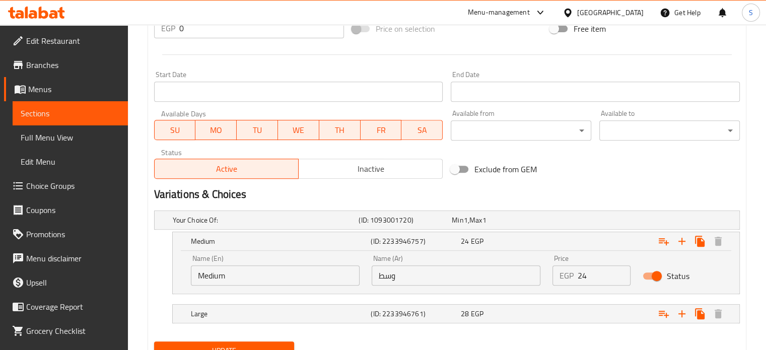
click at [577, 278] on div "EGP 24 Price" at bounding box center [592, 275] width 79 height 20
click at [580, 277] on input "24" at bounding box center [604, 275] width 53 height 20
type input "30"
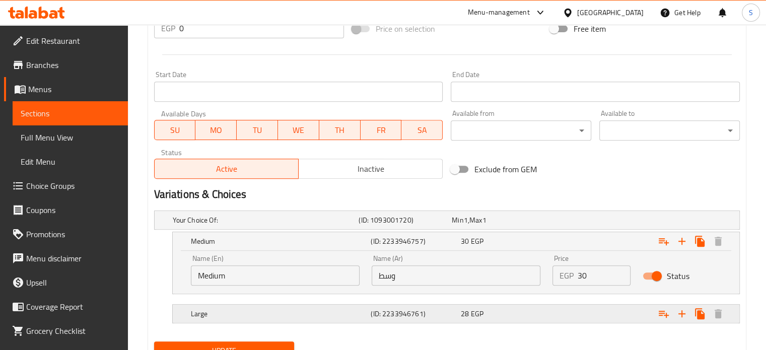
click at [584, 222] on div "Expand" at bounding box center [636, 220] width 186 height 4
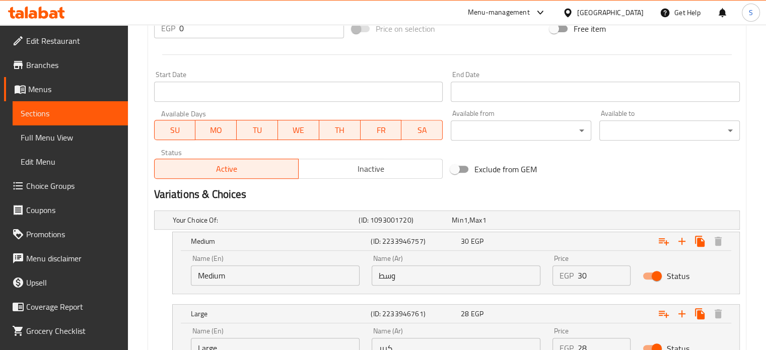
click at [581, 344] on input "28" at bounding box center [604, 348] width 53 height 20
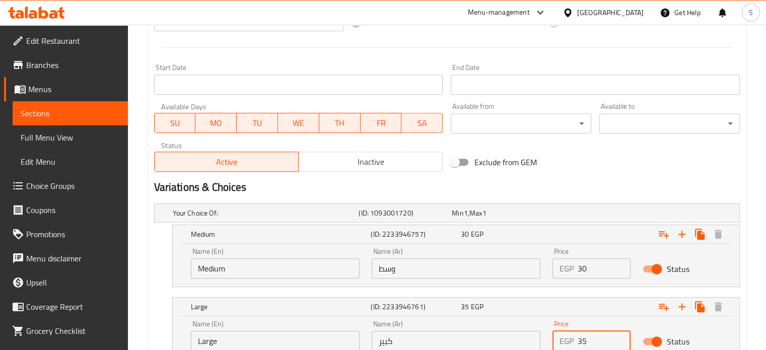
type input "35"
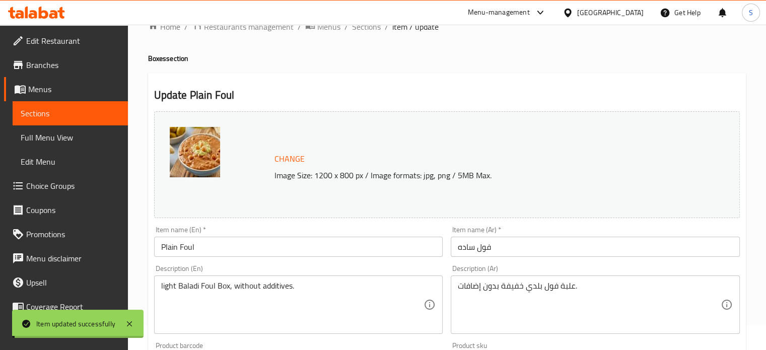
scroll to position [0, 0]
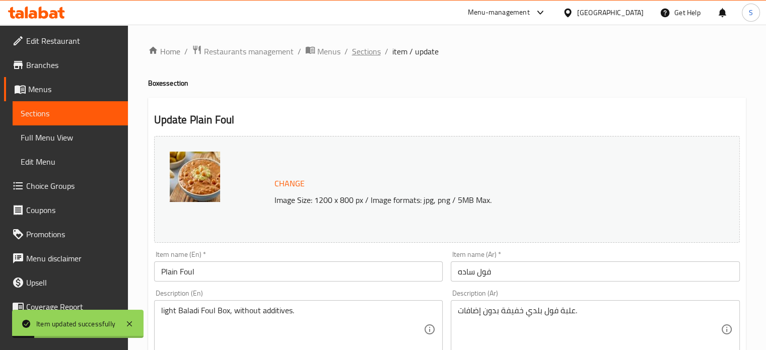
click at [368, 55] on span "Sections" at bounding box center [366, 51] width 29 height 12
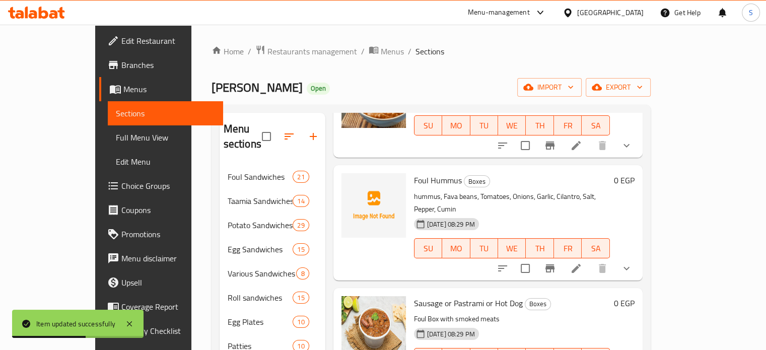
scroll to position [312, 0]
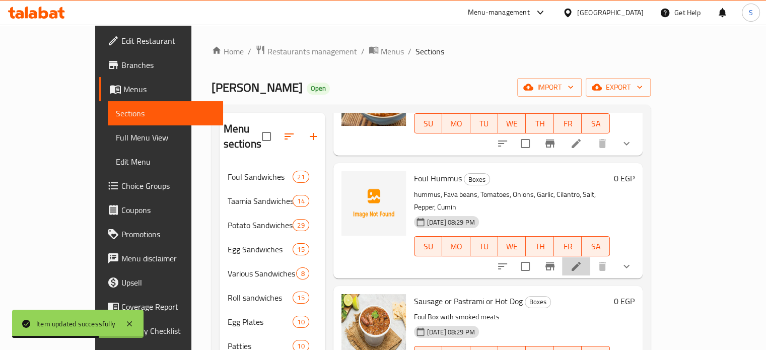
click at [590, 257] on li at bounding box center [576, 266] width 28 height 18
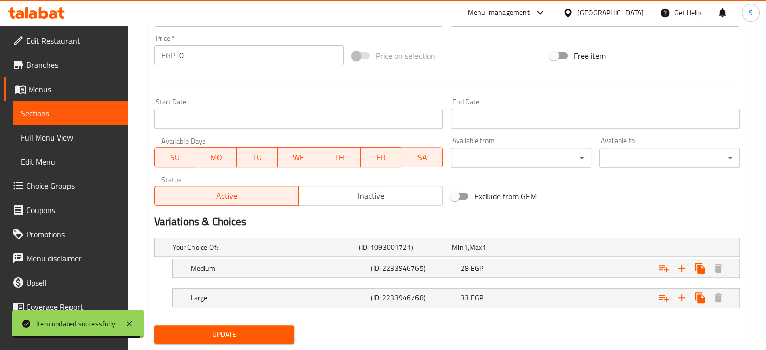
scroll to position [377, 0]
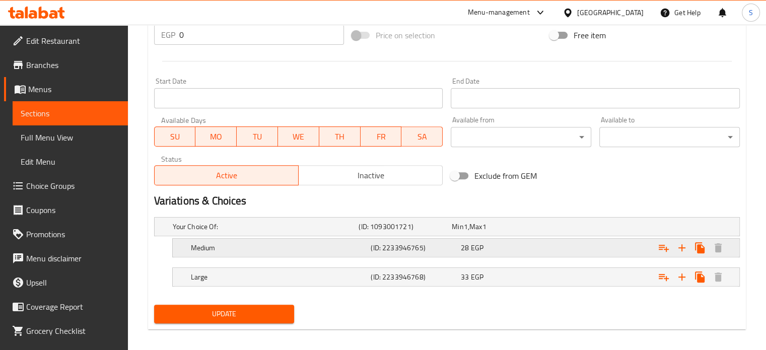
click at [566, 229] on div "Expand" at bounding box center [636, 227] width 186 height 4
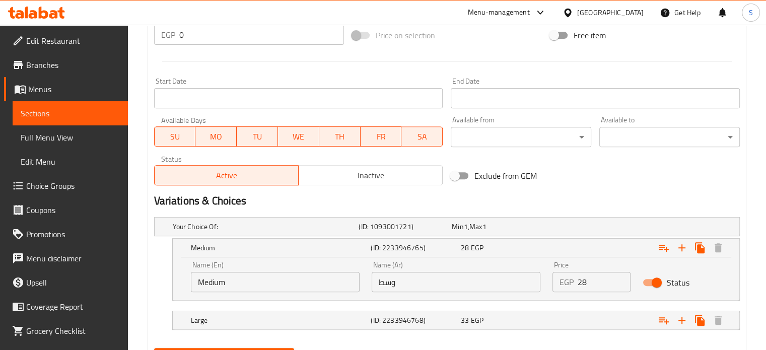
click at [576, 279] on div "EGP 28 Price" at bounding box center [592, 282] width 79 height 20
click at [585, 285] on input "28" at bounding box center [604, 282] width 53 height 20
click at [582, 284] on input "28" at bounding box center [604, 282] width 53 height 20
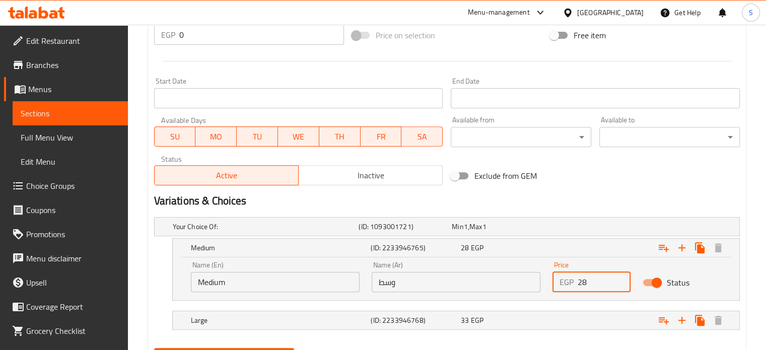
click at [582, 284] on input "28" at bounding box center [604, 282] width 53 height 20
type input "33"
click at [571, 229] on div "Expand" at bounding box center [636, 227] width 186 height 4
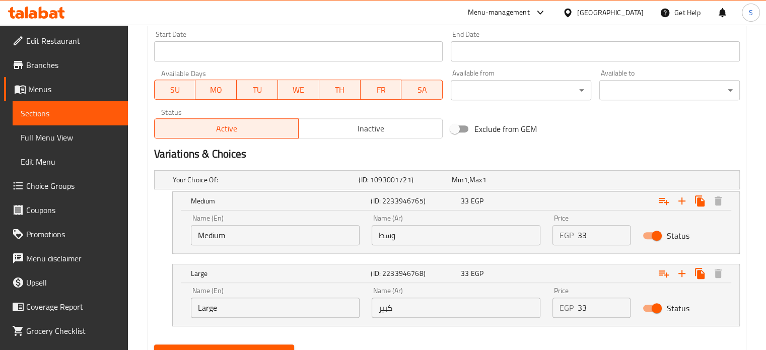
scroll to position [439, 0]
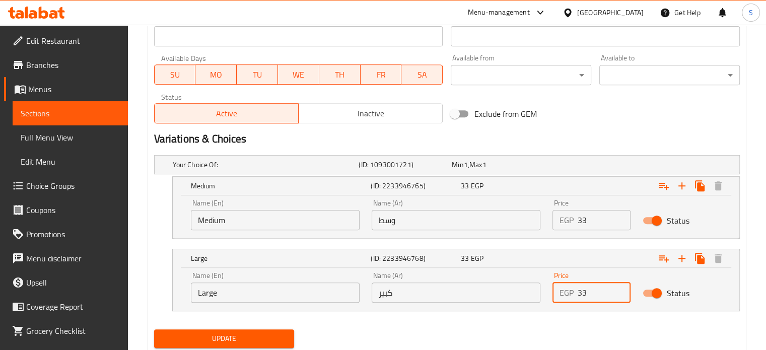
click at [579, 292] on input "33" at bounding box center [604, 293] width 53 height 20
type input "38"
click at [154, 329] on button "Update" at bounding box center [224, 338] width 141 height 19
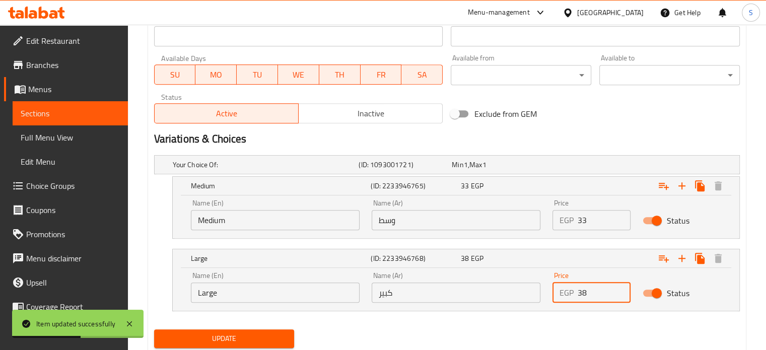
scroll to position [0, 0]
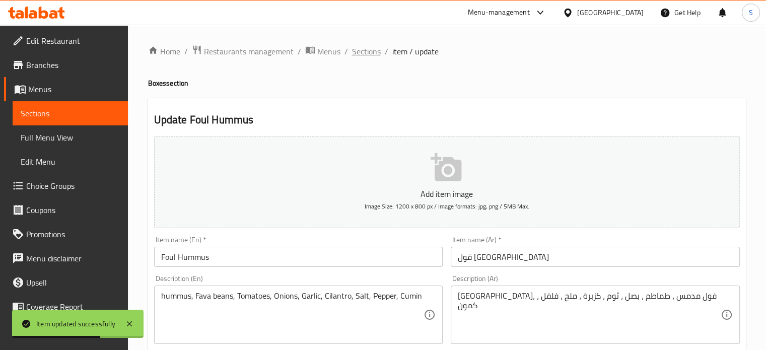
click at [374, 53] on span "Sections" at bounding box center [366, 51] width 29 height 12
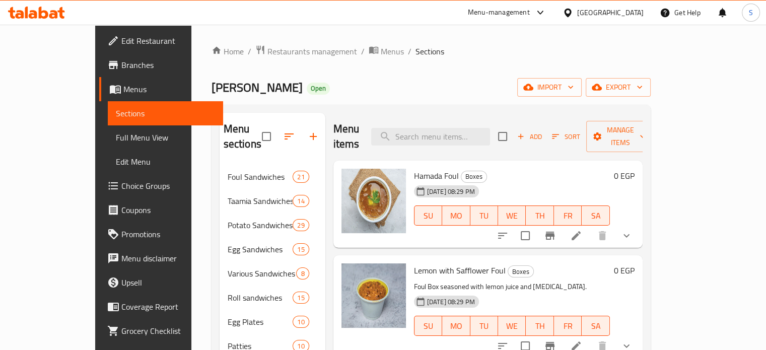
click at [530, 12] on div "Menu-management" at bounding box center [499, 13] width 62 height 12
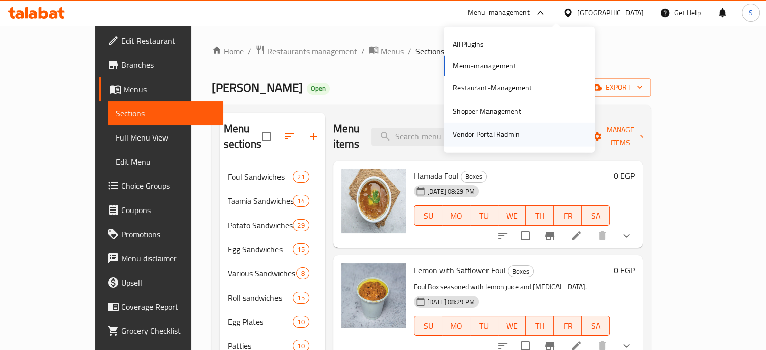
click at [521, 129] on div "Vendor Portal Radmin" at bounding box center [486, 134] width 83 height 23
